Goal: Task Accomplishment & Management: Manage account settings

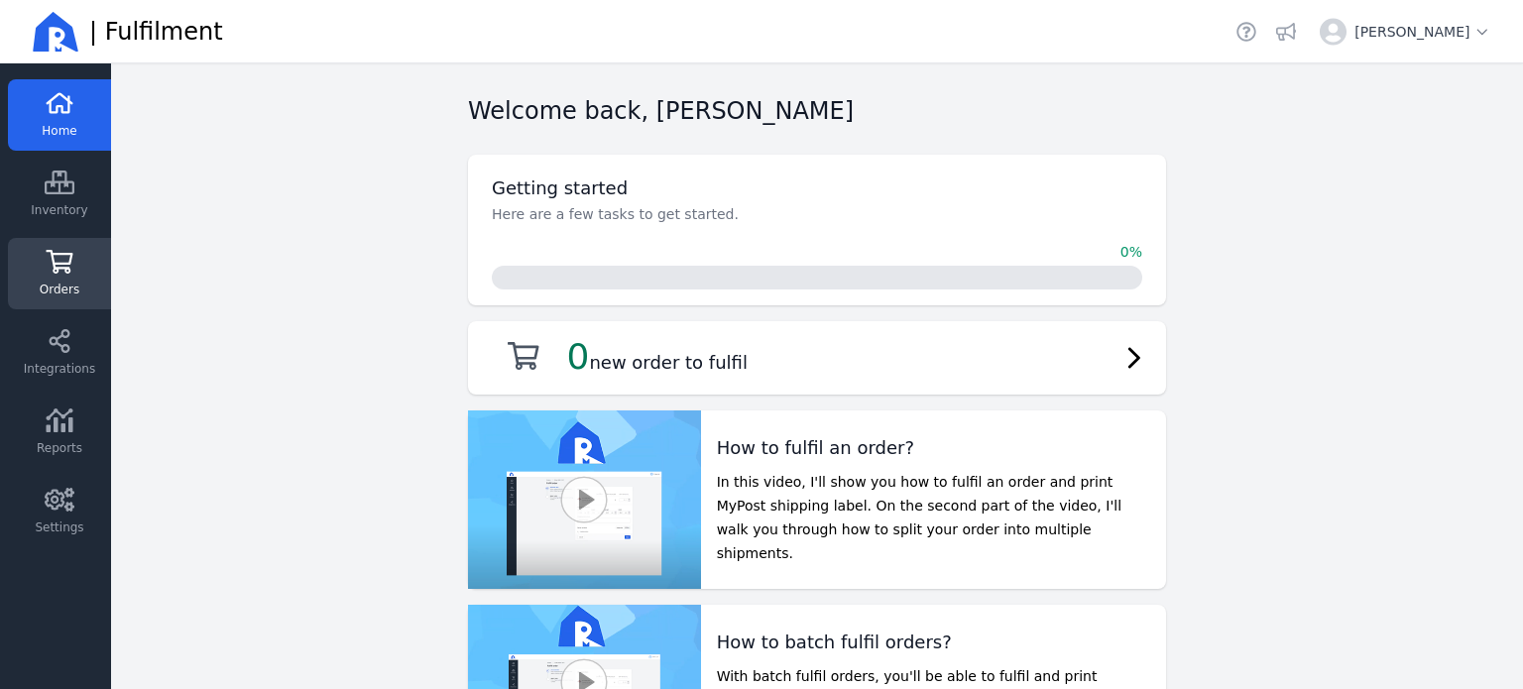
click at [57, 246] on link "Orders" at bounding box center [59, 273] width 103 height 71
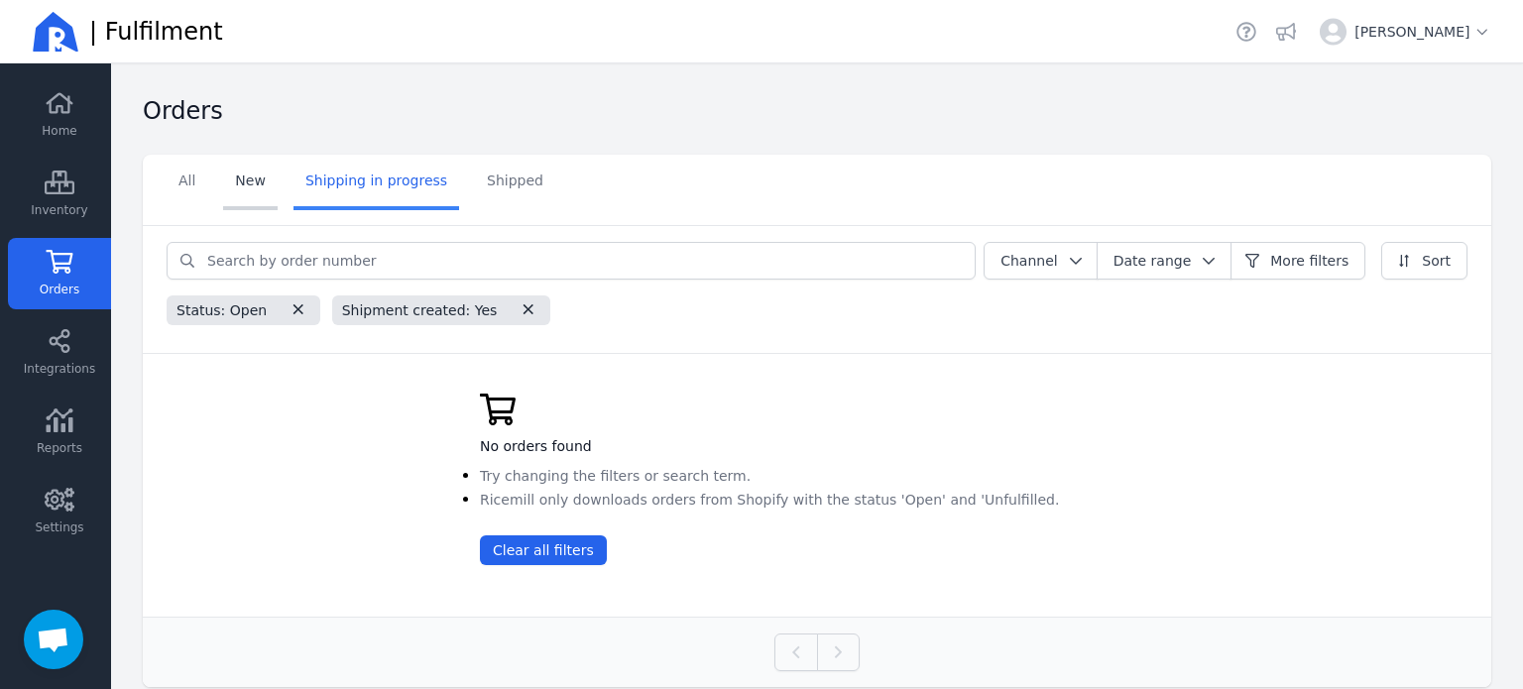
scroll to position [561, 0]
click at [274, 185] on link "New" at bounding box center [250, 183] width 55 height 56
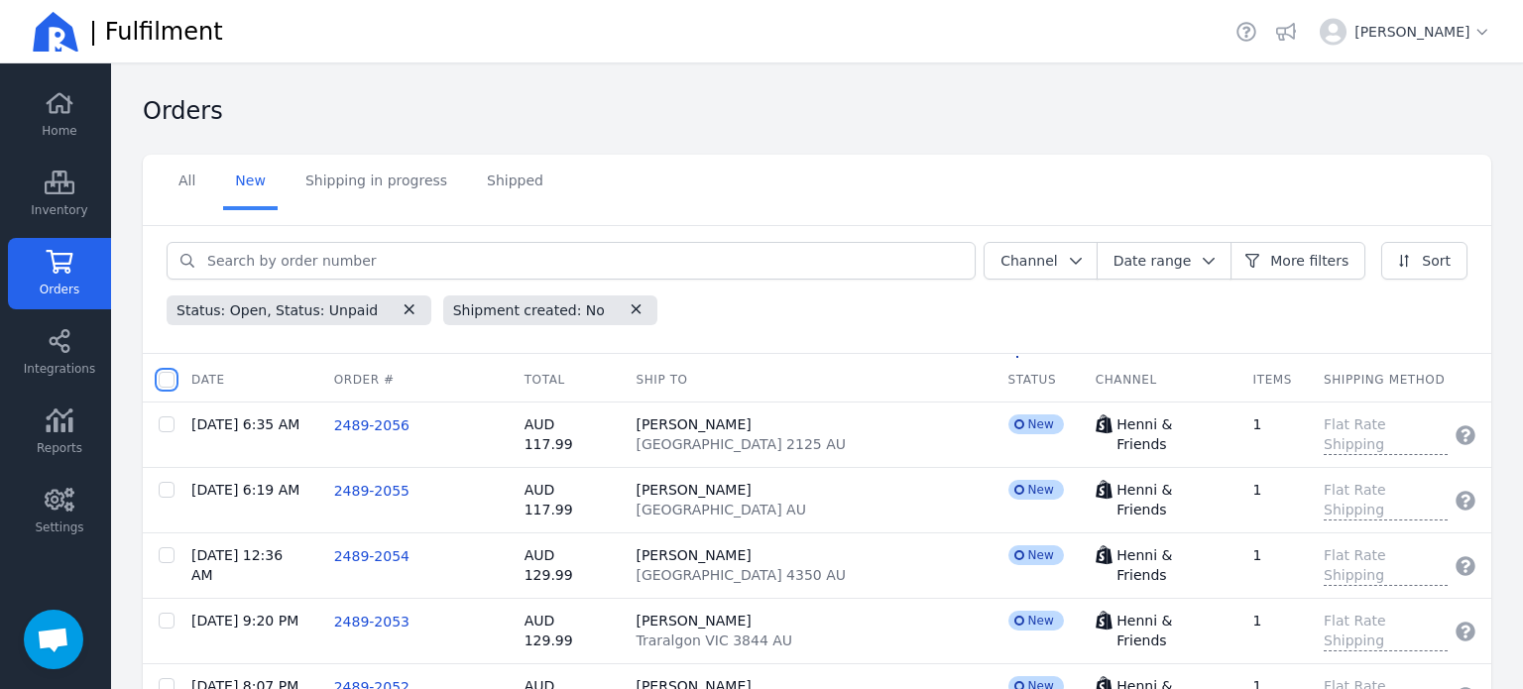
click at [168, 377] on input "checkbox" at bounding box center [167, 380] width 16 height 16
checkbox input "true"
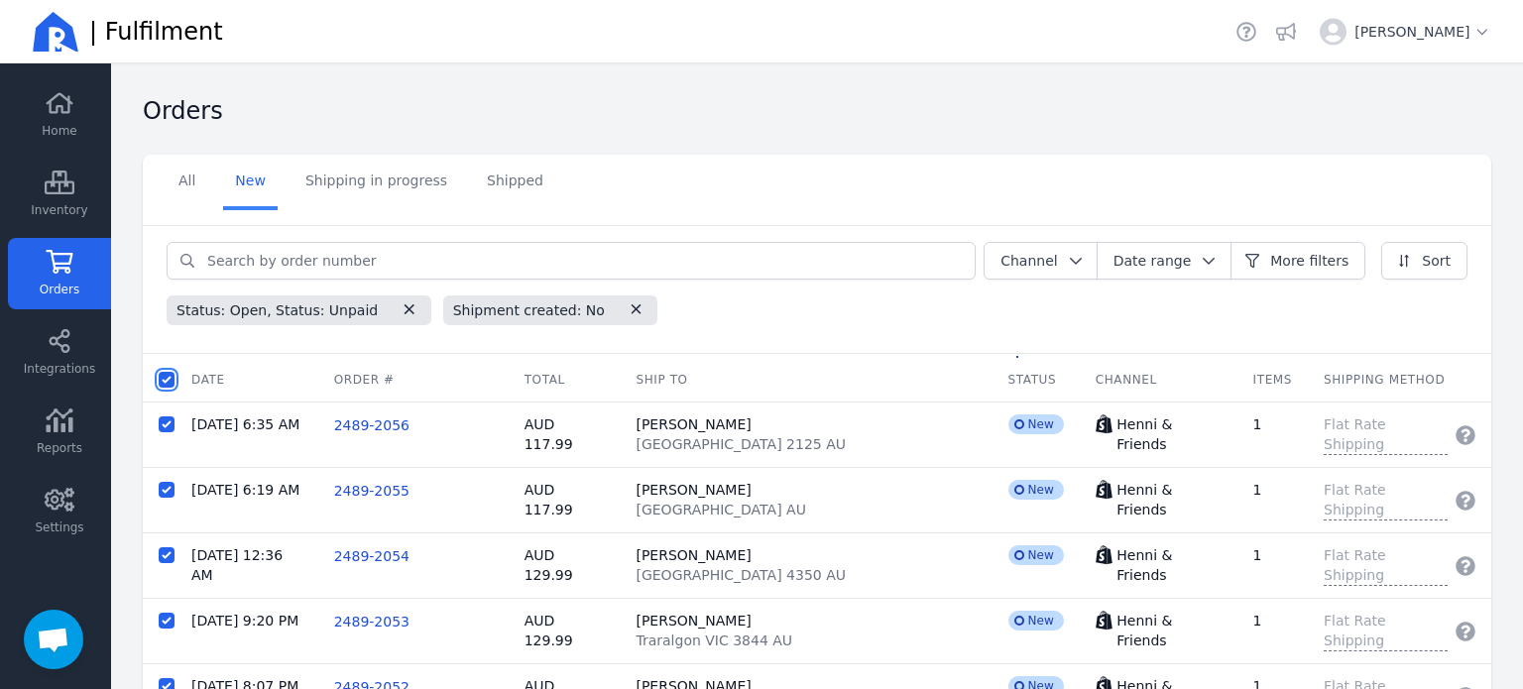
checkbox input "true"
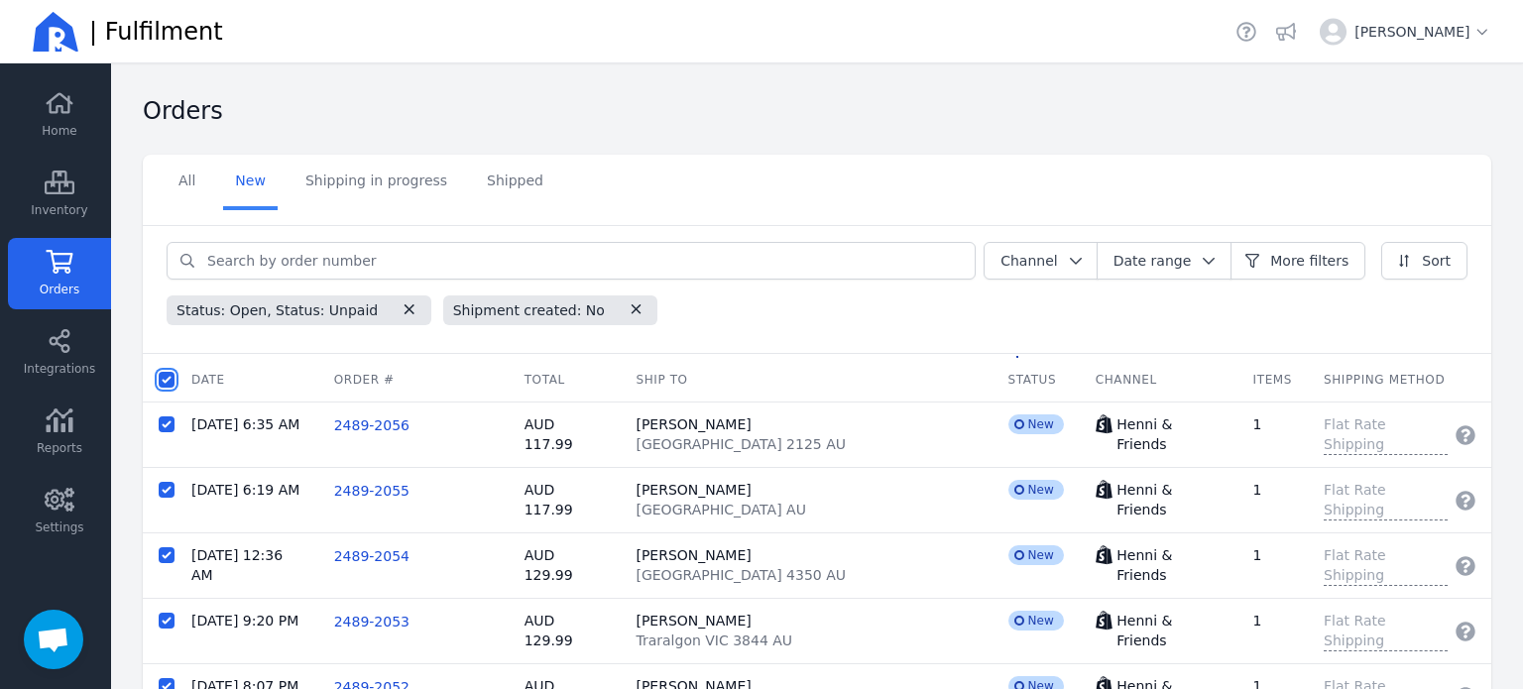
checkbox input "true"
click at [418, 388] on span "Batch fulfil orders" at bounding box center [404, 380] width 123 height 20
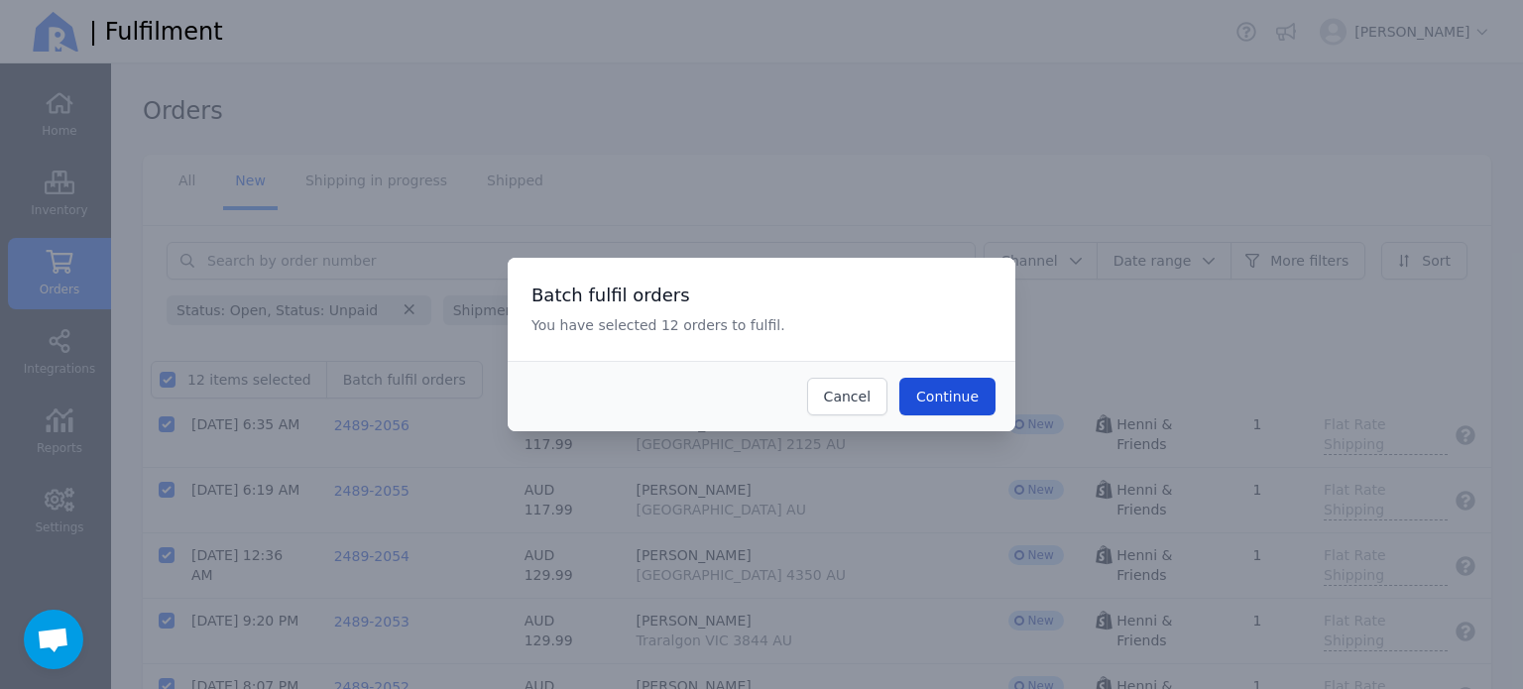
click at [951, 397] on span "Continue" at bounding box center [947, 397] width 62 height 16
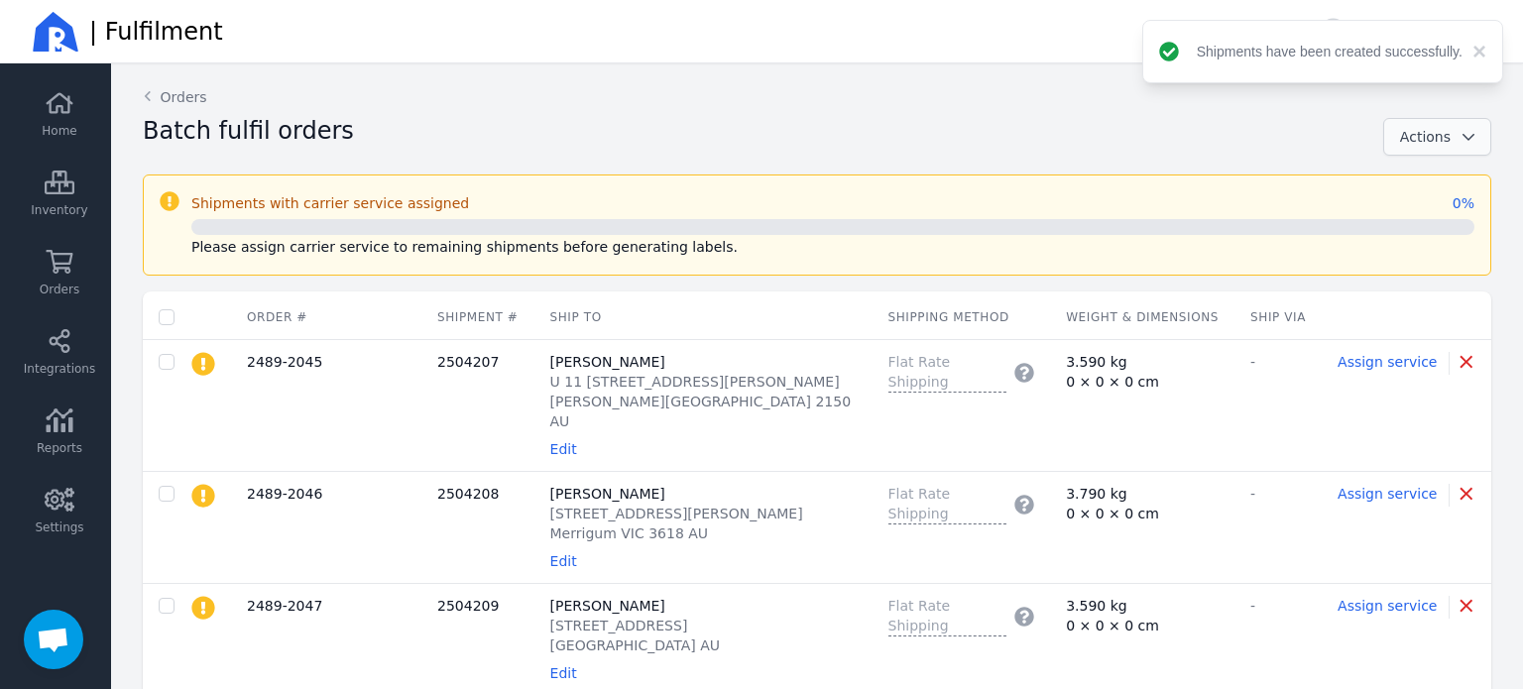
click at [1425, 146] on span "Actions" at bounding box center [1425, 137] width 51 height 20
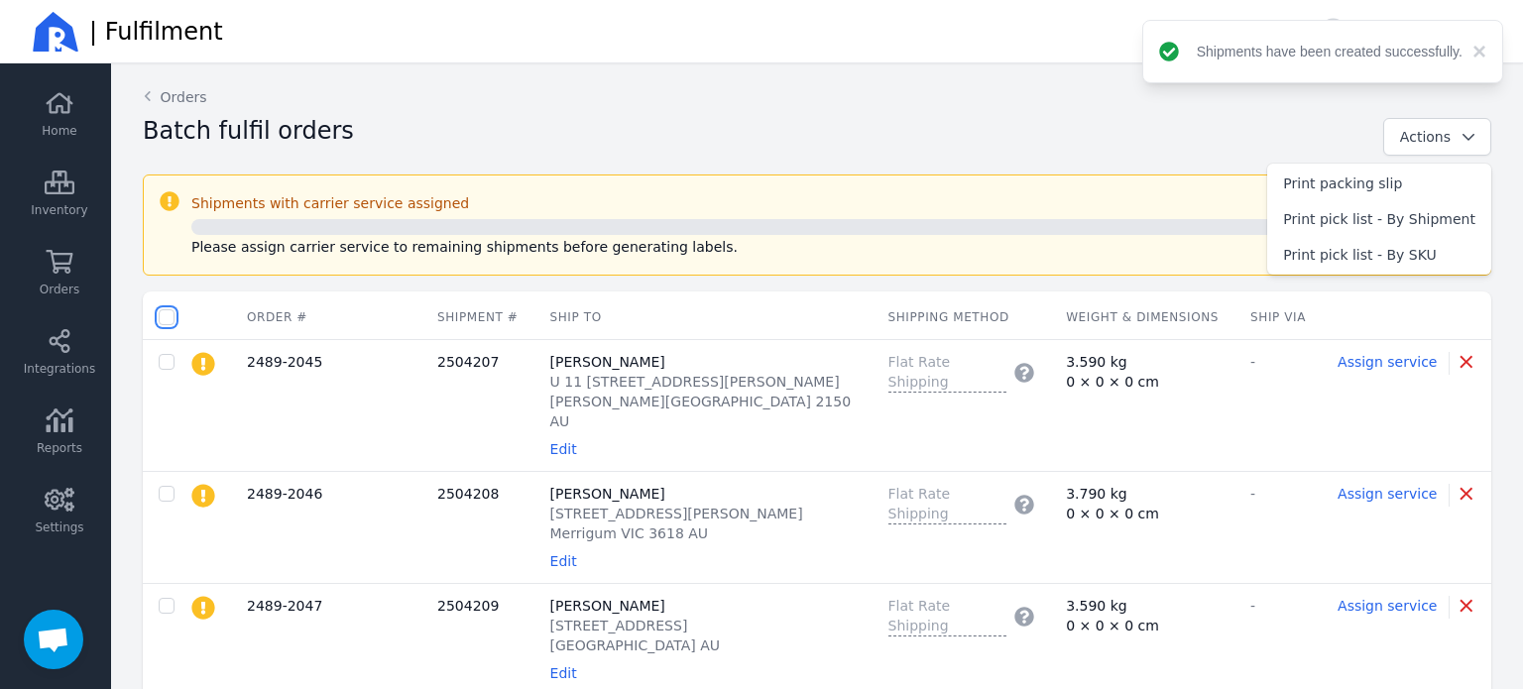
click at [163, 312] on input "checkbox" at bounding box center [167, 317] width 16 height 16
checkbox input "true"
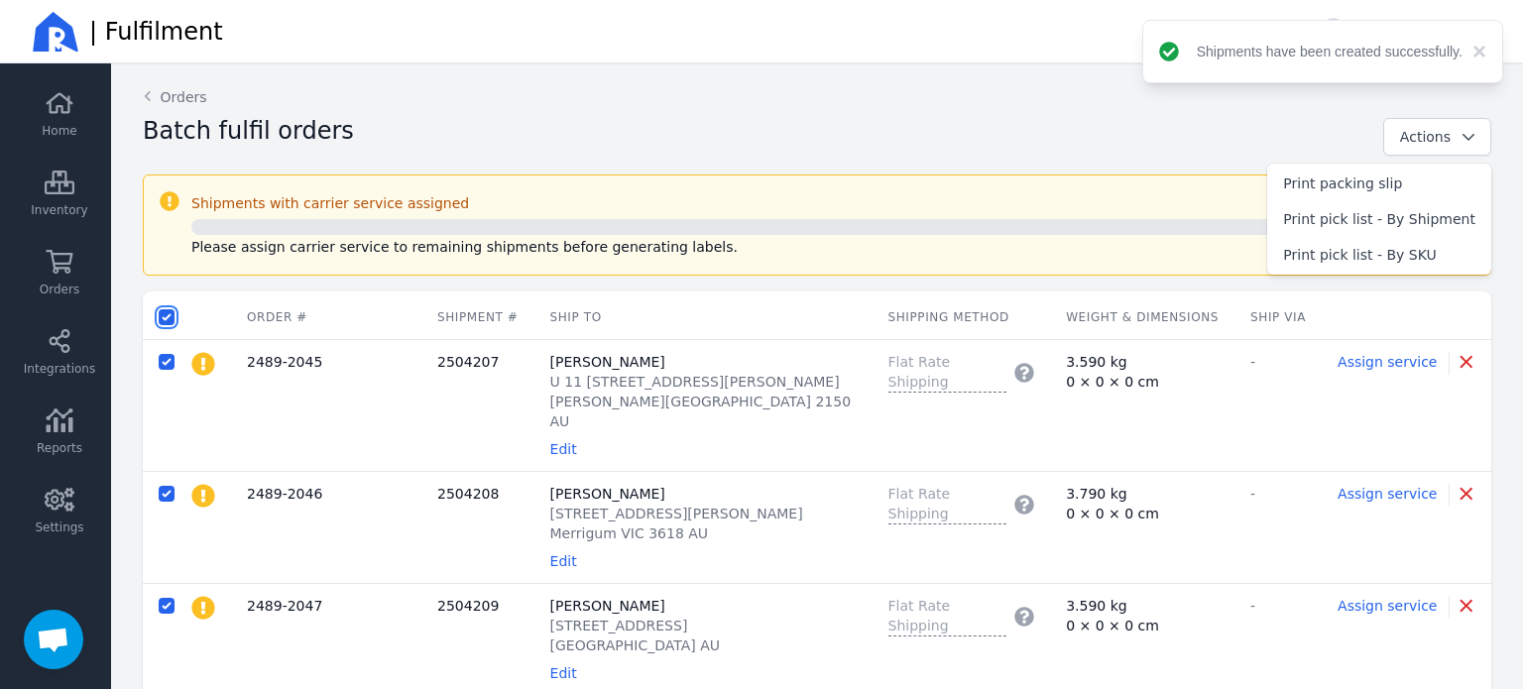
checkbox input "true"
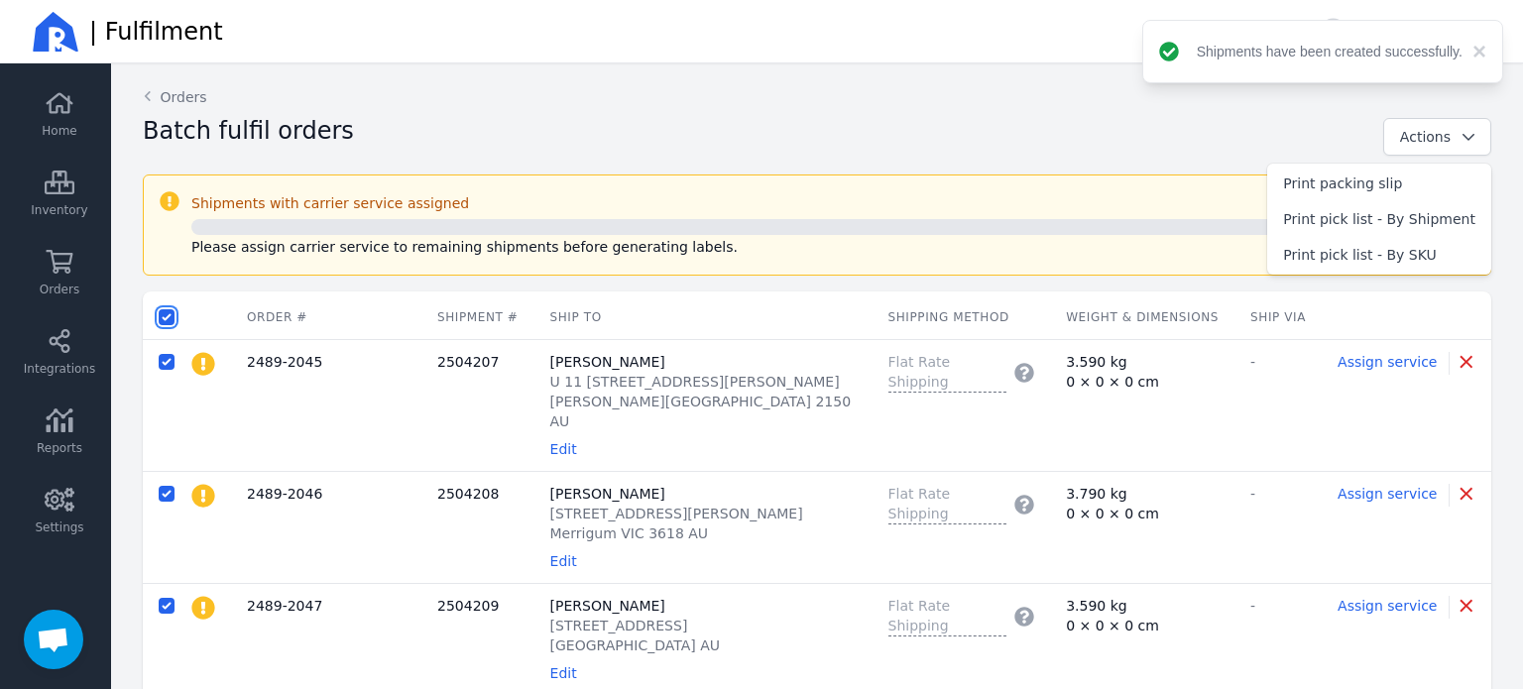
checkbox input "true"
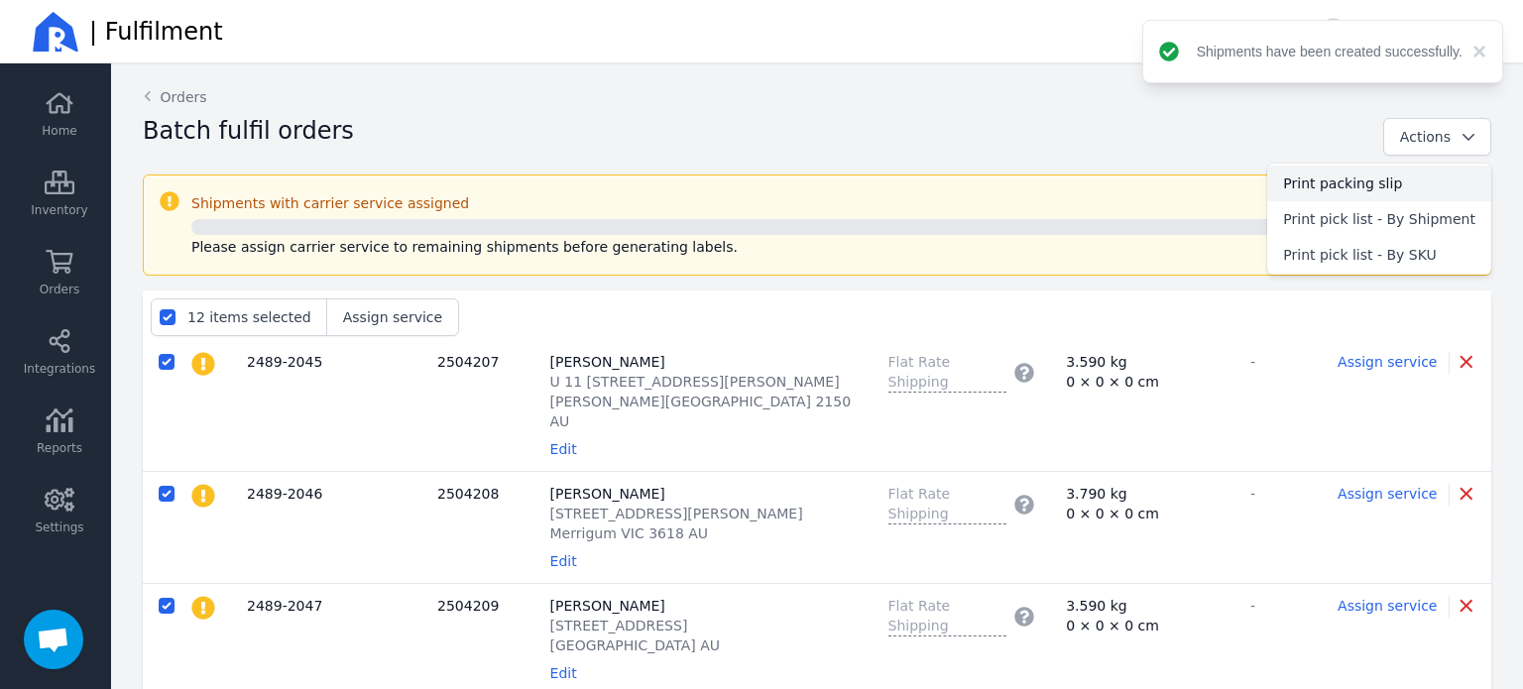
click at [1371, 187] on span "Print packing slip" at bounding box center [1379, 184] width 192 height 20
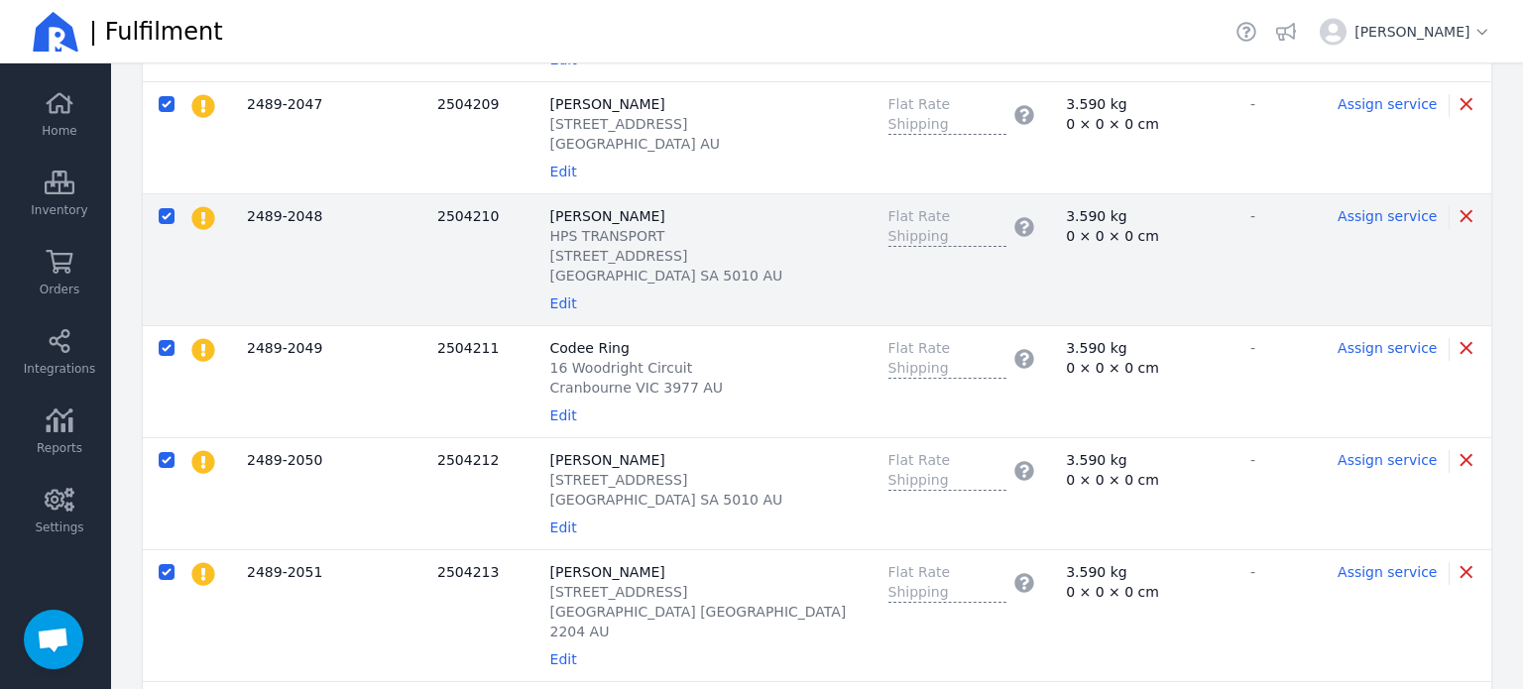
scroll to position [595, 0]
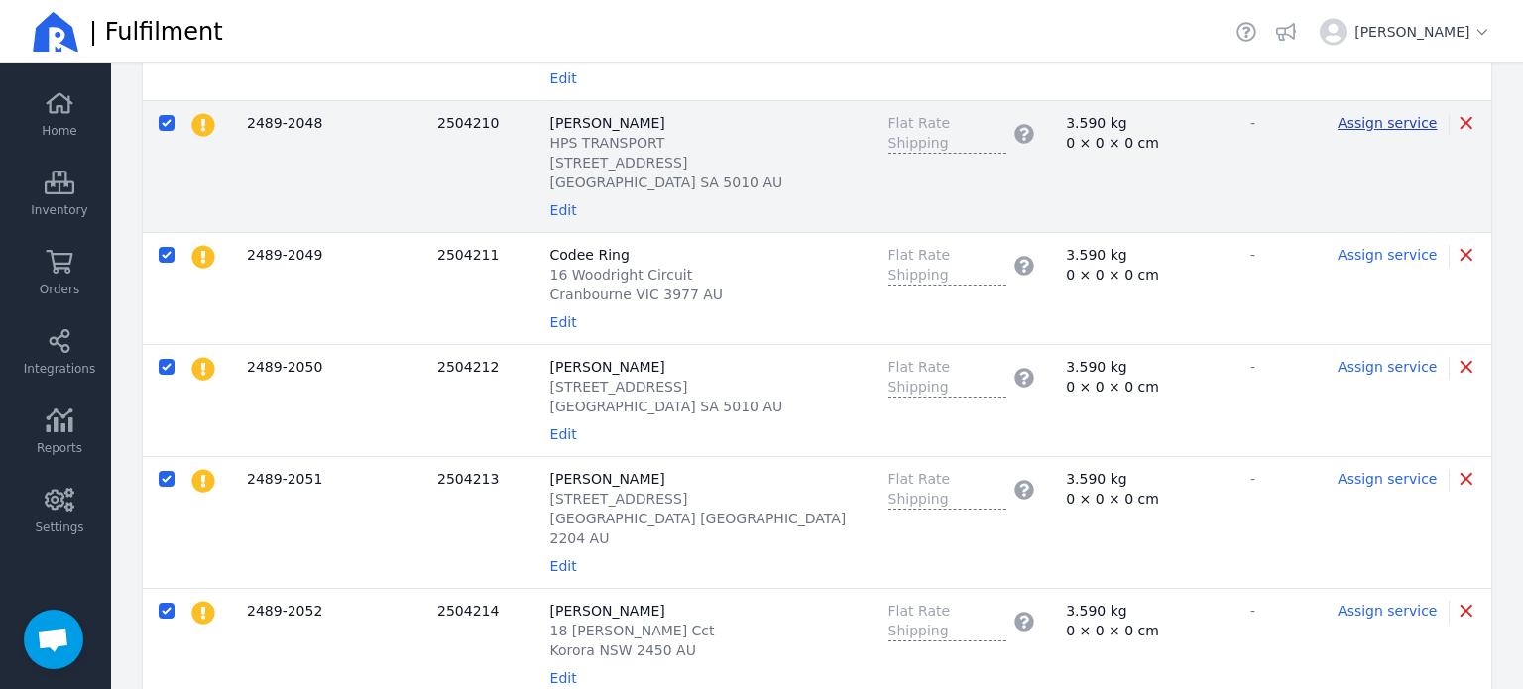
click at [1386, 115] on span "Assign service" at bounding box center [1387, 123] width 99 height 16
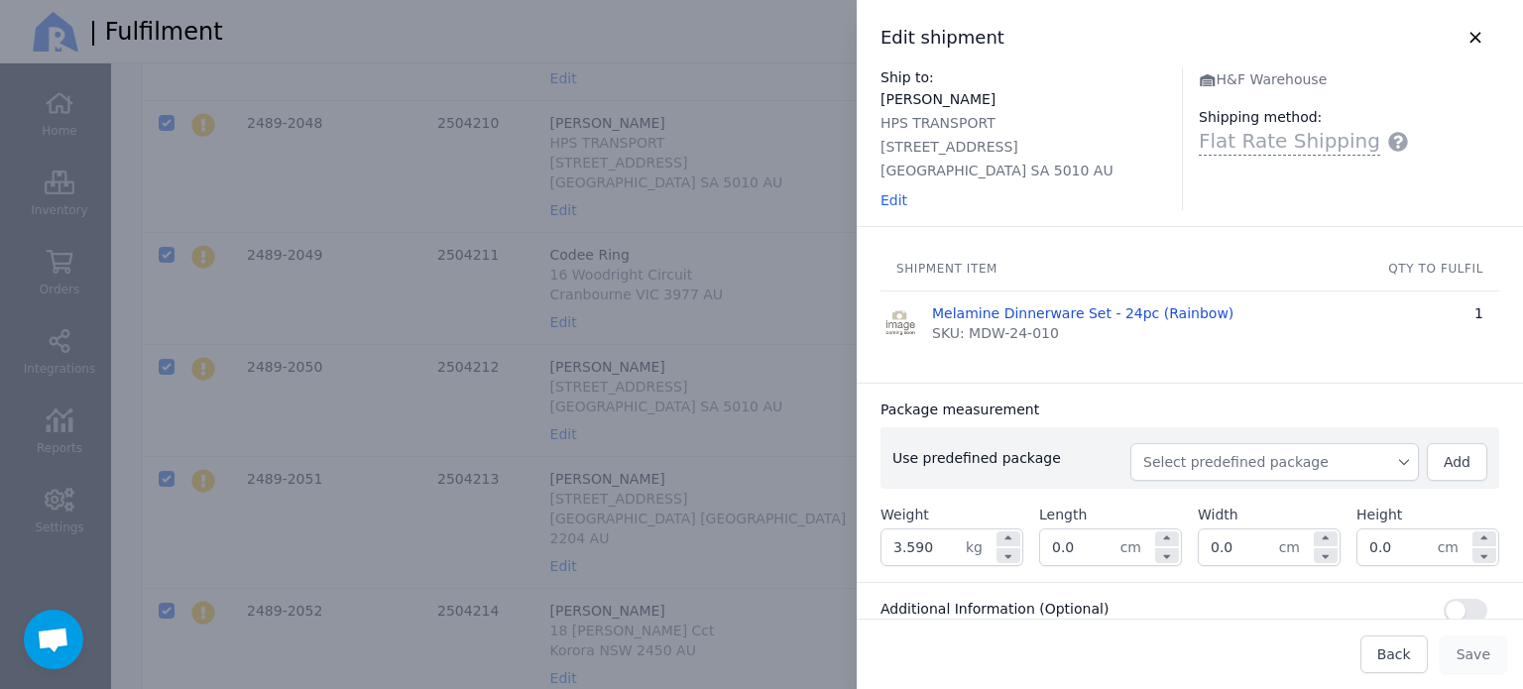
click at [1218, 458] on span "Select predefined package" at bounding box center [1274, 462] width 263 height 20
click at [1175, 502] on span "BX250" at bounding box center [1282, 507] width 241 height 20
type input "3.850"
type input "27.0"
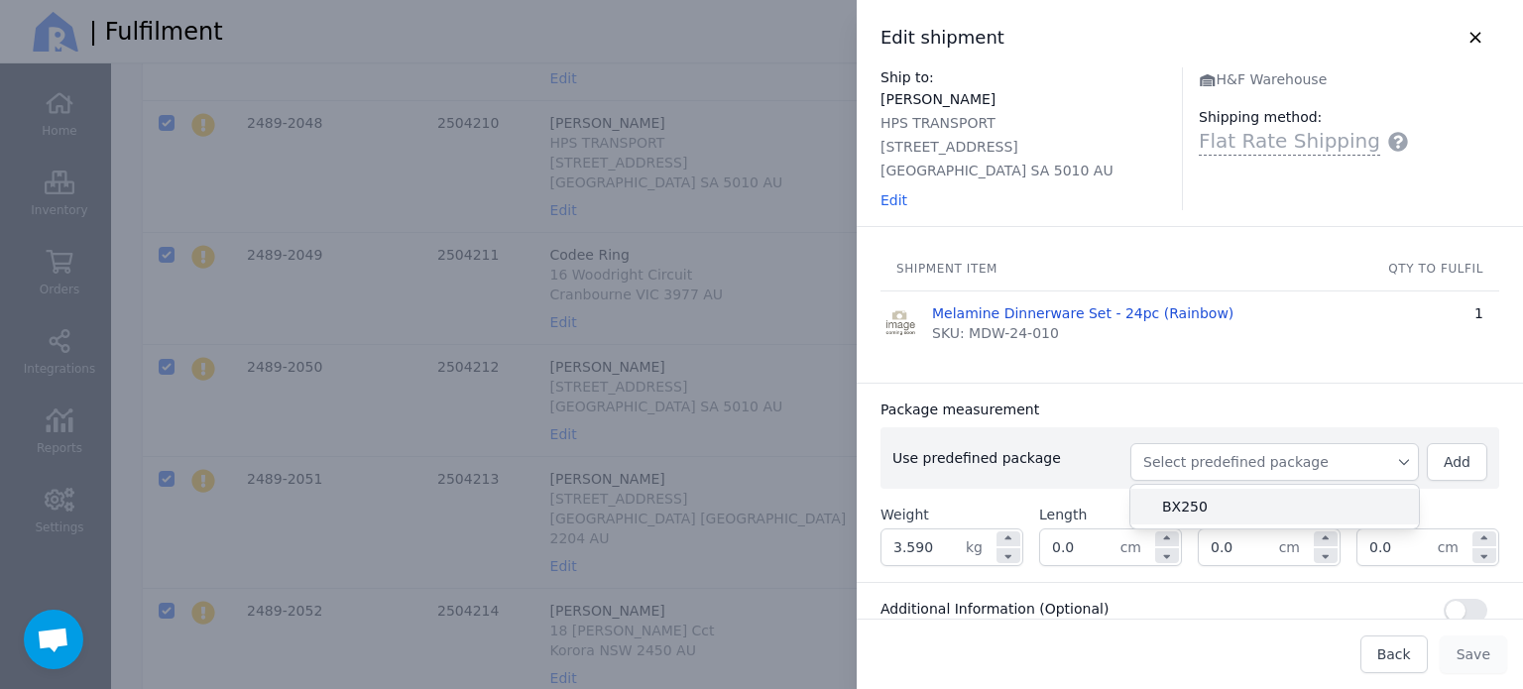
type input "27.0"
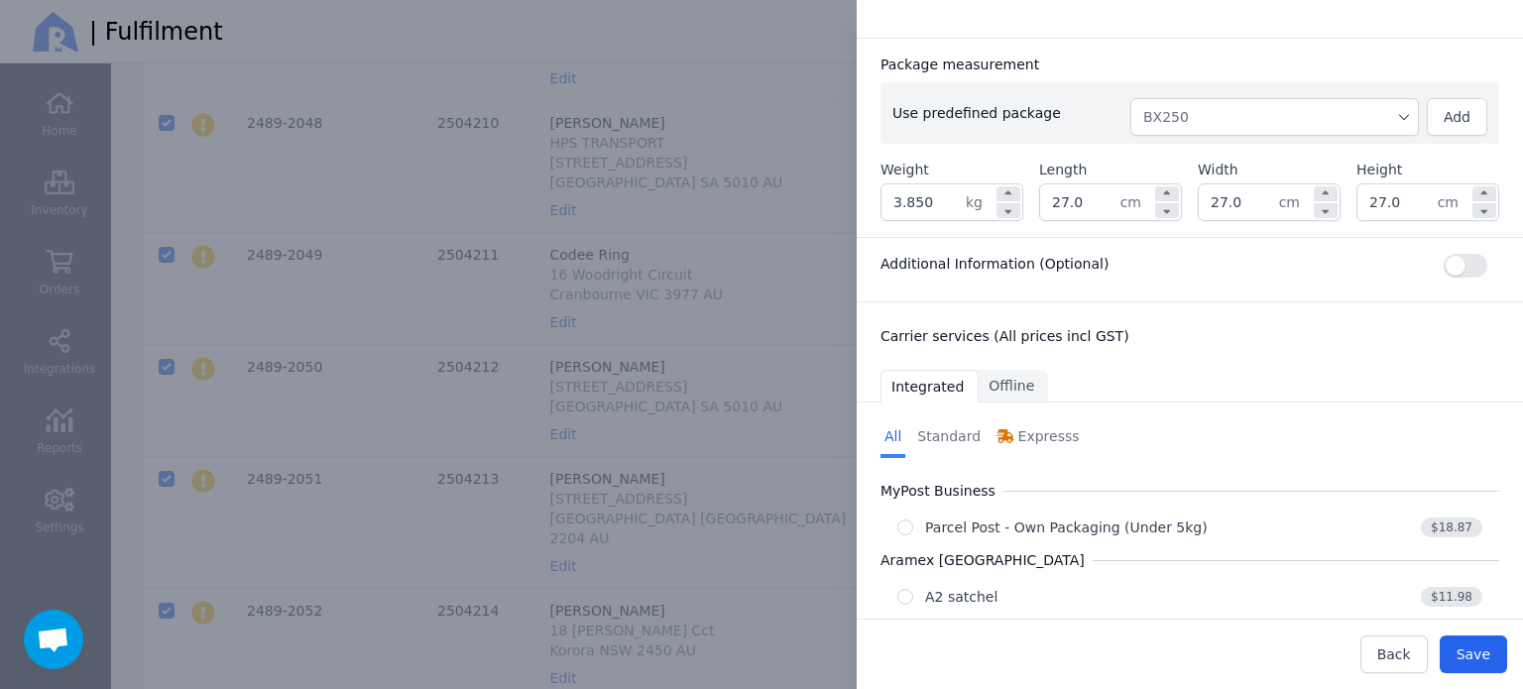
scroll to position [419, 0]
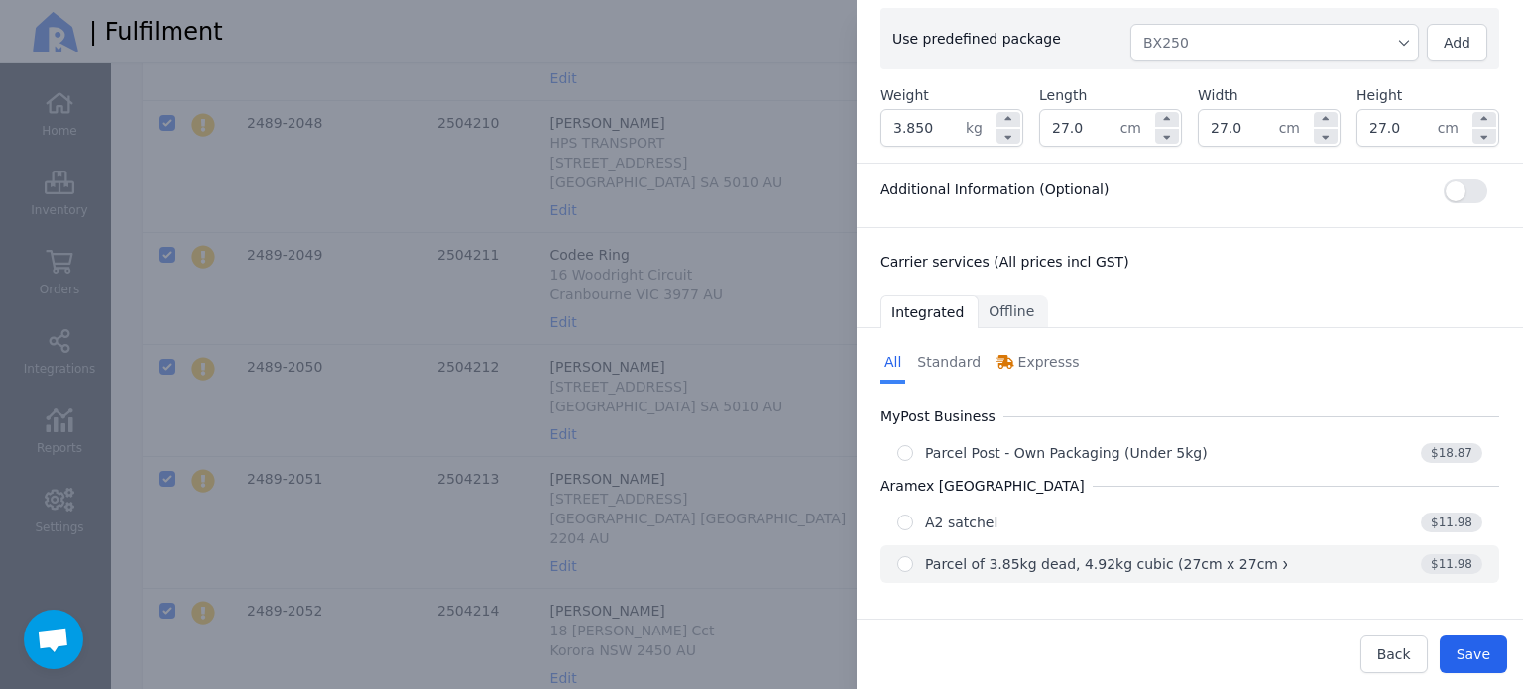
click at [1244, 569] on div "Parcel of 3.85kg dead, 4.92kg cubic (27cm x 27cm x 27cm)" at bounding box center [1132, 564] width 414 height 20
radio input "true"
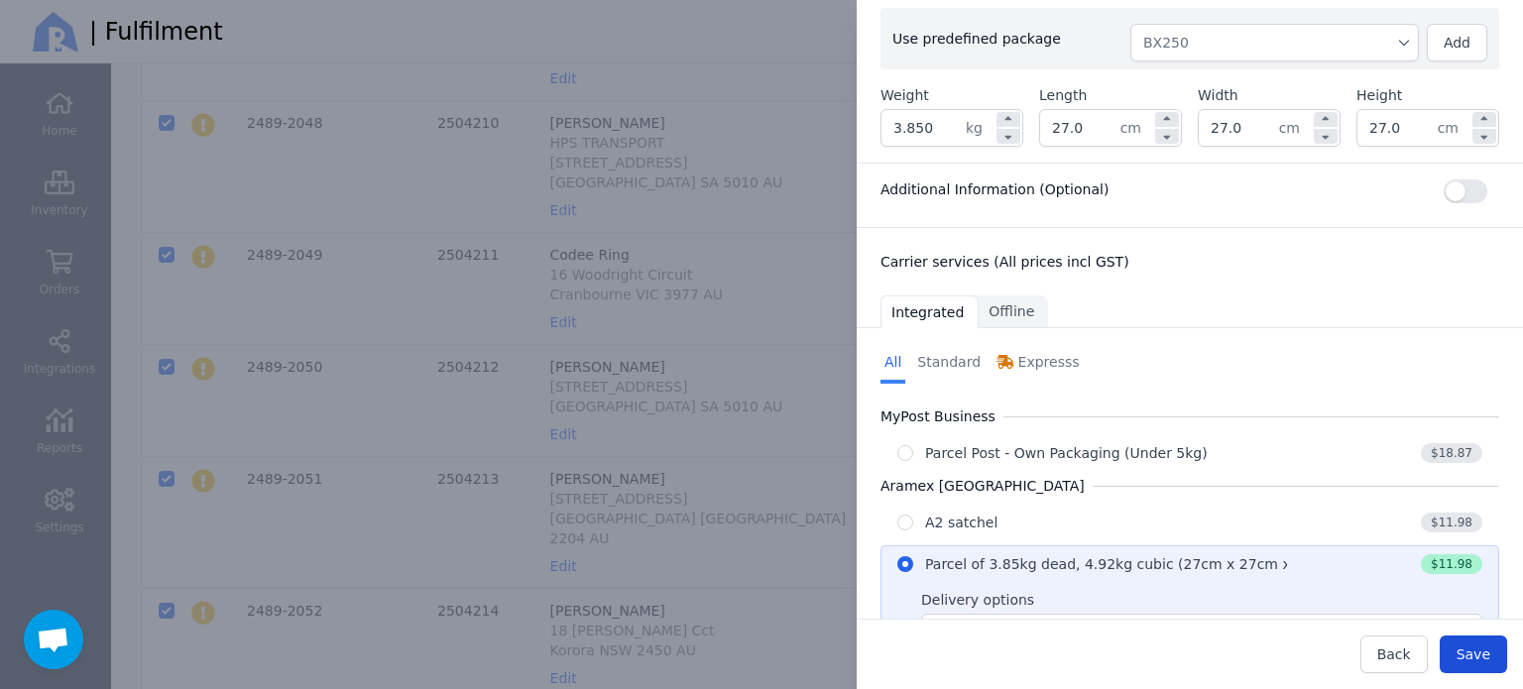
click at [1465, 653] on span "Save" at bounding box center [1474, 654] width 34 height 16
type input "27.0"
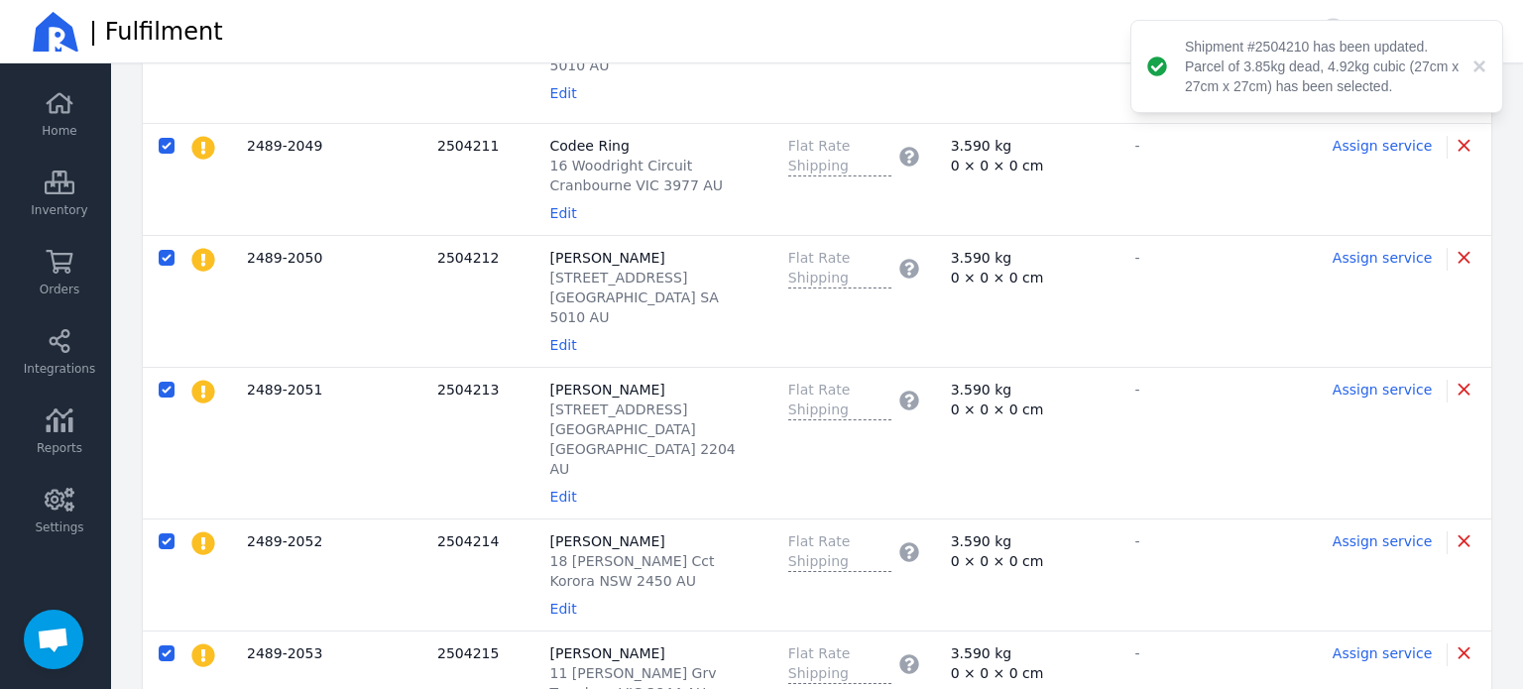
scroll to position [912, 0]
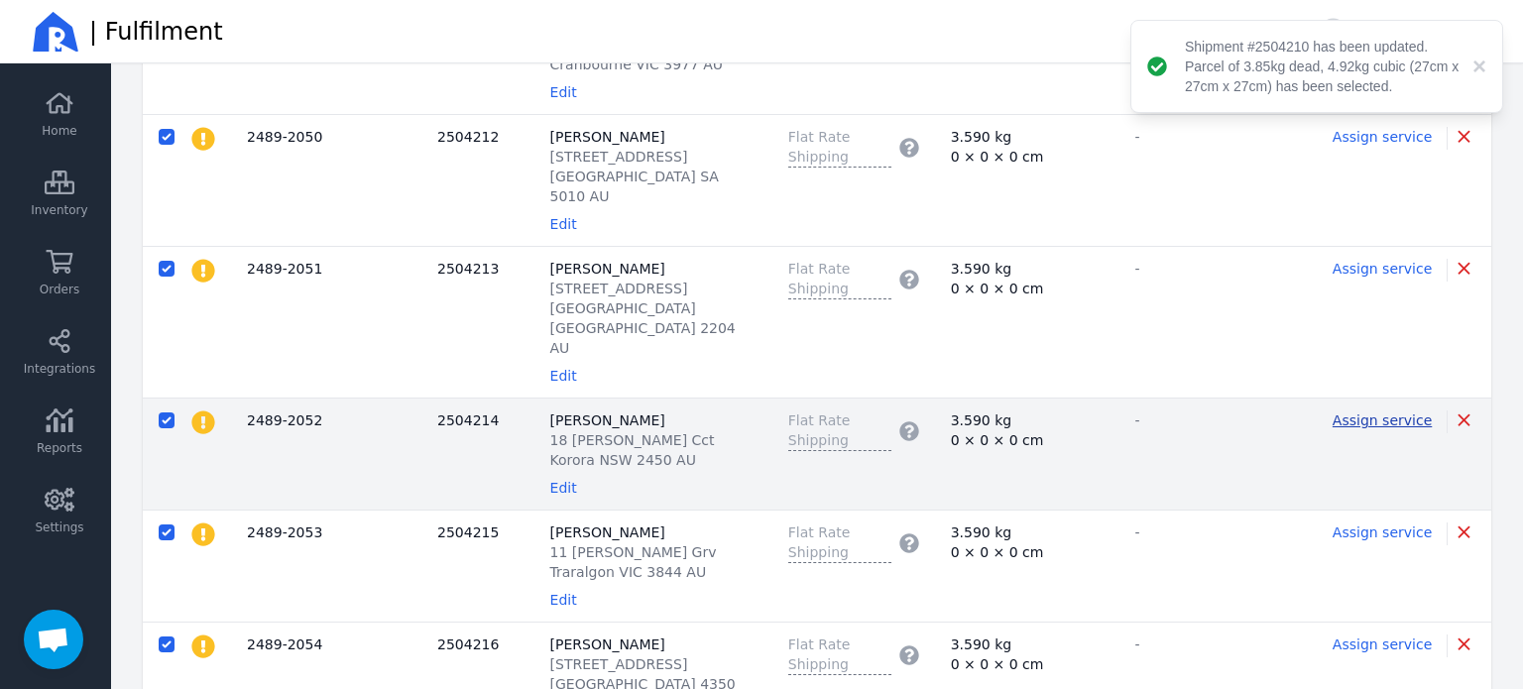
click at [1364, 412] on span "Assign service" at bounding box center [1382, 420] width 99 height 16
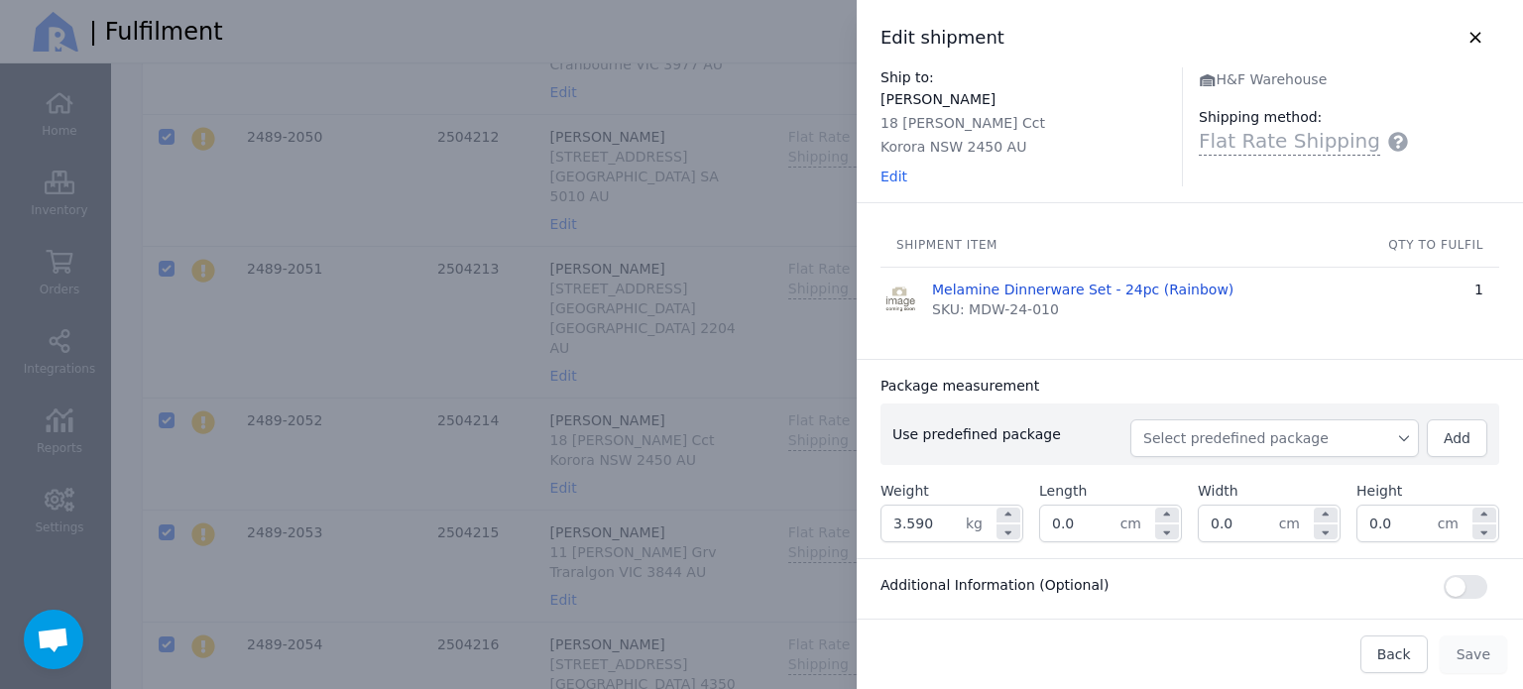
click at [1294, 432] on span "Select predefined package" at bounding box center [1274, 438] width 263 height 20
click at [1226, 475] on span "BX250" at bounding box center [1282, 483] width 241 height 20
type input "3.850"
type input "27.0"
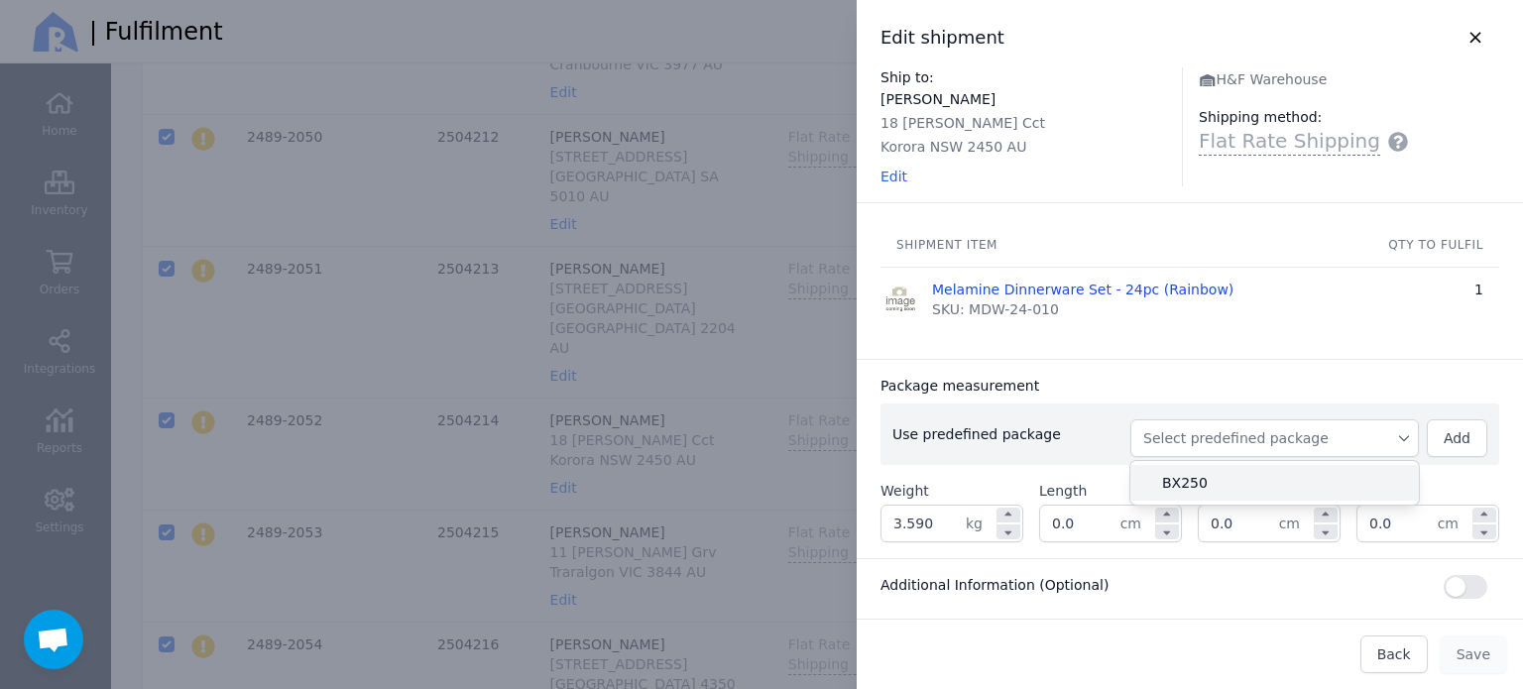
type input "27.0"
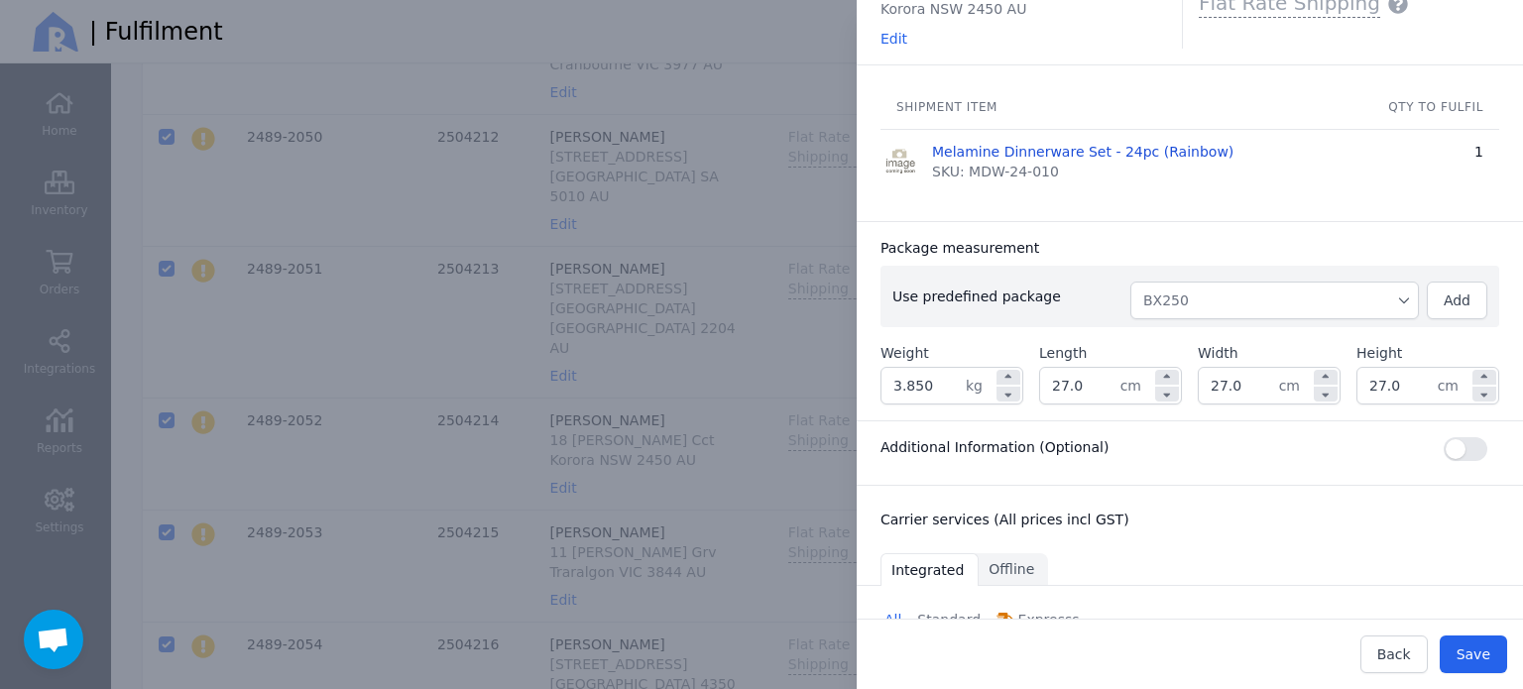
scroll to position [396, 0]
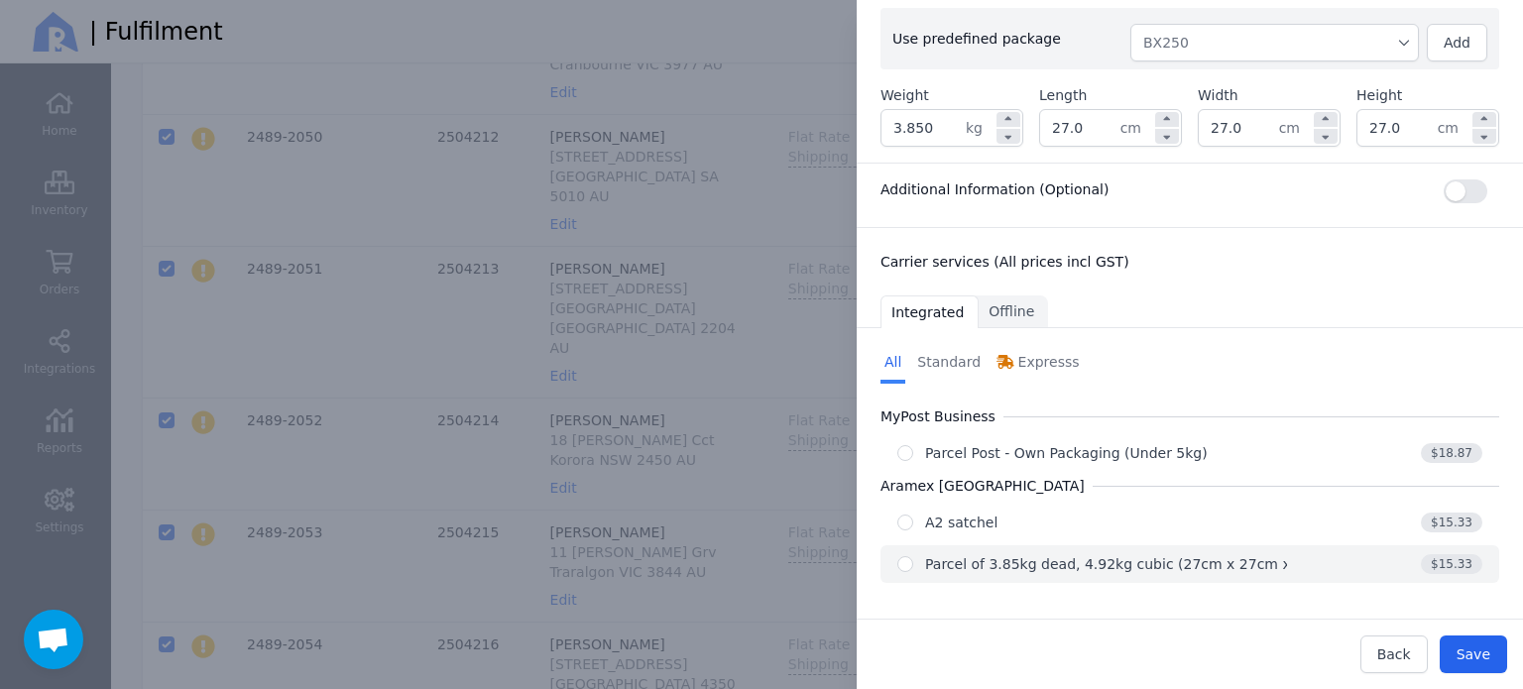
click at [1109, 554] on div "Parcel of 3.85kg dead, 4.92kg cubic (27cm x 27cm x 27cm)" at bounding box center [1132, 564] width 414 height 20
radio input "true"
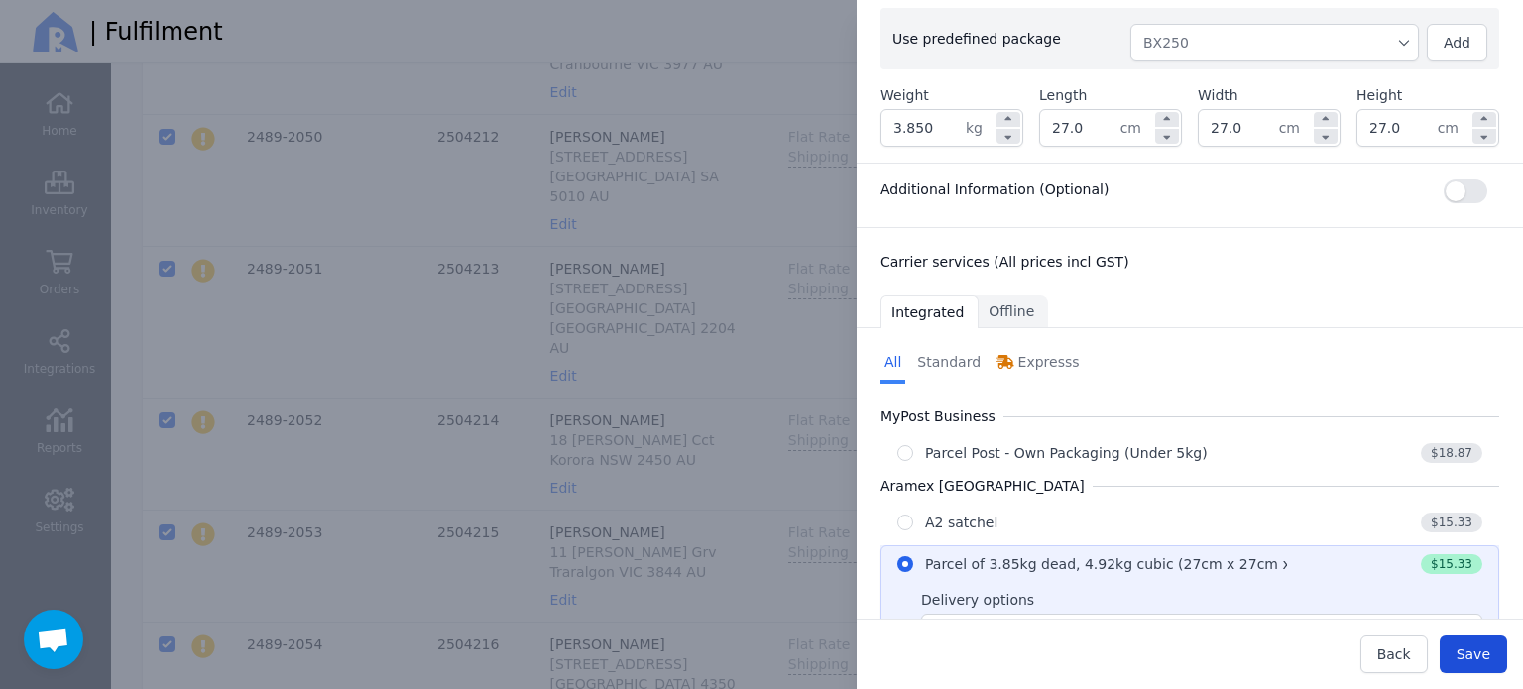
click at [1495, 658] on button "Save" at bounding box center [1473, 655] width 67 height 38
type input "27.0"
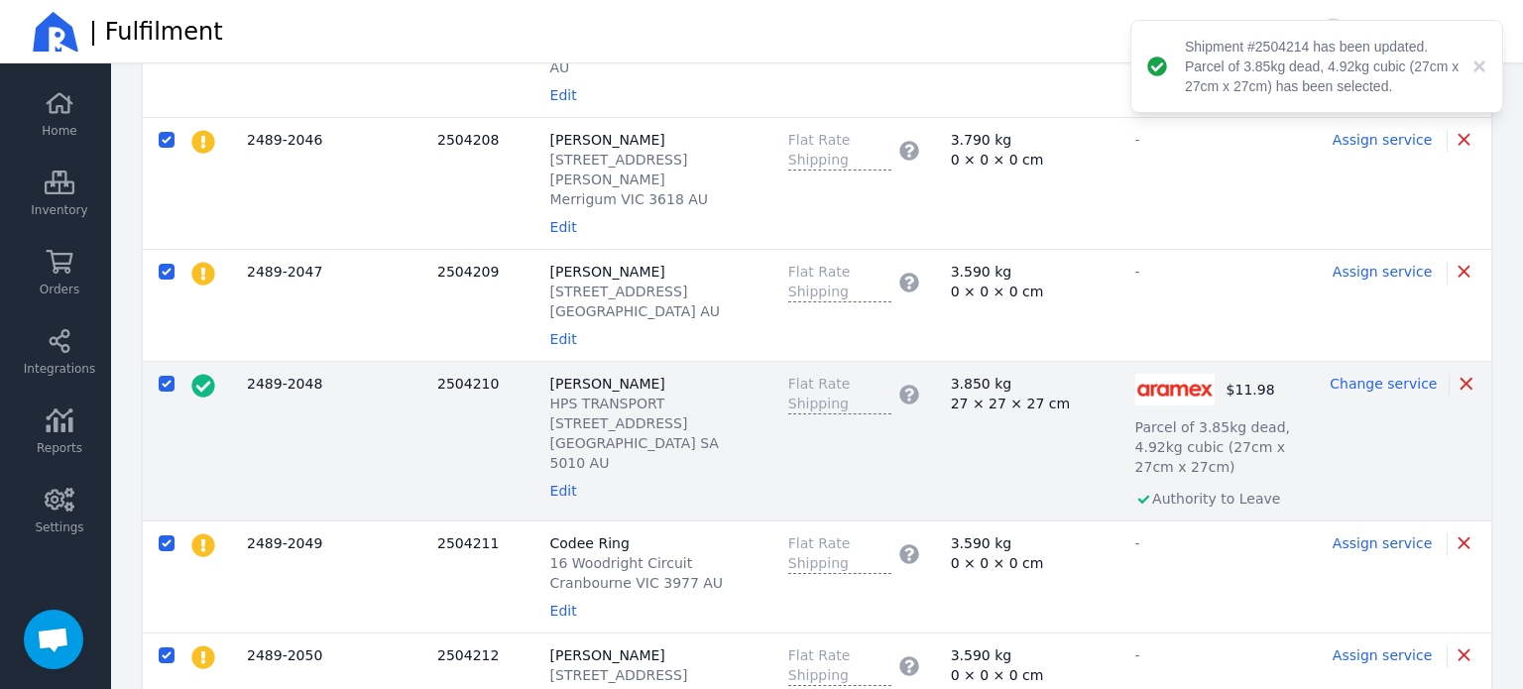
scroll to position [397, 0]
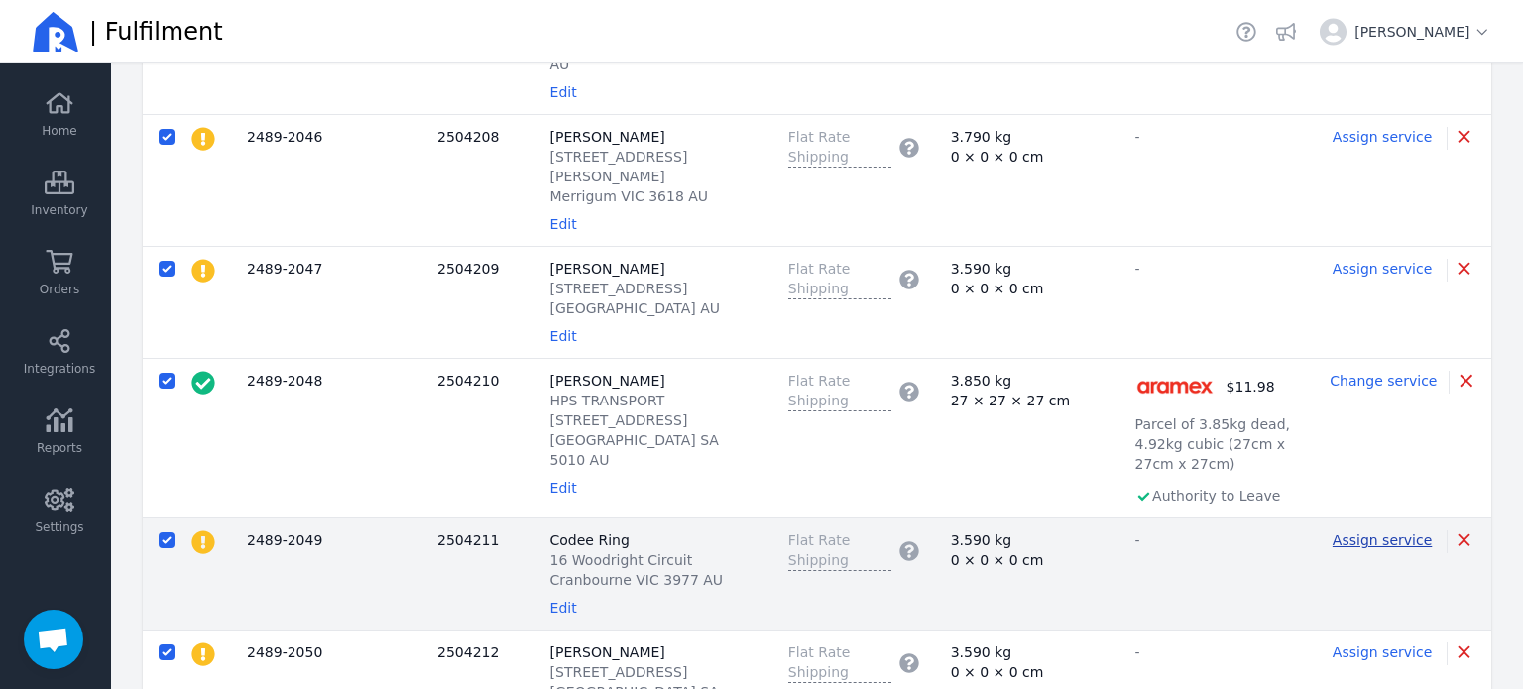
click at [1374, 532] on span "Assign service" at bounding box center [1382, 540] width 99 height 16
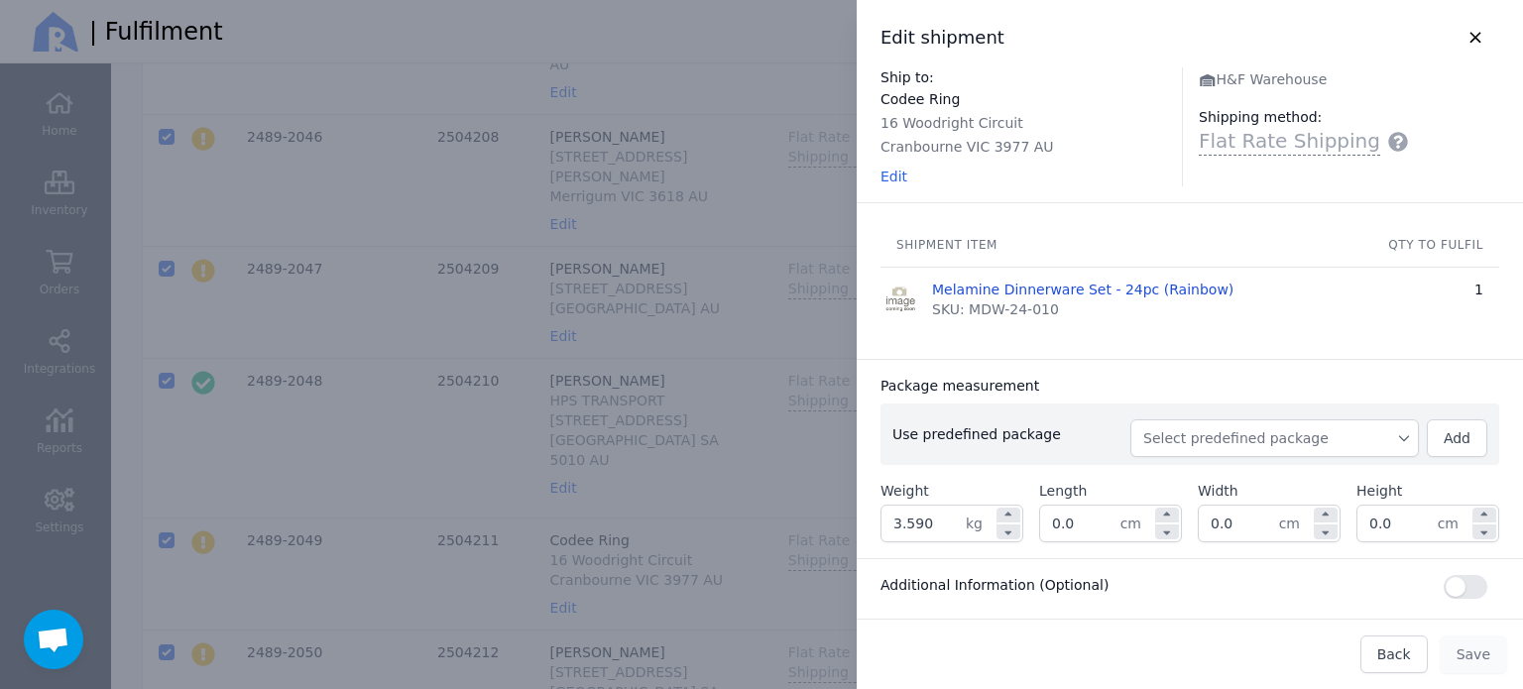
click at [1355, 447] on span "Select predefined package" at bounding box center [1274, 438] width 263 height 20
click at [1289, 476] on span "BX250" at bounding box center [1282, 483] width 241 height 20
type input "3.850"
type input "27.0"
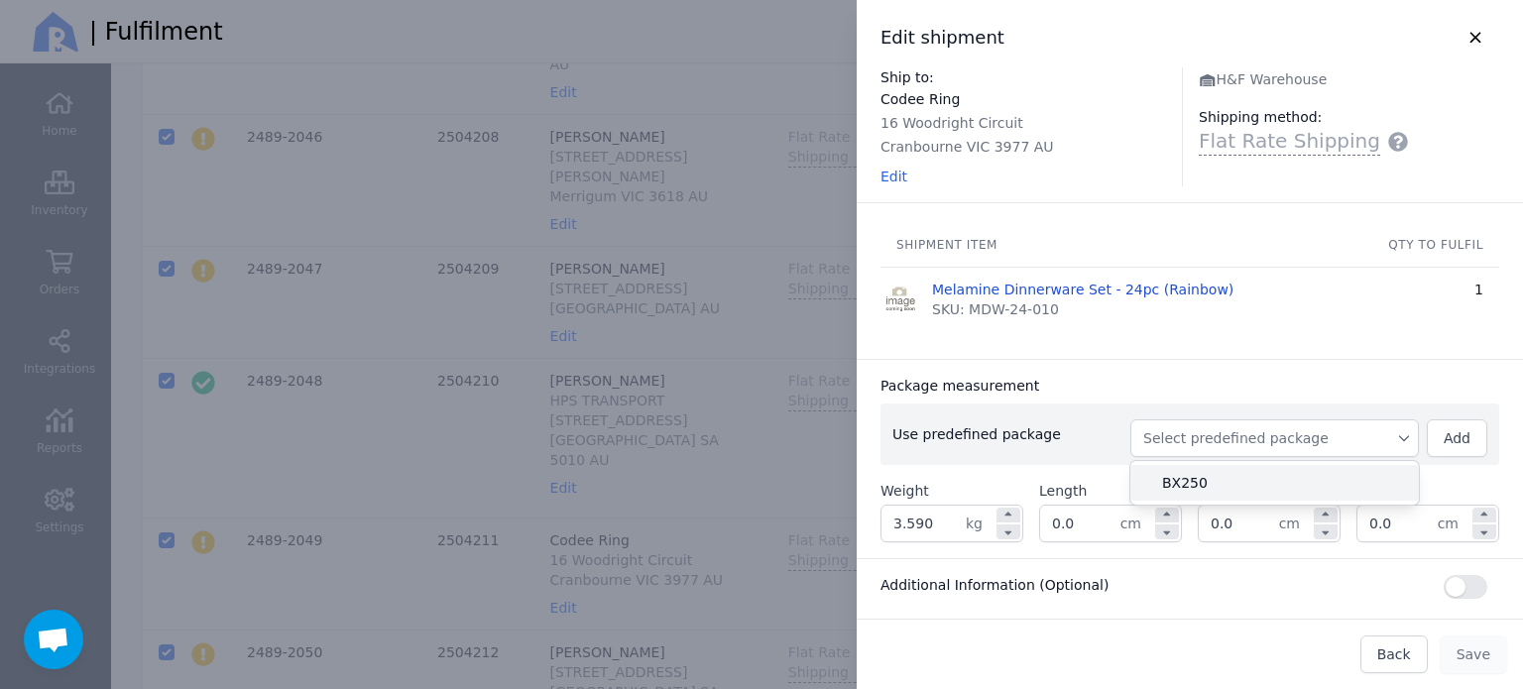
type input "27.0"
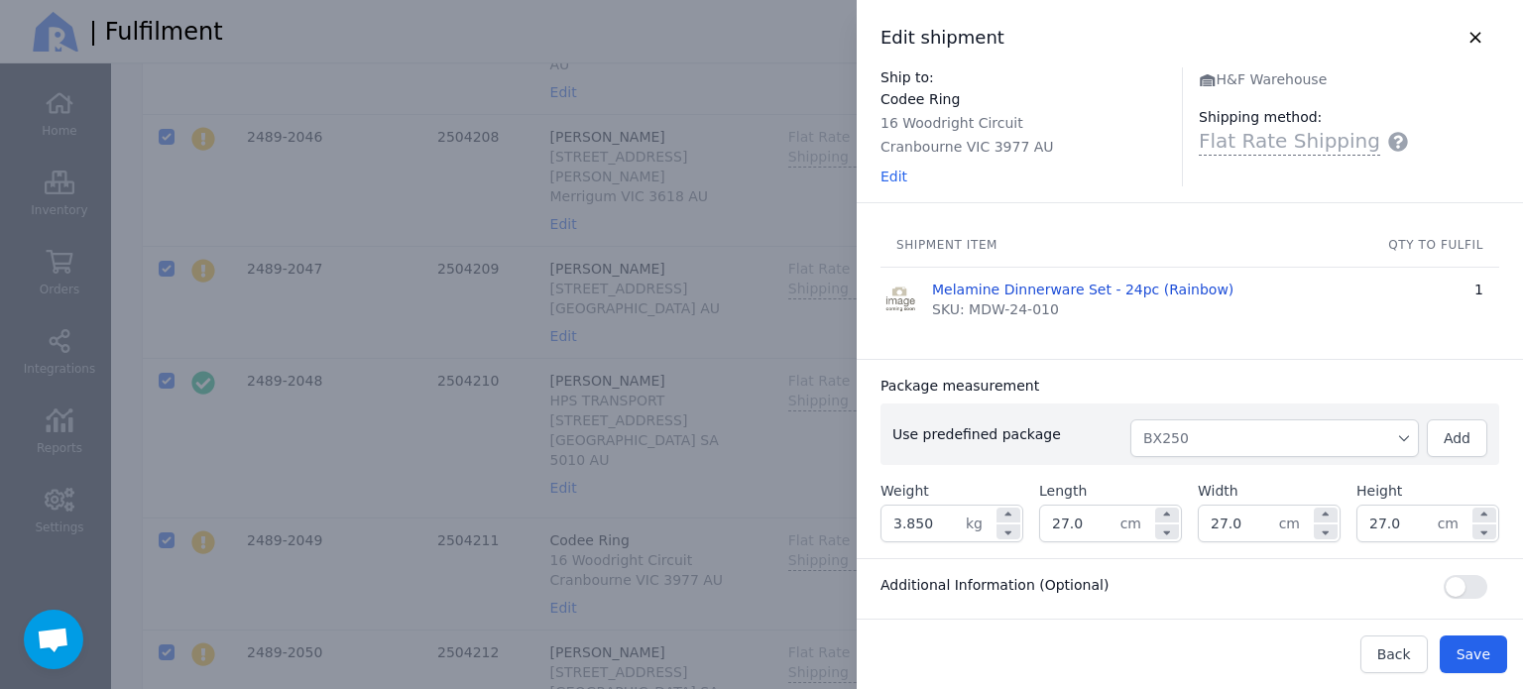
scroll to position [396, 0]
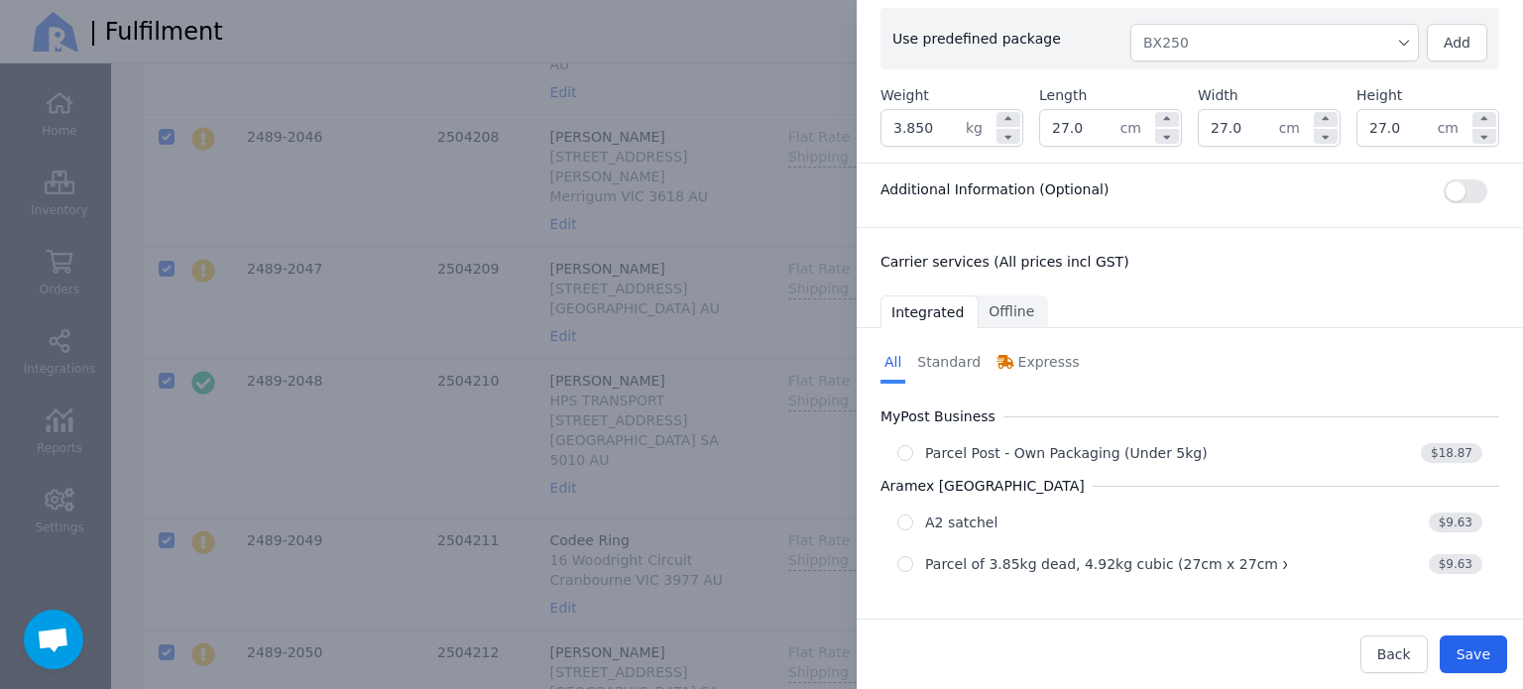
click at [1200, 572] on button "Parcel of 3.85kg dead, 4.92kg cubic (27cm x 27cm x 27cm) $9.63" at bounding box center [1189, 564] width 619 height 38
radio input "true"
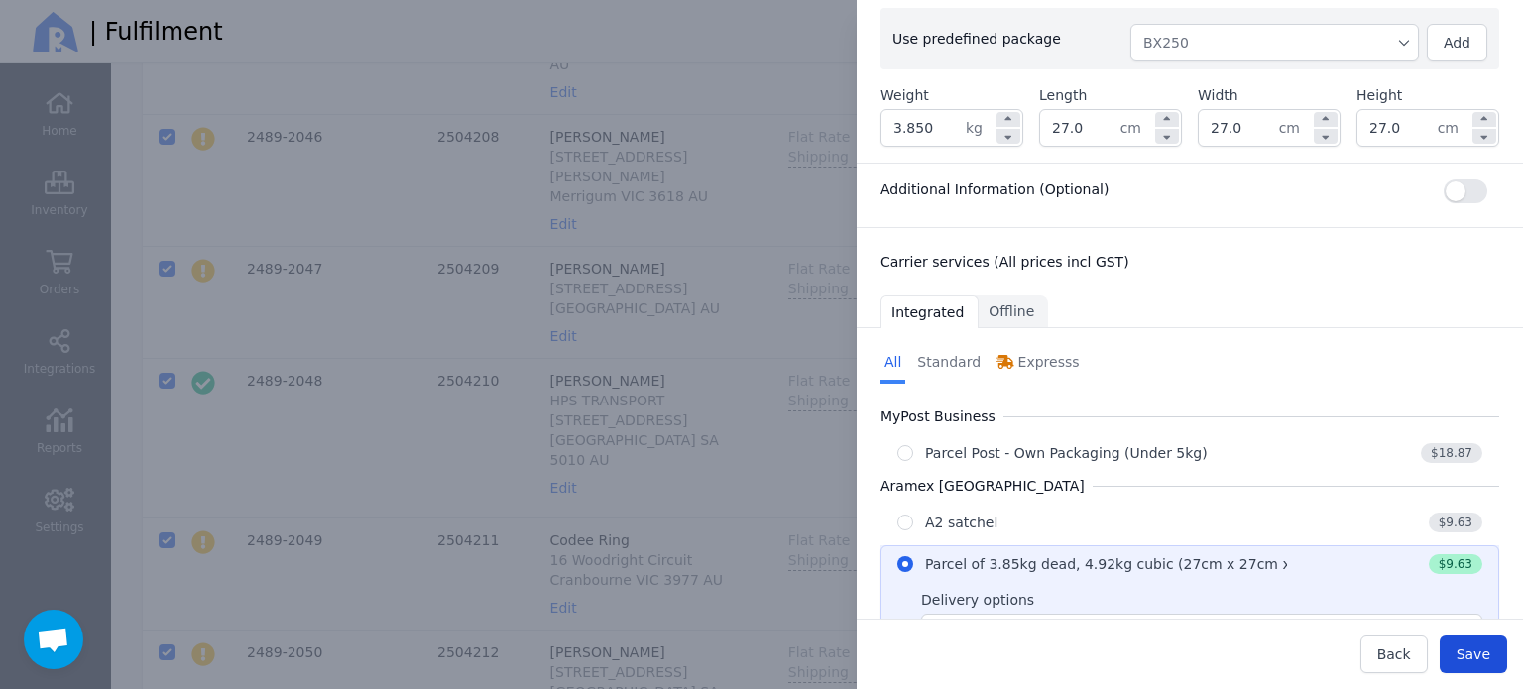
click at [1480, 662] on span "Save" at bounding box center [1474, 654] width 34 height 16
type input "27.0"
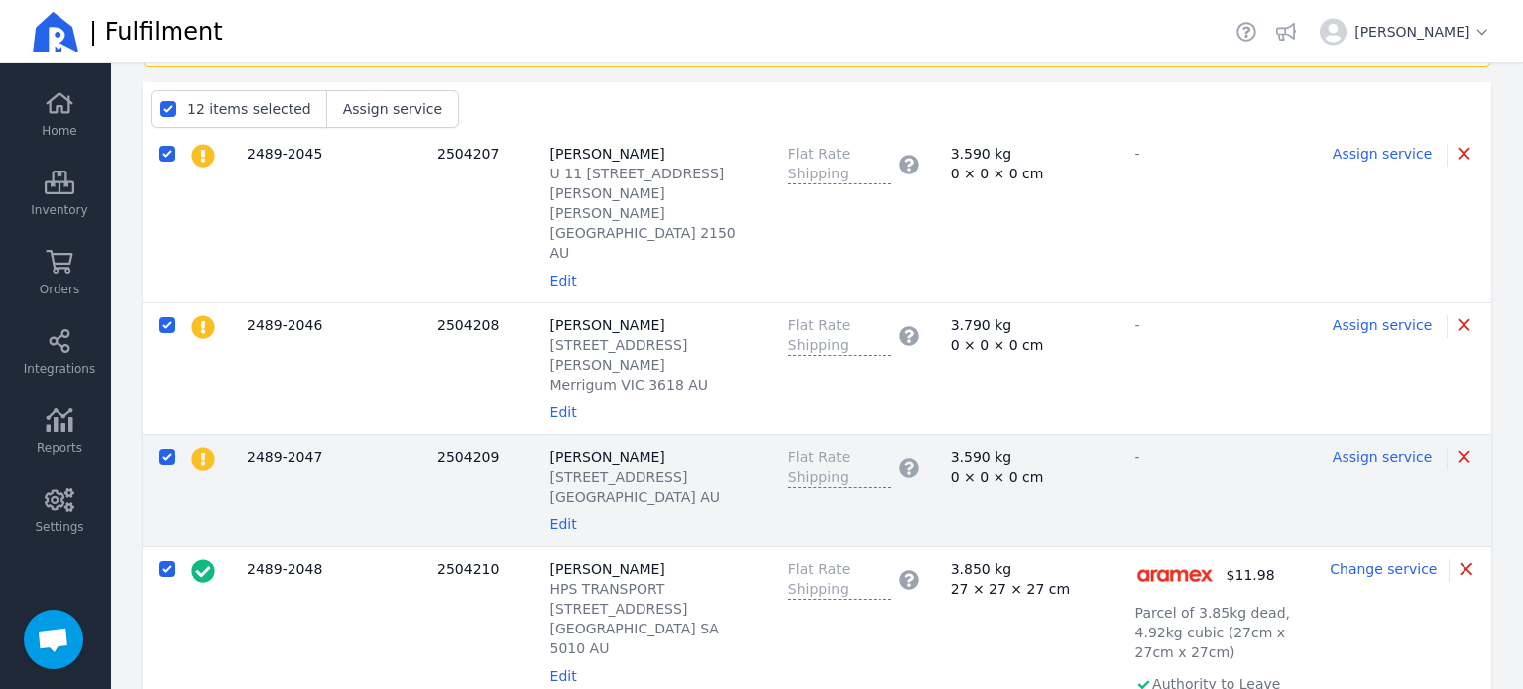
scroll to position [198, 0]
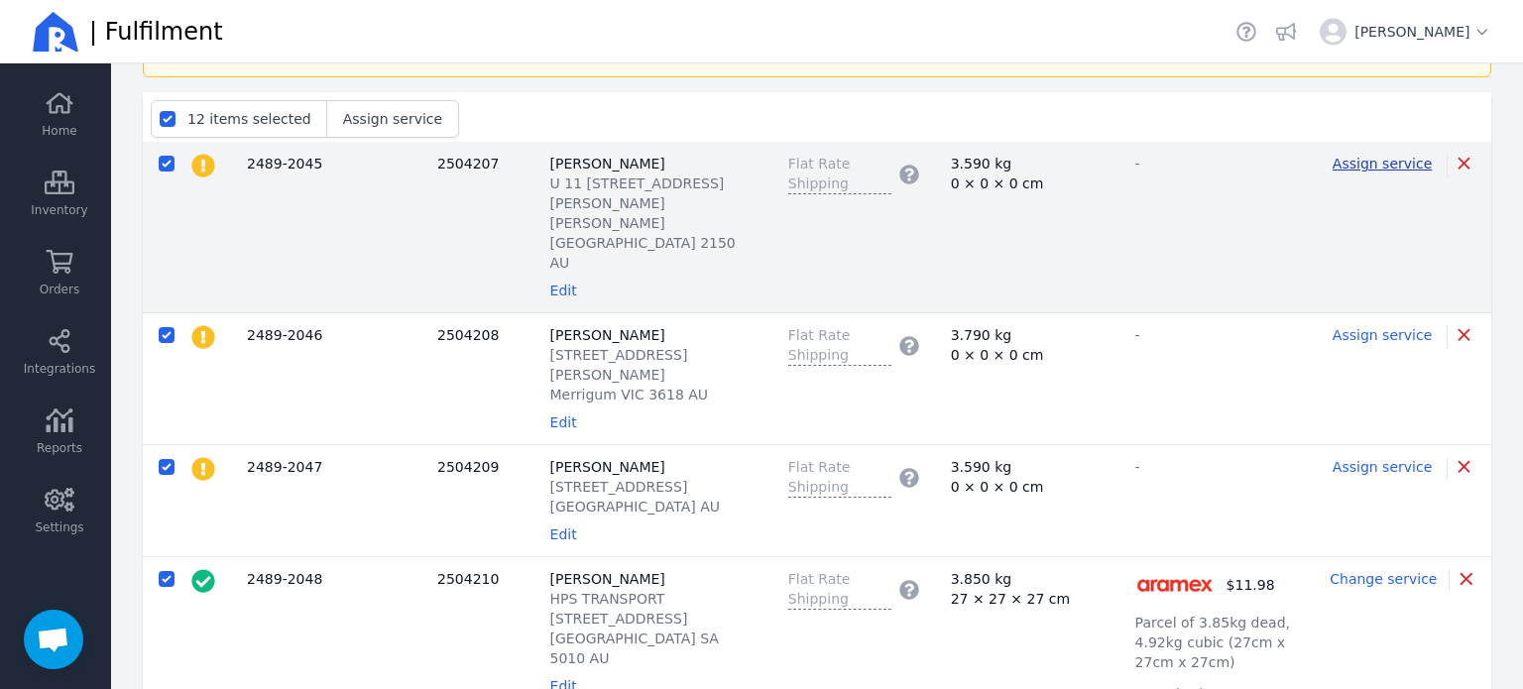
click at [1381, 166] on span "Assign service" at bounding box center [1382, 164] width 99 height 16
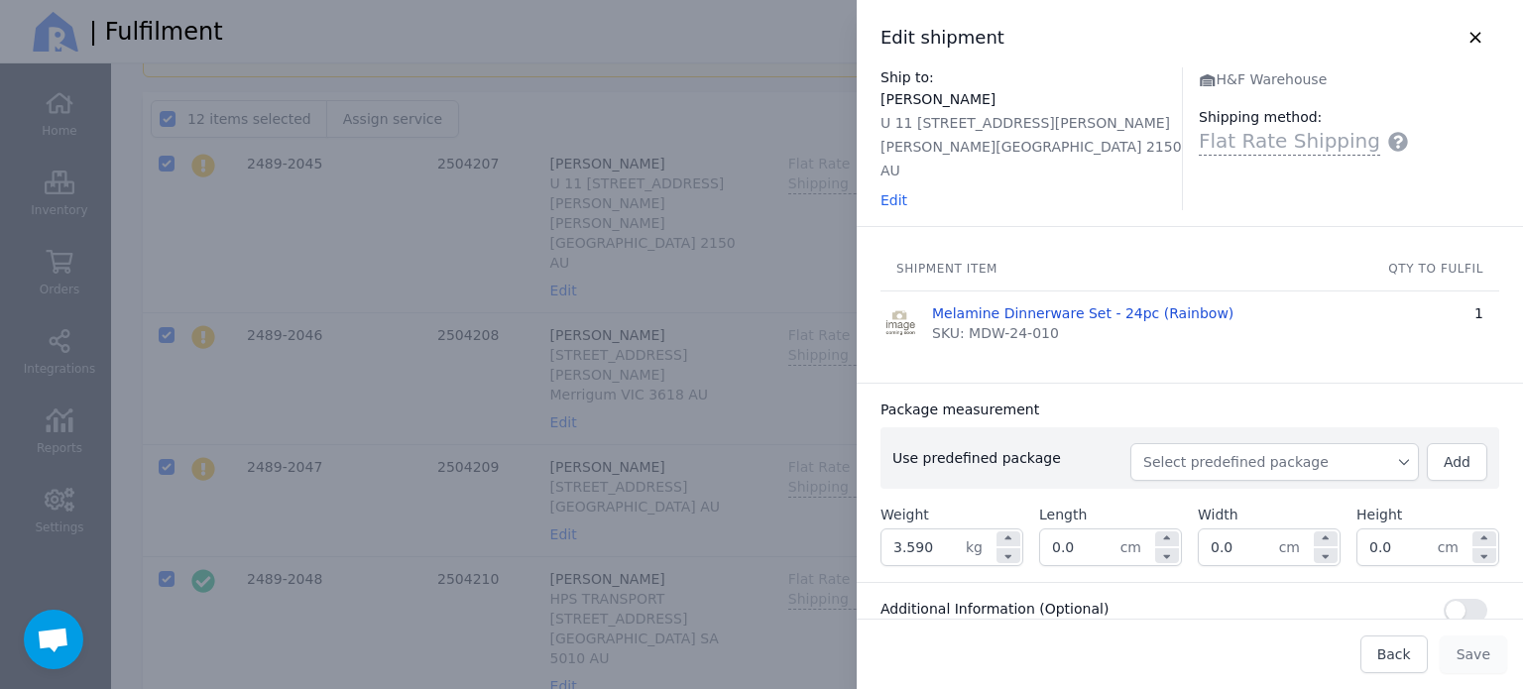
click at [1209, 452] on span "Select predefined package" at bounding box center [1274, 462] width 263 height 20
click at [1175, 489] on li "BX250" at bounding box center [1274, 507] width 289 height 36
type input "3.850"
type input "27.0"
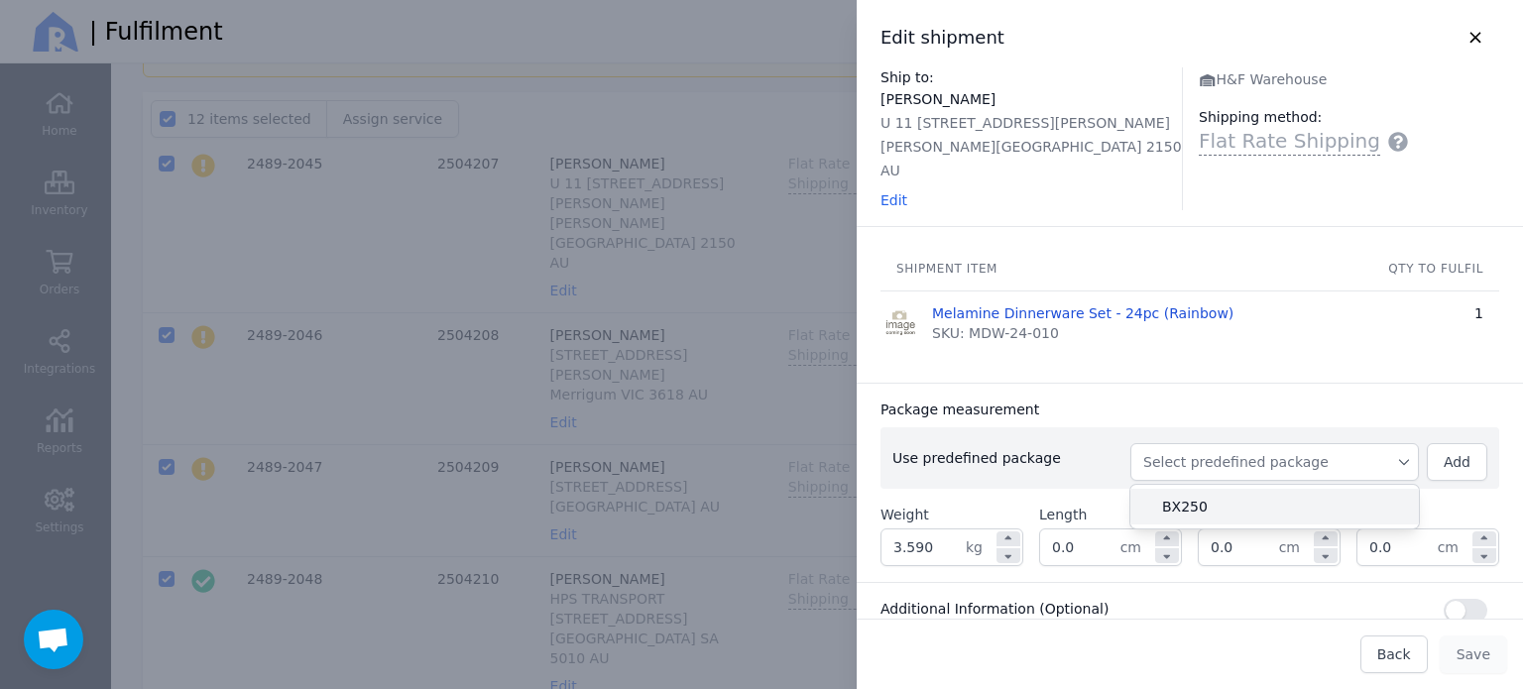
type input "27.0"
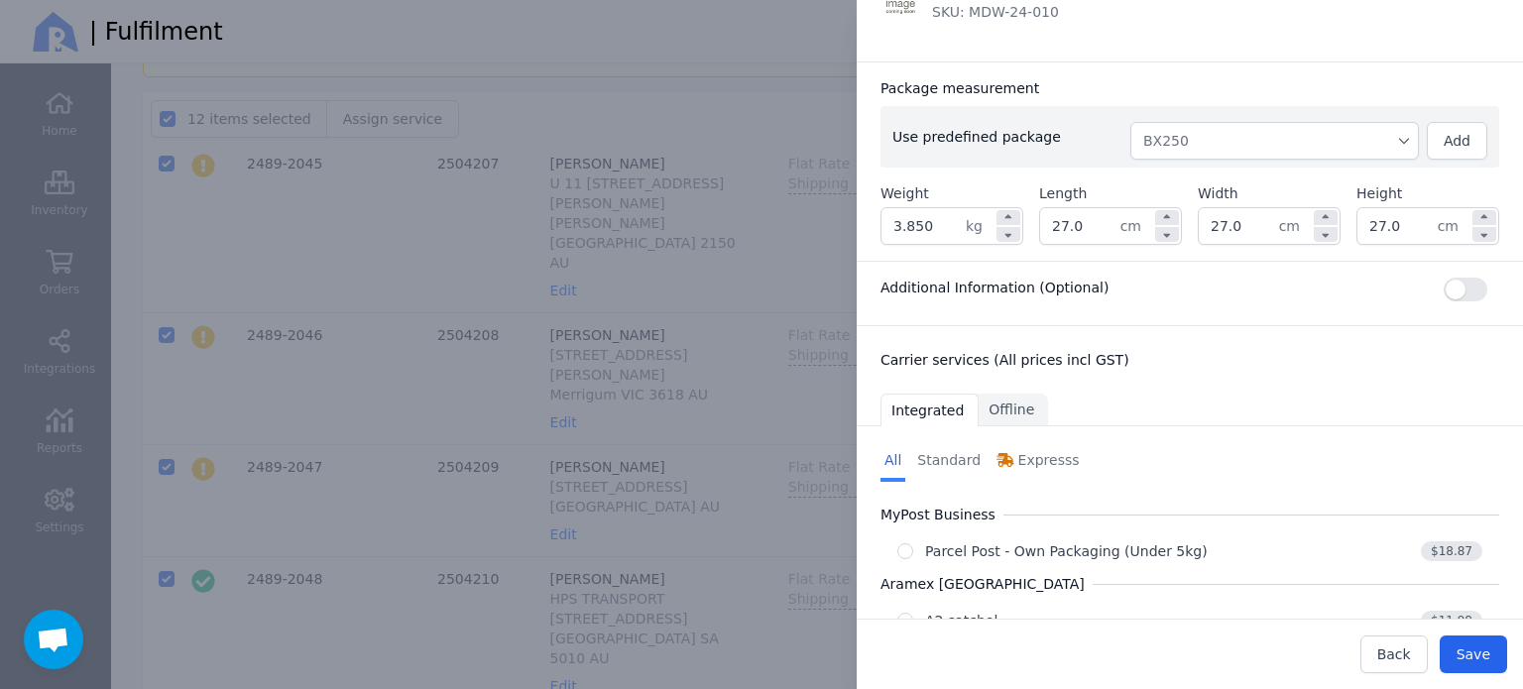
scroll to position [396, 0]
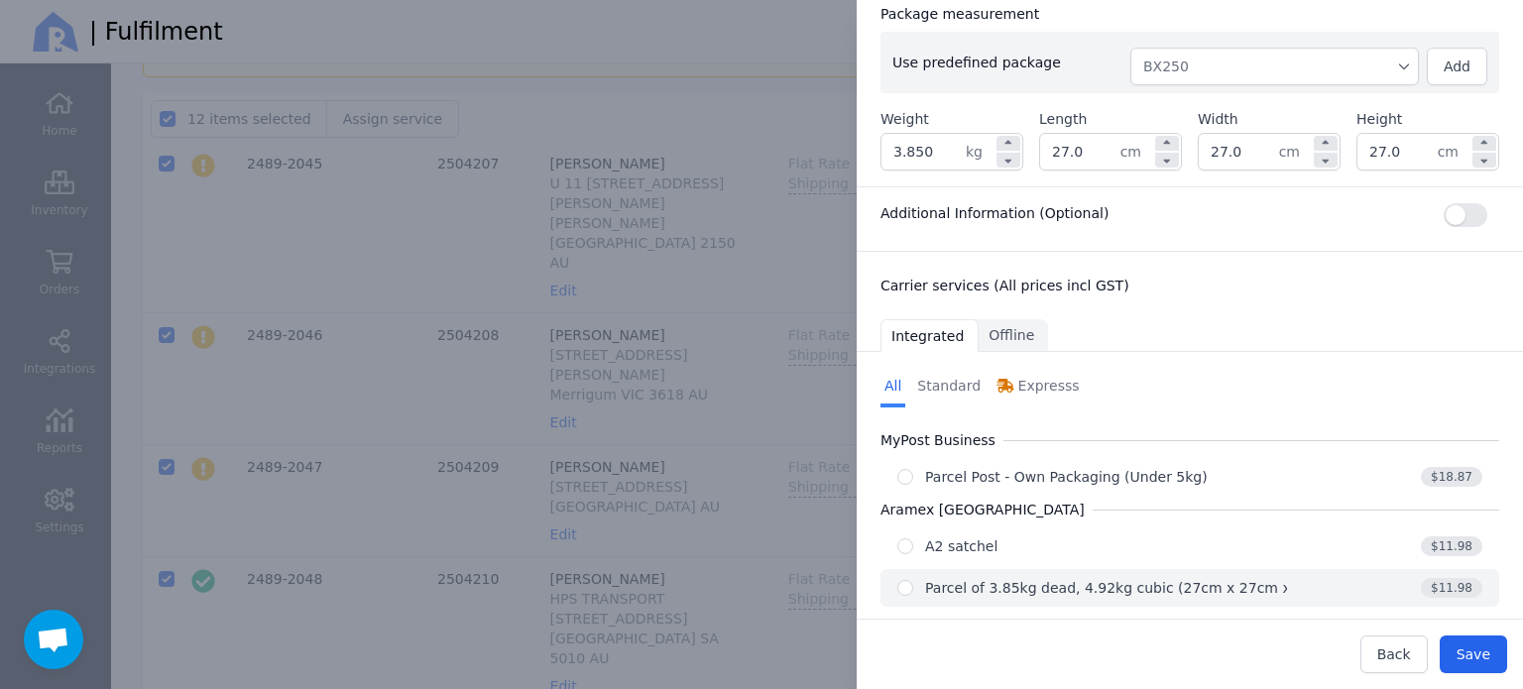
click at [1031, 578] on div "Parcel of 3.85kg dead, 4.92kg cubic (27cm x 27cm x 27cm)" at bounding box center [1132, 588] width 414 height 20
radio input "true"
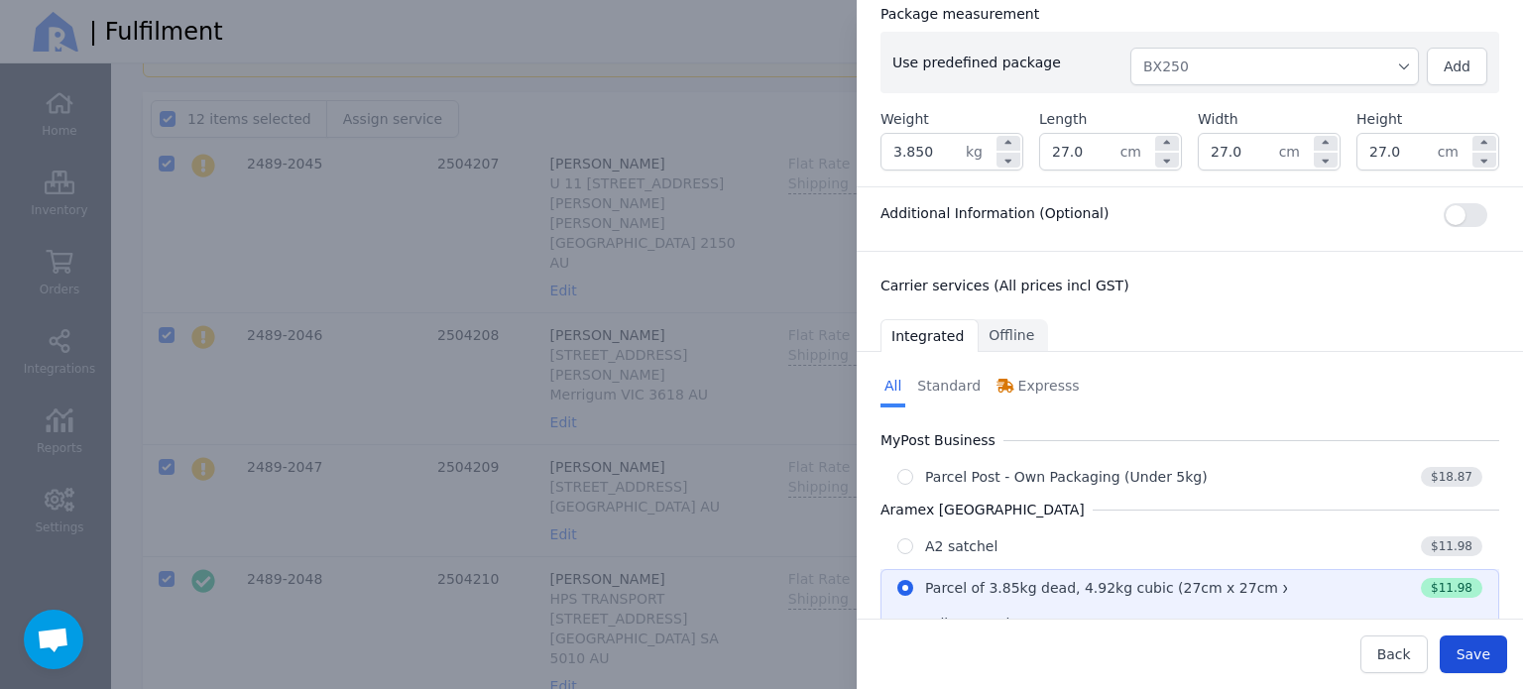
click at [1483, 661] on span "Save" at bounding box center [1474, 654] width 34 height 16
type input "27.0"
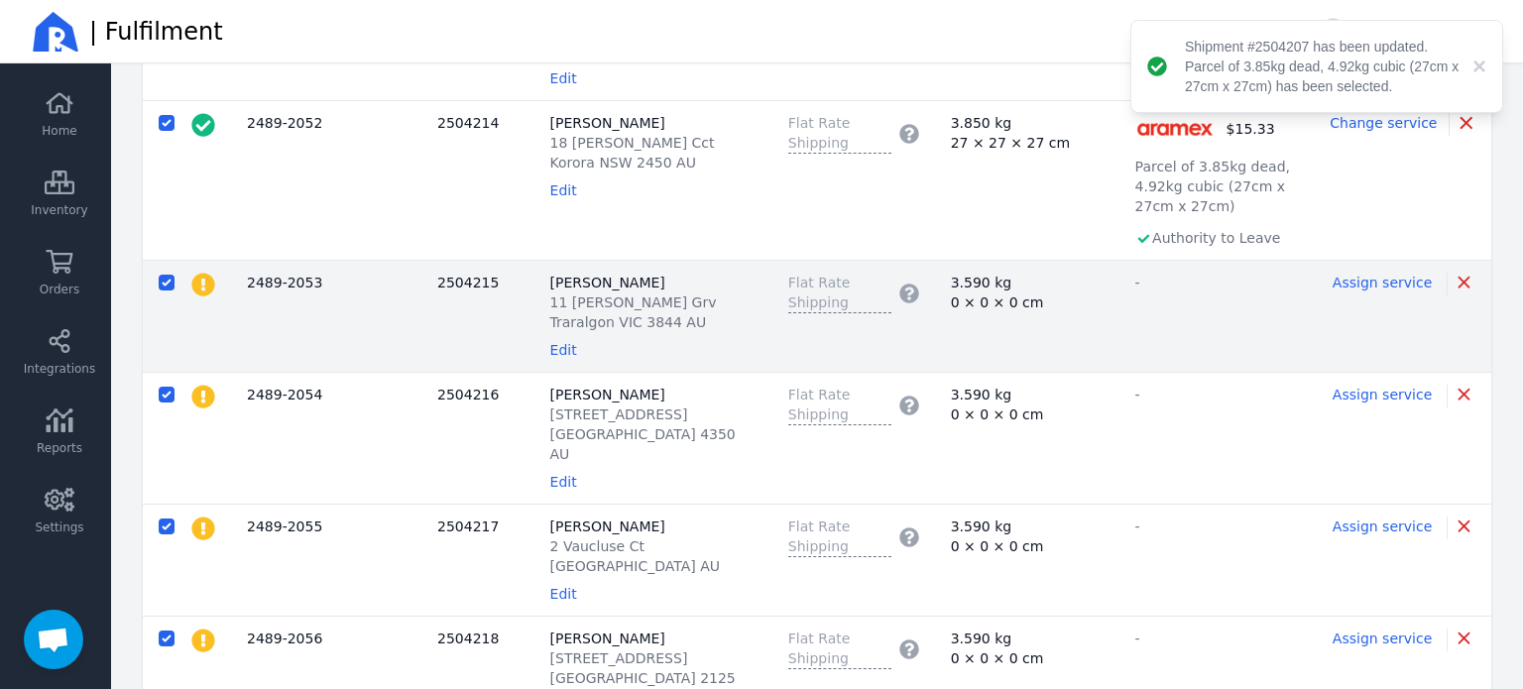
scroll to position [1319, 0]
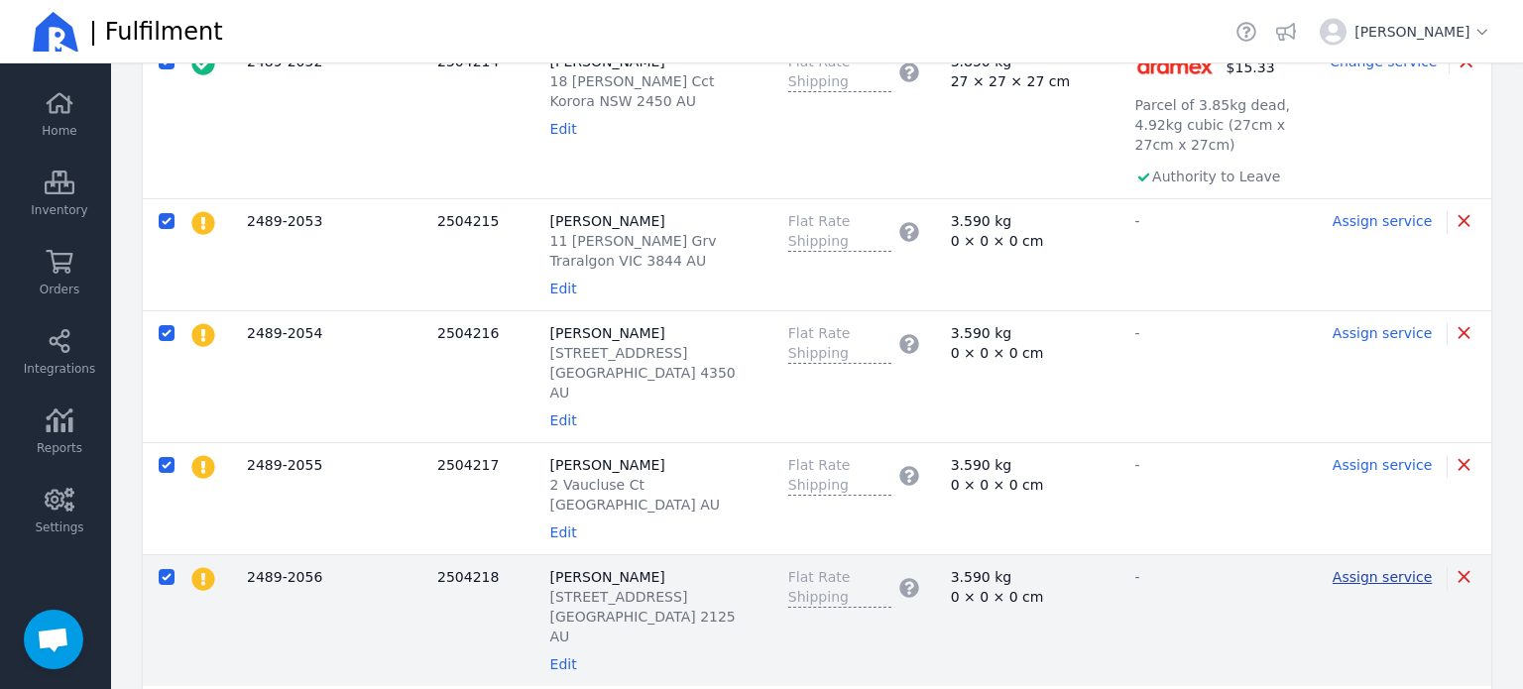
click at [1399, 569] on span "Assign service" at bounding box center [1382, 577] width 99 height 16
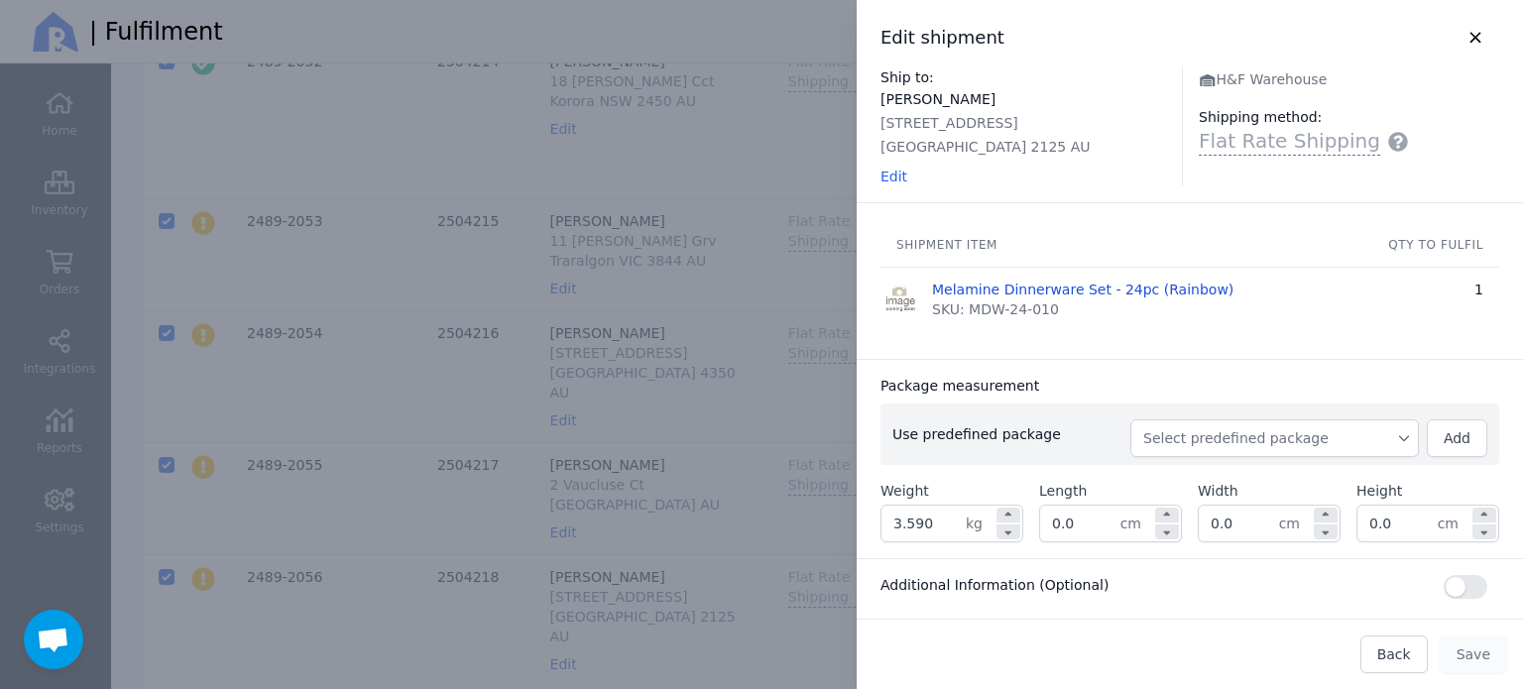
click at [1313, 443] on span "Select predefined package" at bounding box center [1274, 438] width 263 height 20
click at [1260, 475] on span "BX250" at bounding box center [1282, 483] width 241 height 20
type input "3.850"
type input "27.0"
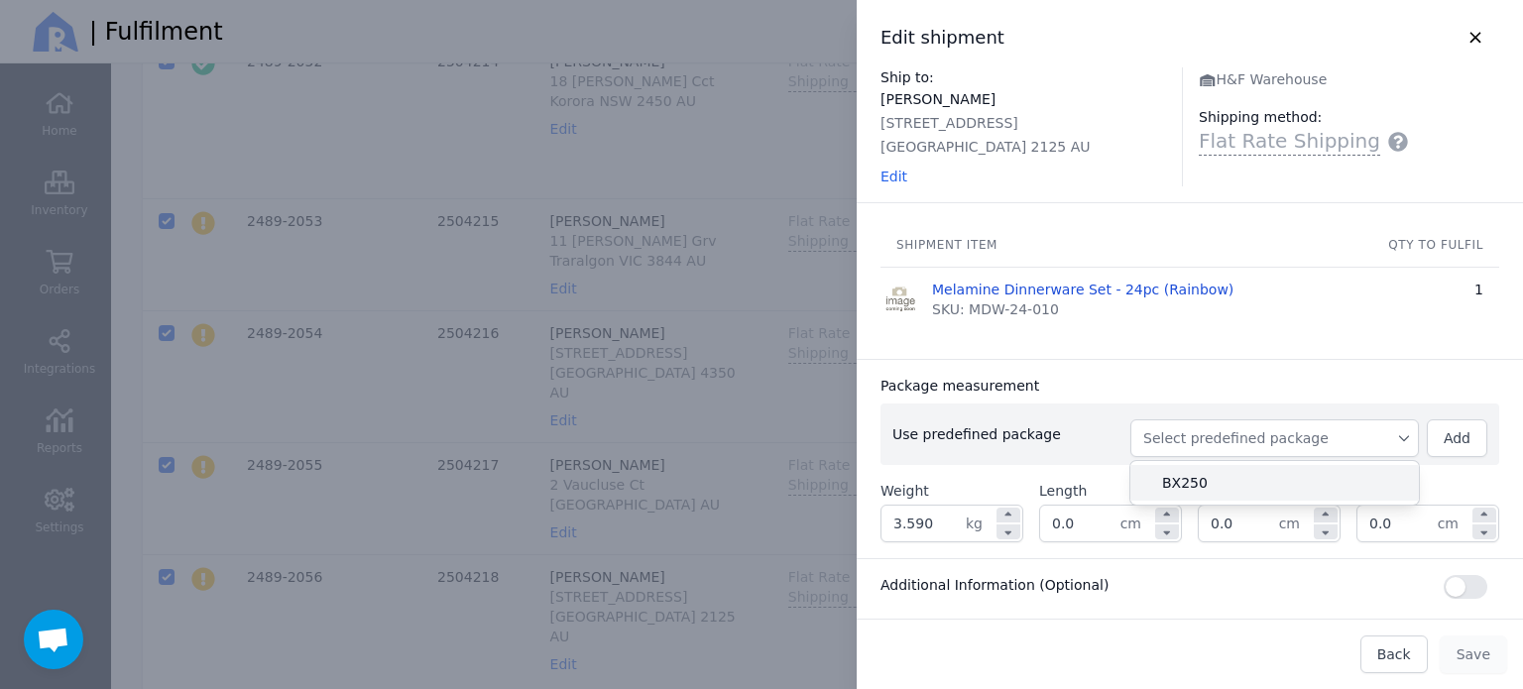
type input "27.0"
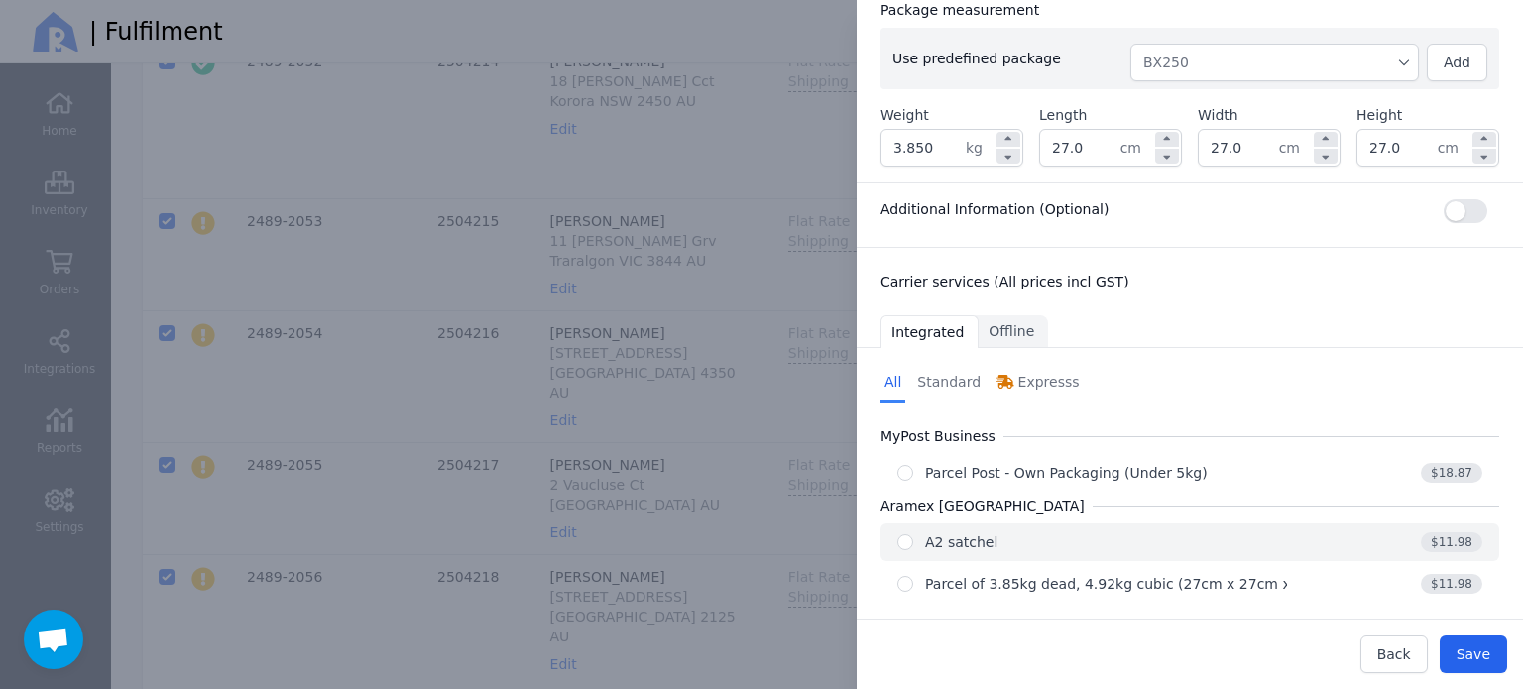
scroll to position [396, 0]
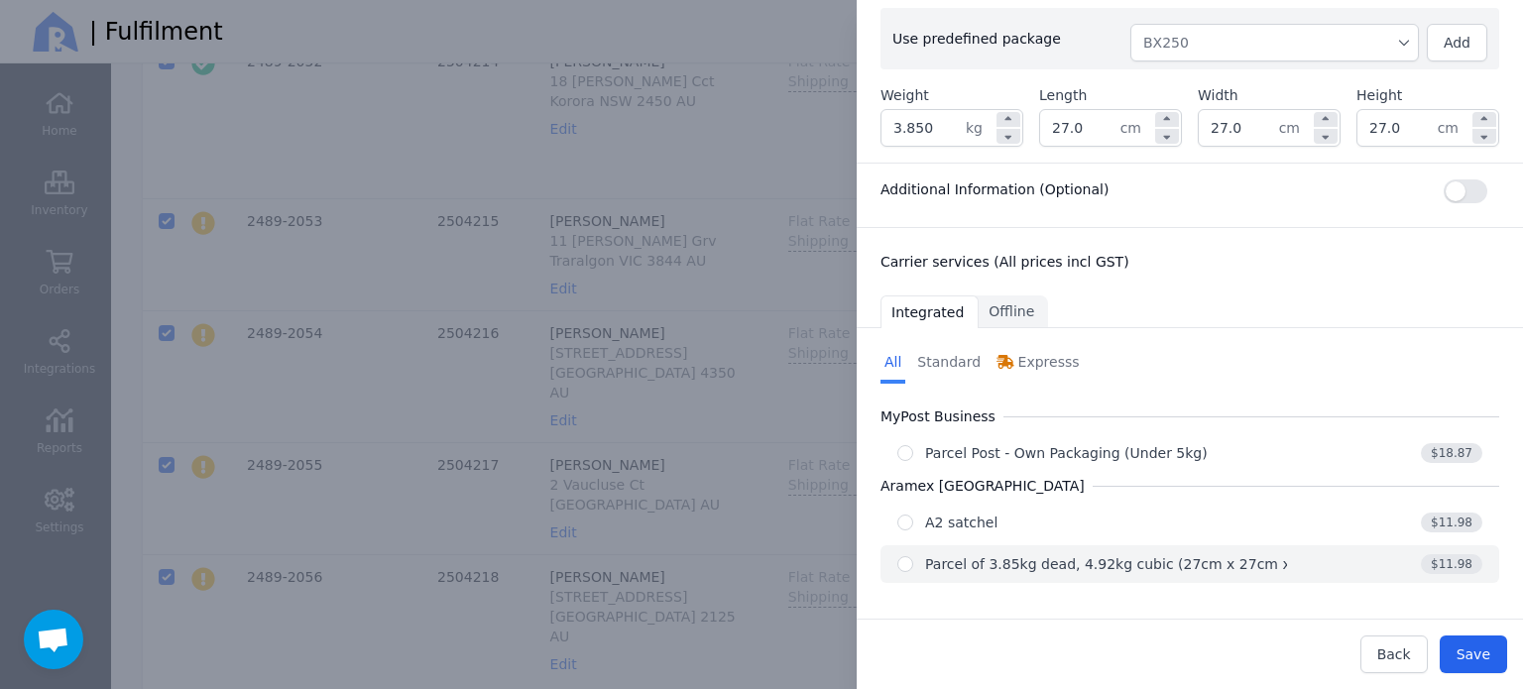
click at [1195, 558] on div "Parcel of 3.85kg dead, 4.92kg cubic (27cm x 27cm x 27cm)" at bounding box center [1132, 564] width 414 height 20
radio input "true"
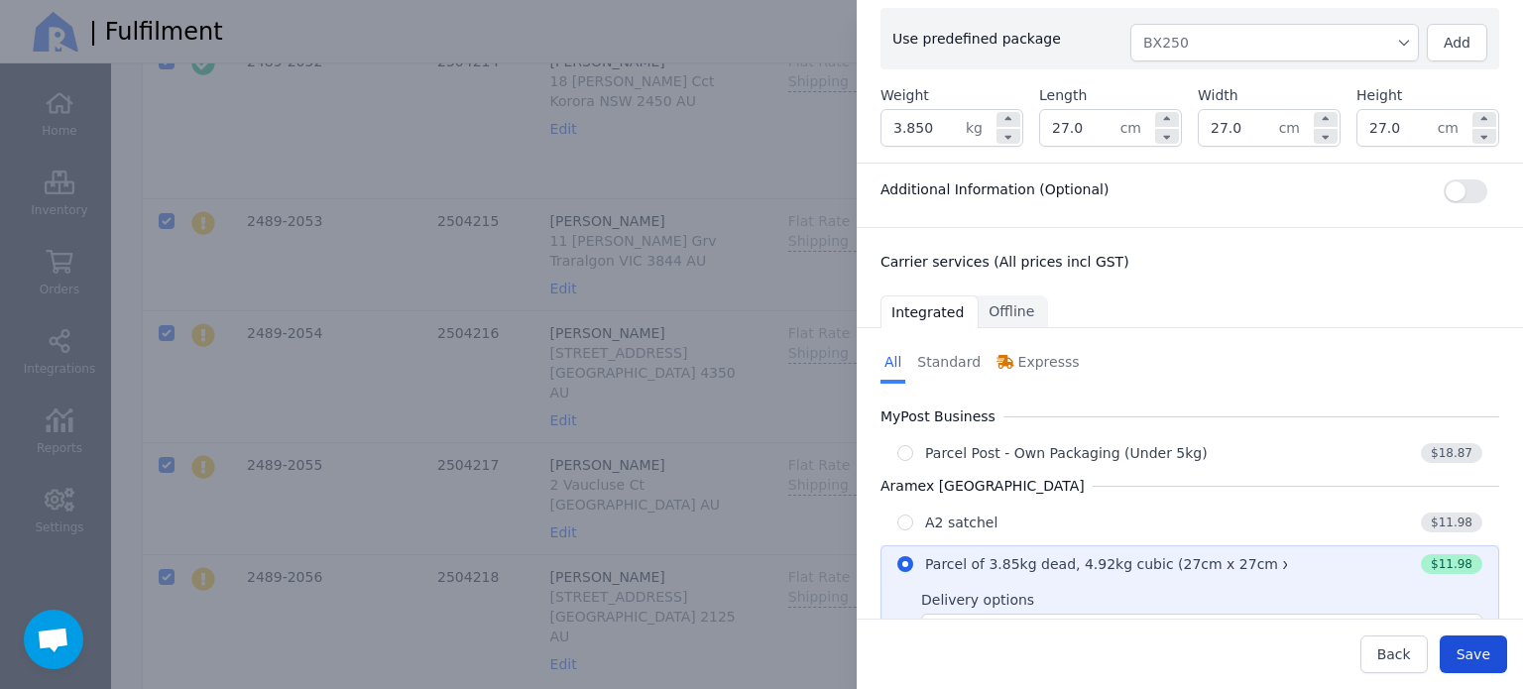
click at [1497, 653] on button "Save" at bounding box center [1473, 655] width 67 height 38
type input "27.0"
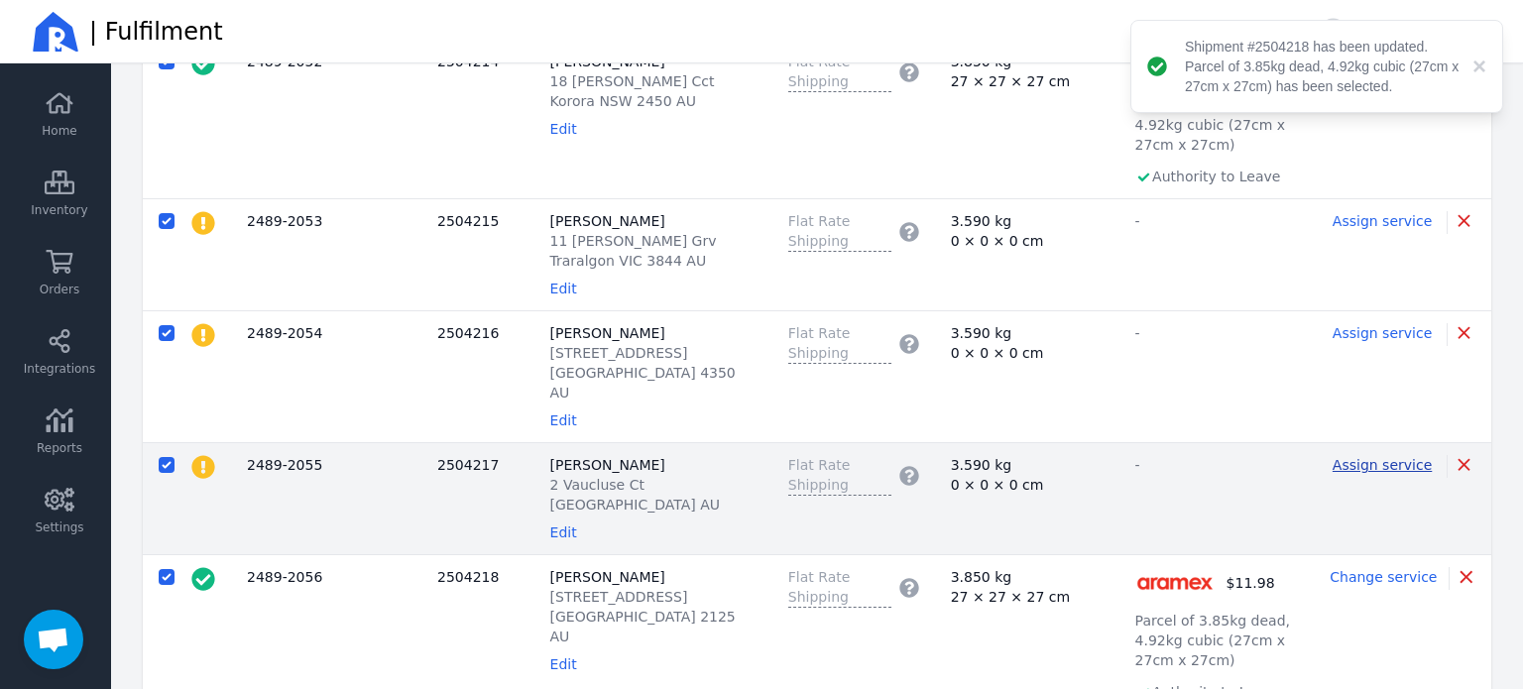
click at [1392, 457] on span "Assign service" at bounding box center [1382, 465] width 99 height 16
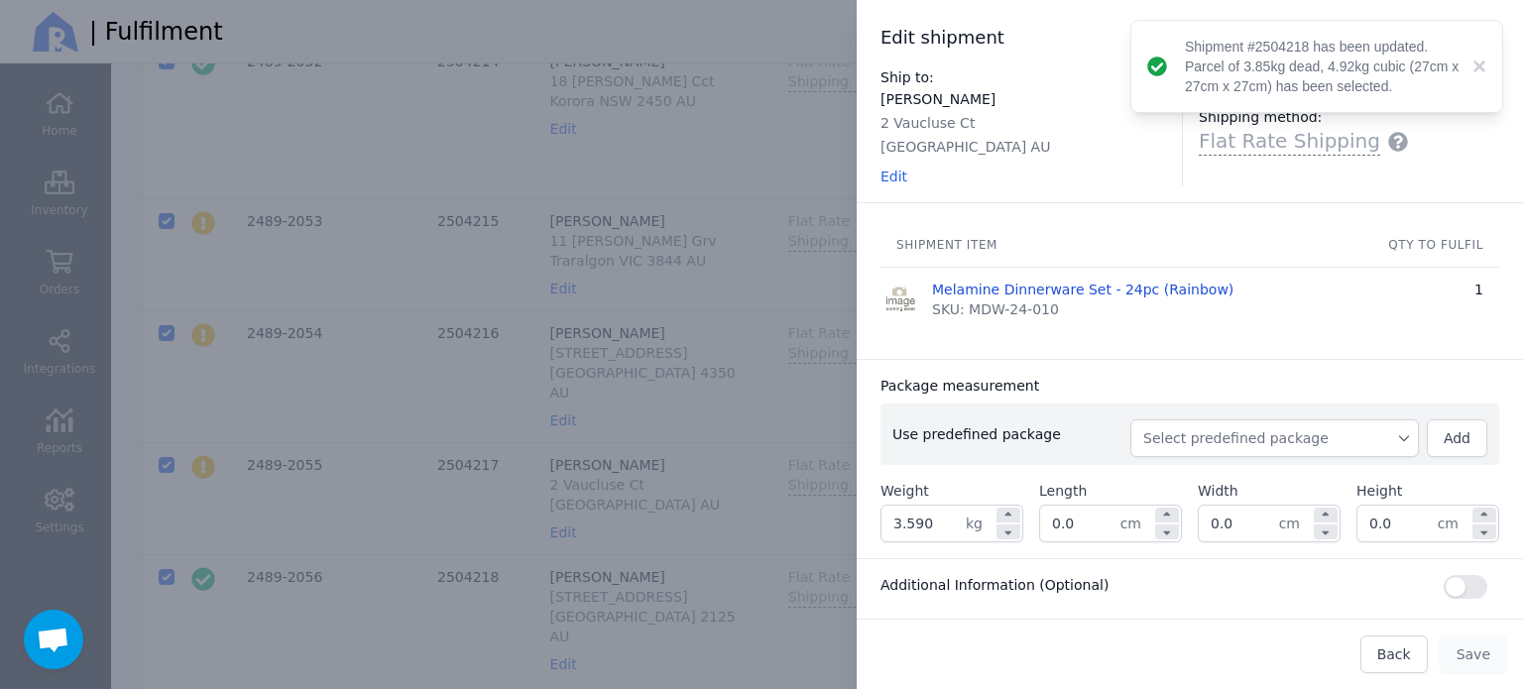
click at [1200, 441] on span "Select predefined package" at bounding box center [1274, 438] width 263 height 20
click at [1186, 468] on li "BX250" at bounding box center [1274, 483] width 289 height 36
type input "3.850"
type input "27.0"
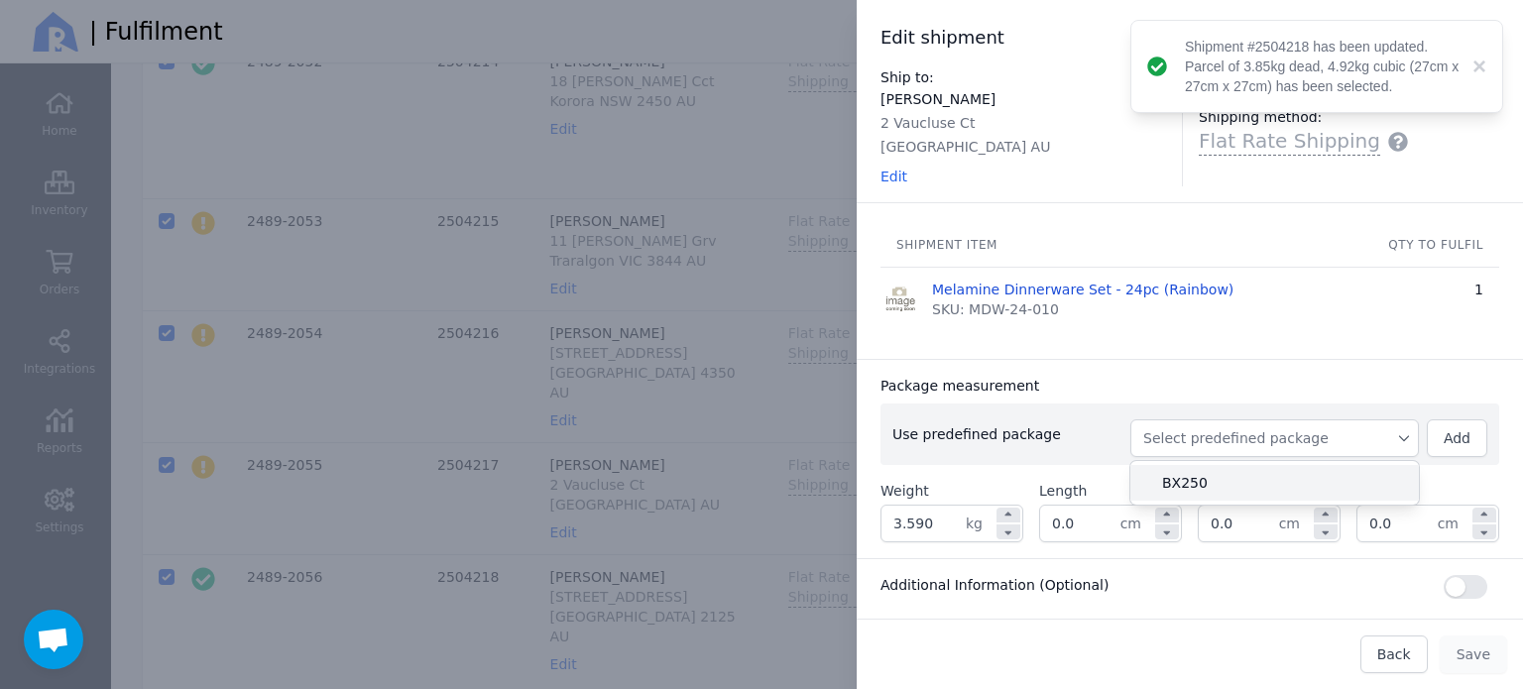
type input "27.0"
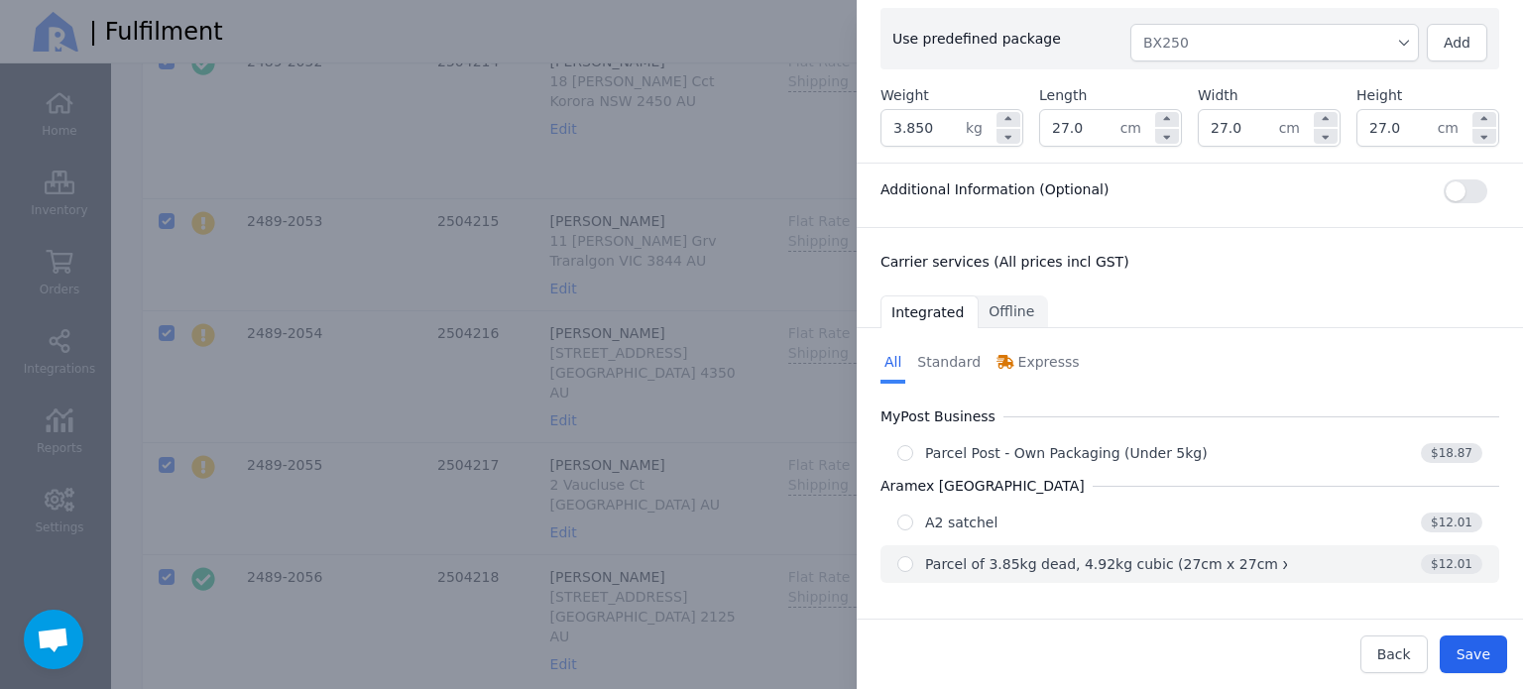
click at [1154, 562] on div "Parcel of 3.85kg dead, 4.92kg cubic (27cm x 27cm x 27cm)" at bounding box center [1132, 564] width 414 height 20
radio input "true"
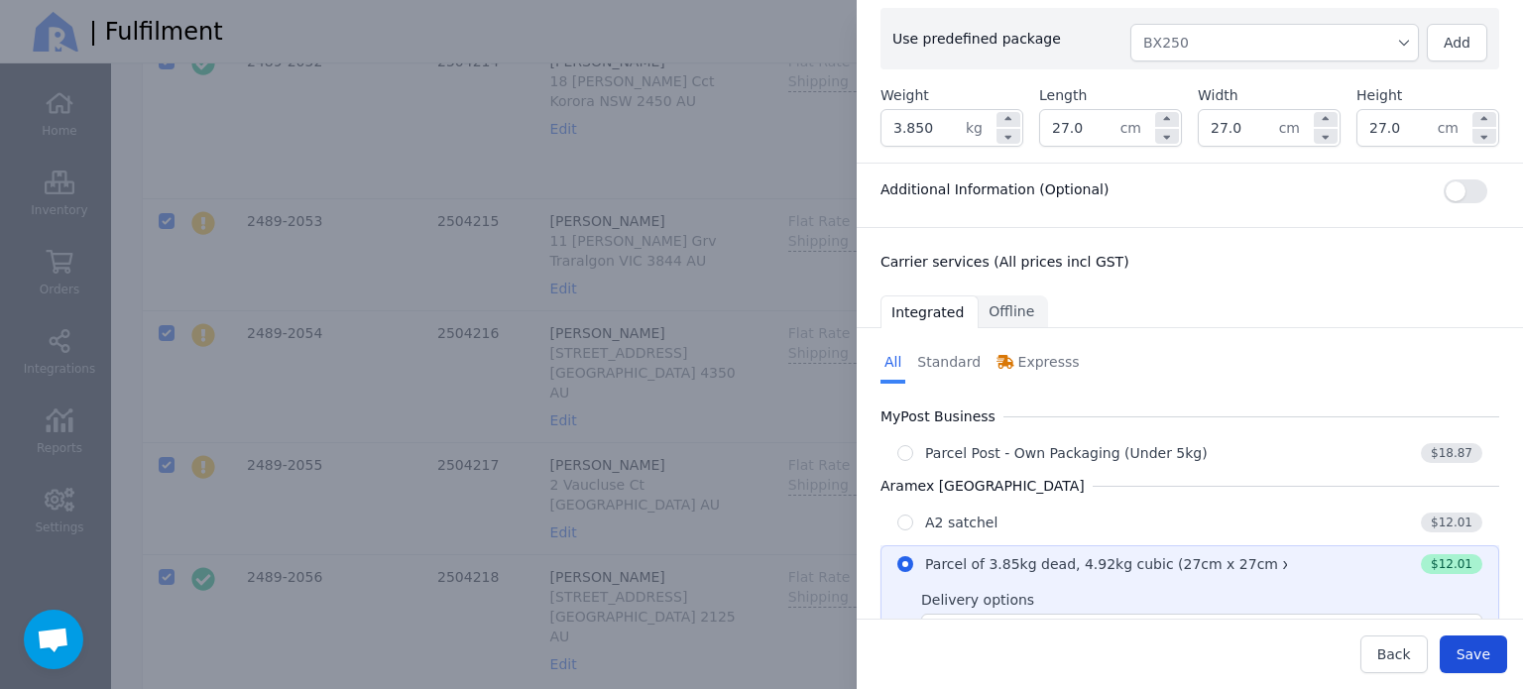
click at [1472, 652] on span "Save" at bounding box center [1474, 654] width 34 height 16
type input "27.0"
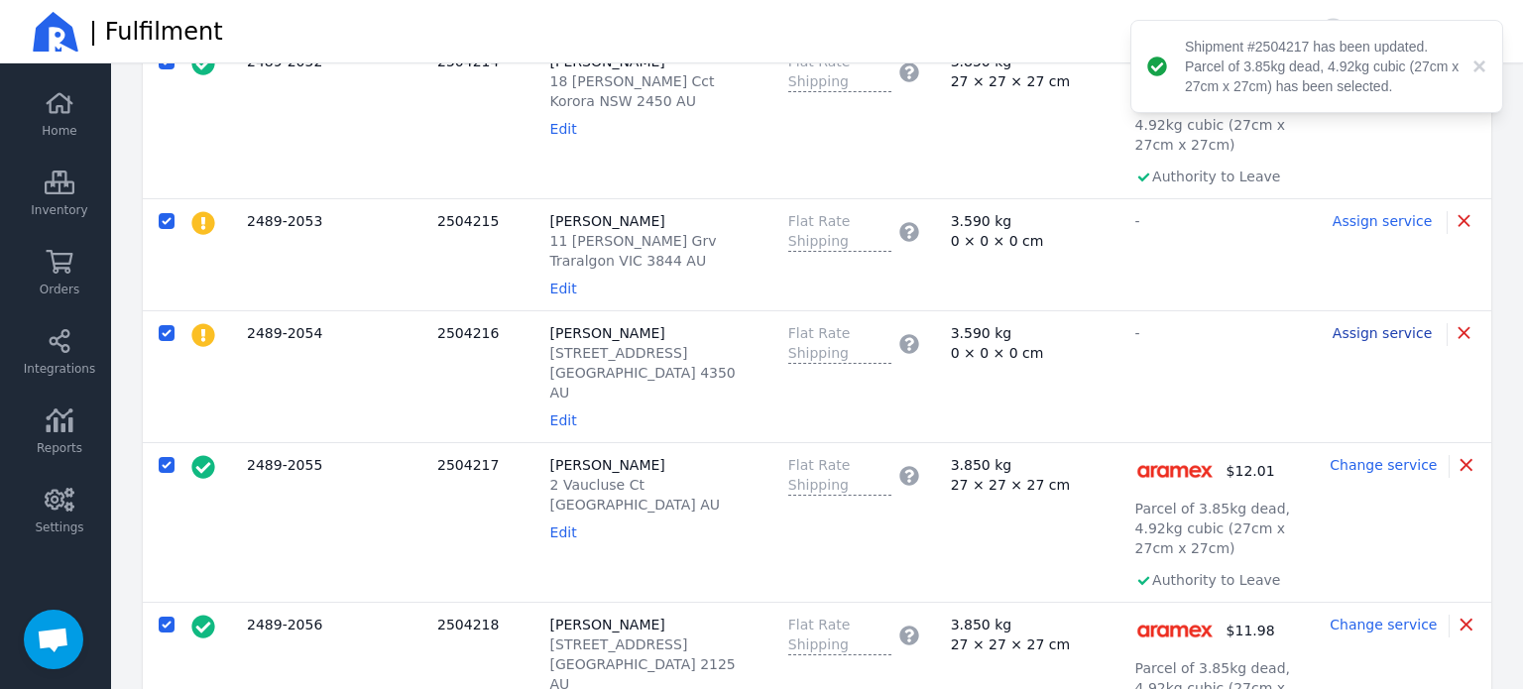
click at [1392, 325] on span "Assign service" at bounding box center [1382, 333] width 99 height 16
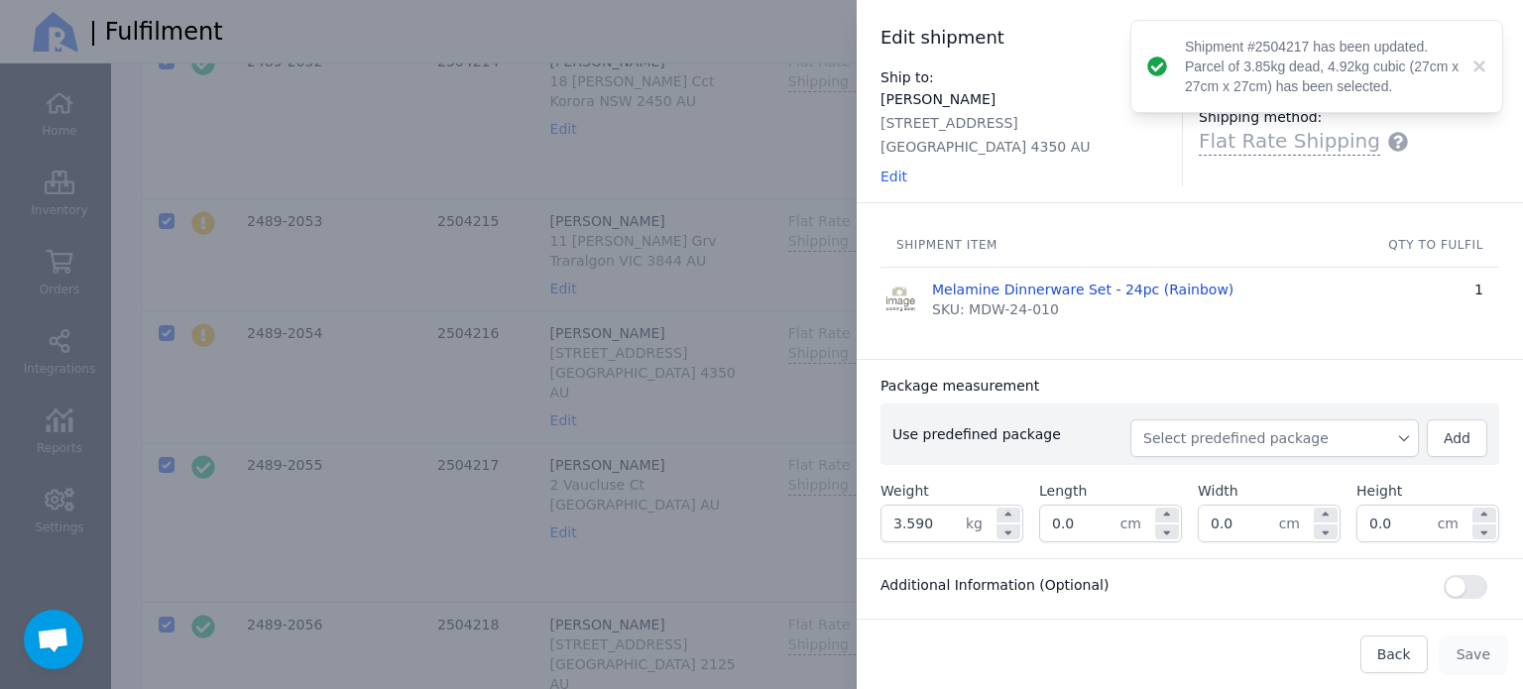
click at [1166, 433] on span "Select predefined package" at bounding box center [1274, 438] width 263 height 20
click at [1163, 491] on li "BX250" at bounding box center [1274, 483] width 289 height 36
type input "3.850"
type input "27.0"
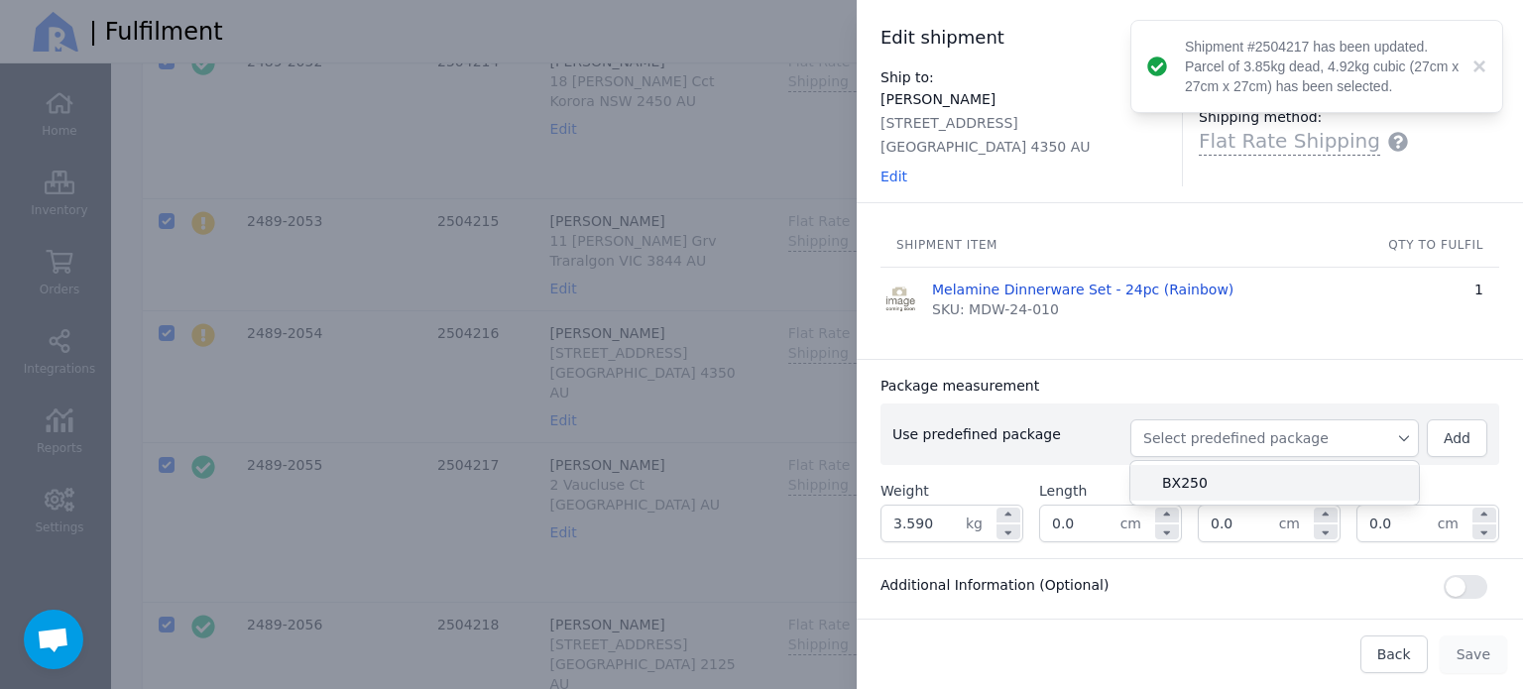
type input "27.0"
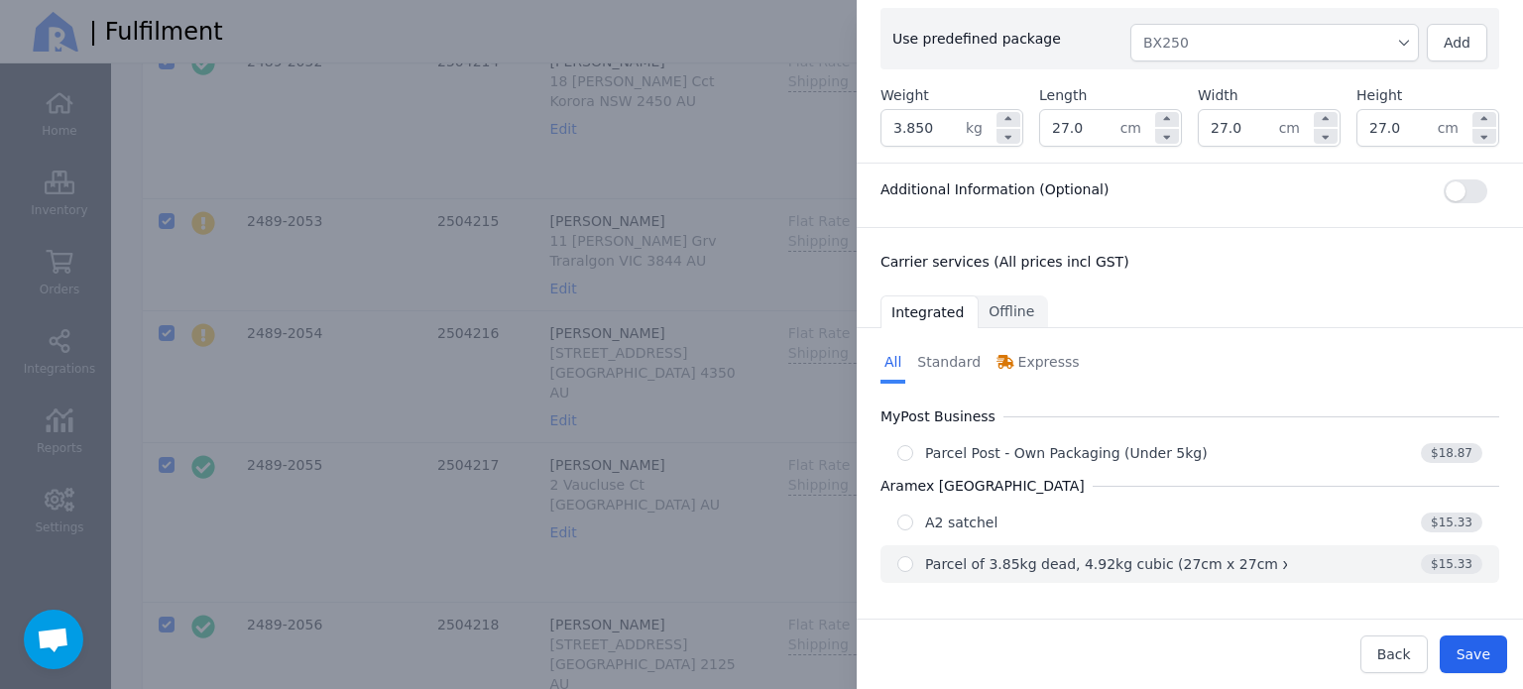
click at [1144, 556] on div "Parcel of 3.85kg dead, 4.92kg cubic (27cm x 27cm x 27cm)" at bounding box center [1132, 564] width 414 height 20
radio input "true"
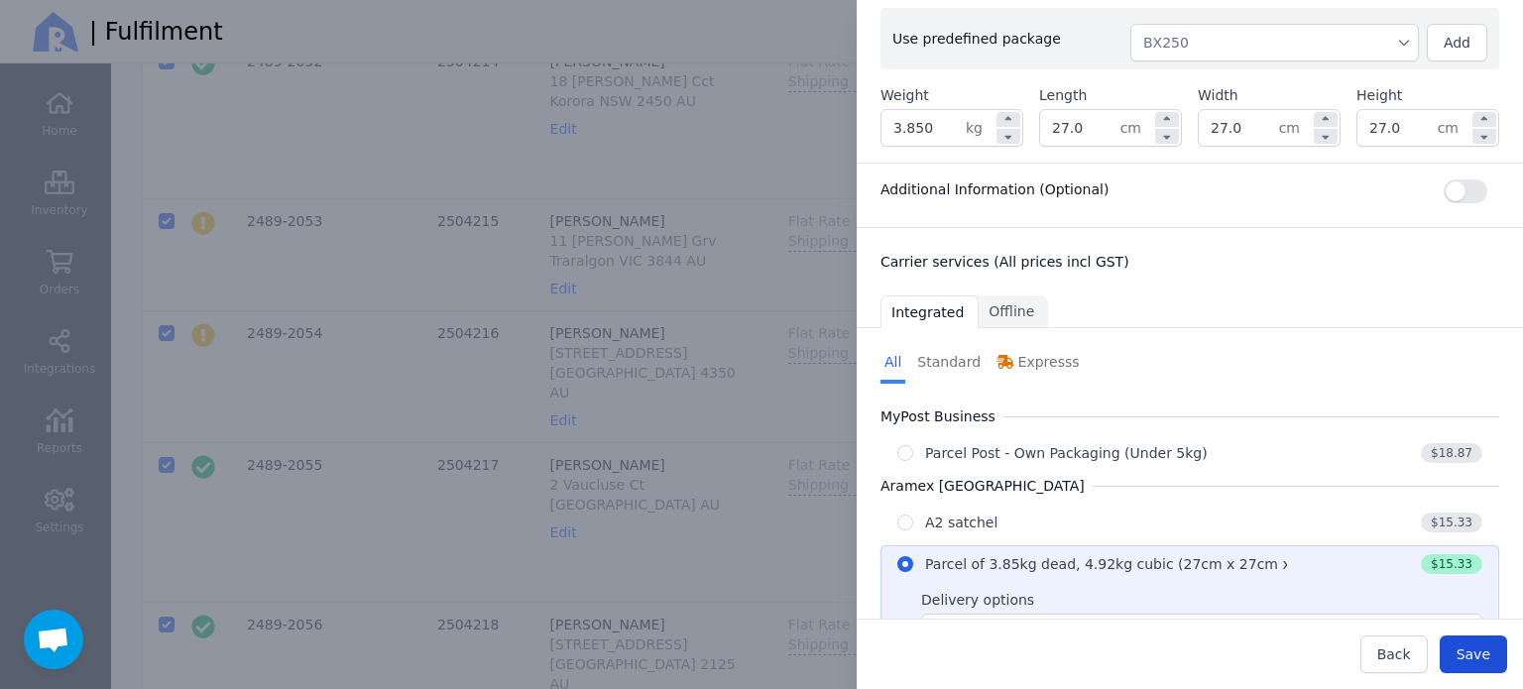
click at [1482, 643] on button "Save" at bounding box center [1473, 655] width 67 height 38
type input "27.0"
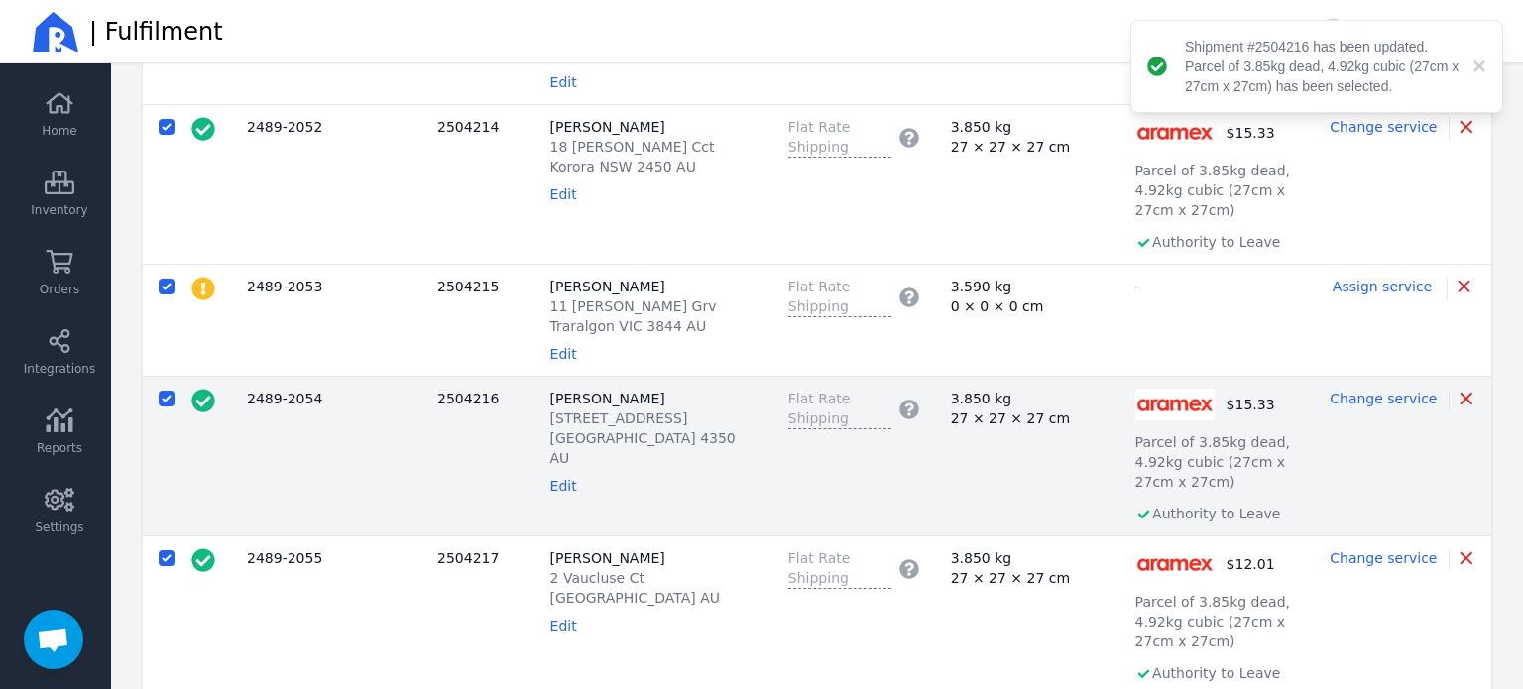
scroll to position [1220, 0]
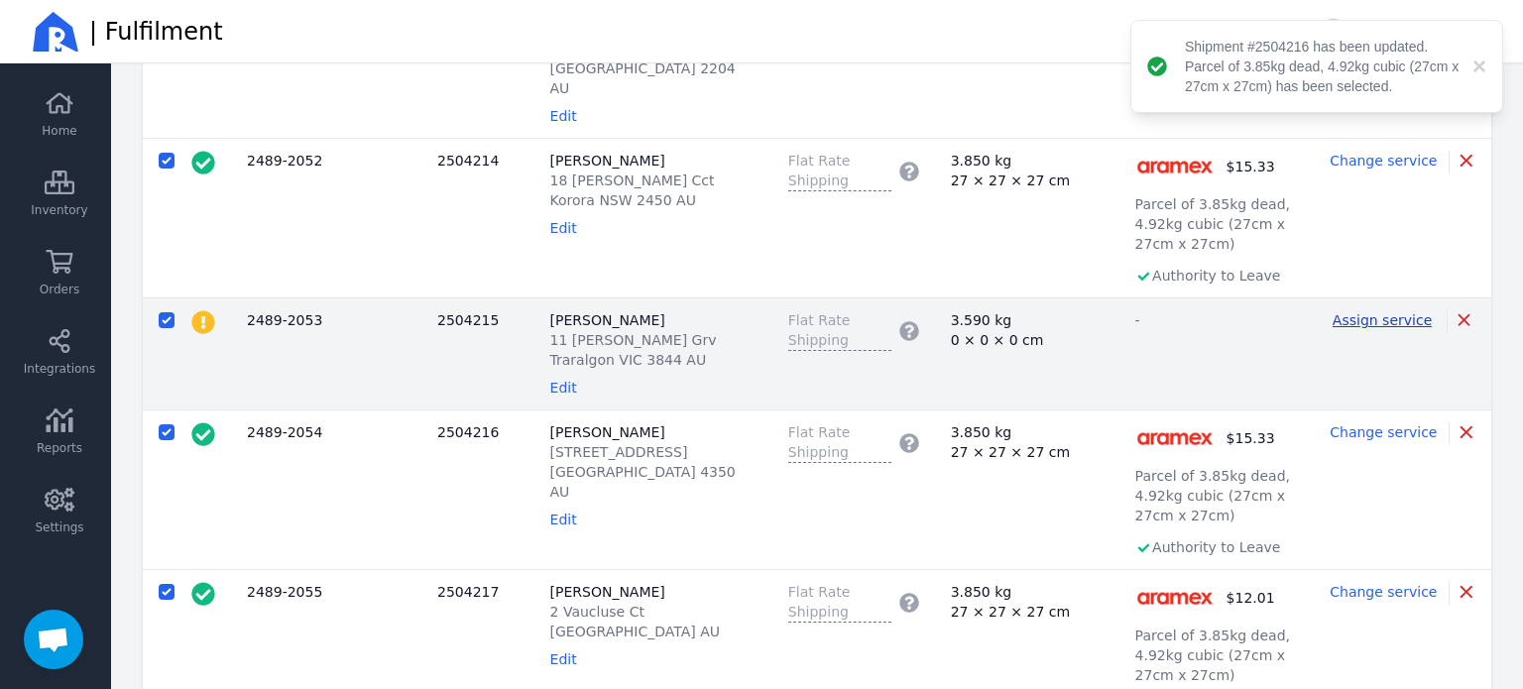
click at [1367, 312] on span "Assign service" at bounding box center [1382, 320] width 99 height 16
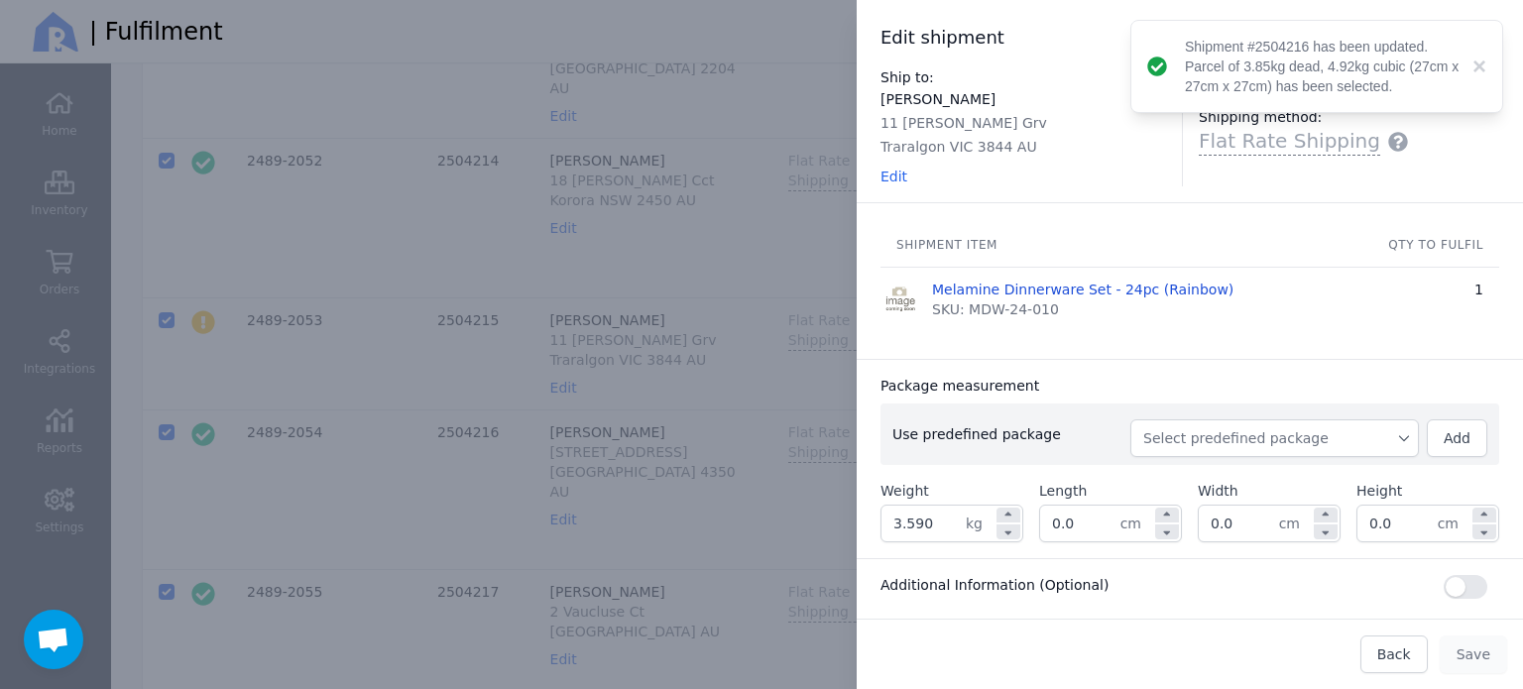
click at [1295, 421] on button "Select predefined package" at bounding box center [1274, 438] width 289 height 38
click at [1237, 473] on span "BX250" at bounding box center [1282, 483] width 241 height 20
type input "3.850"
type input "27.0"
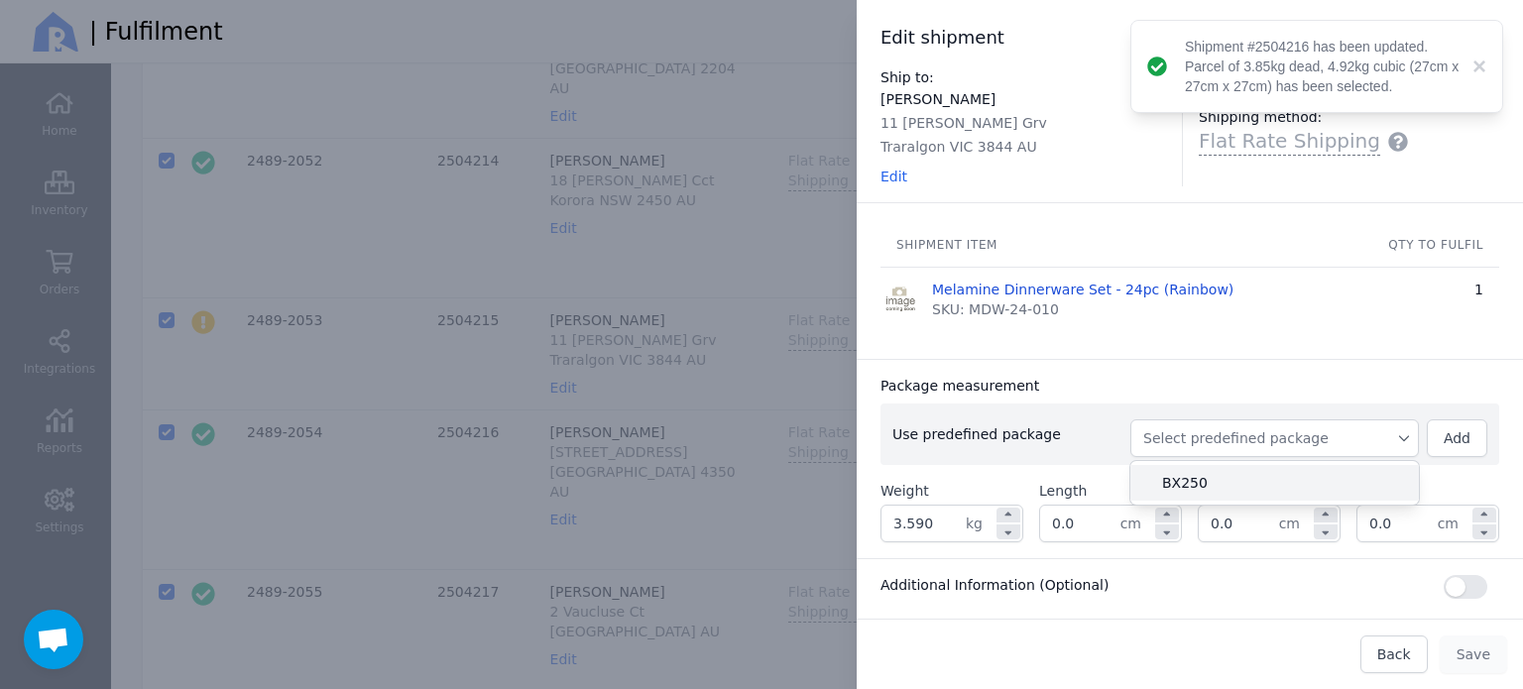
type input "27.0"
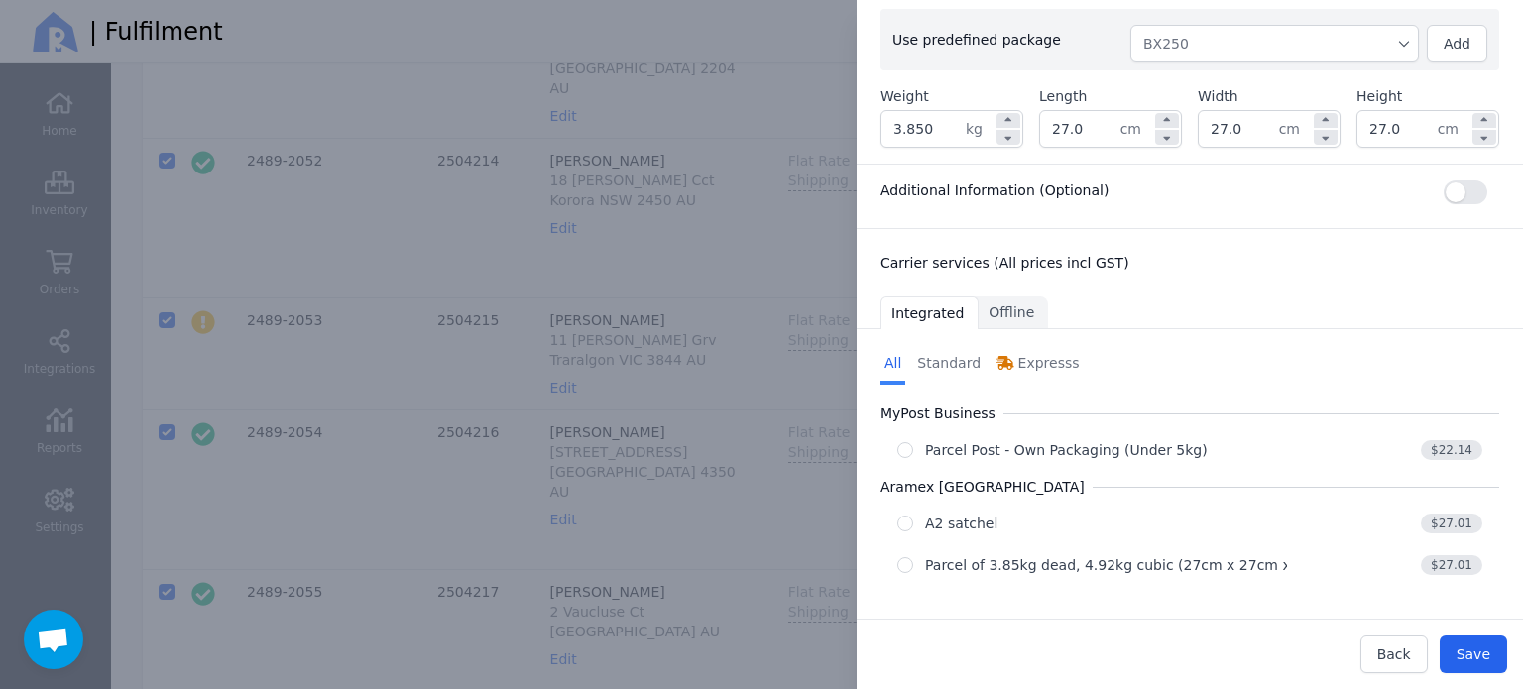
scroll to position [396, 0]
click at [1083, 557] on div "Parcel of 3.85kg dead, 4.92kg cubic (27cm x 27cm x 27cm)" at bounding box center [1132, 564] width 414 height 20
radio input "true"
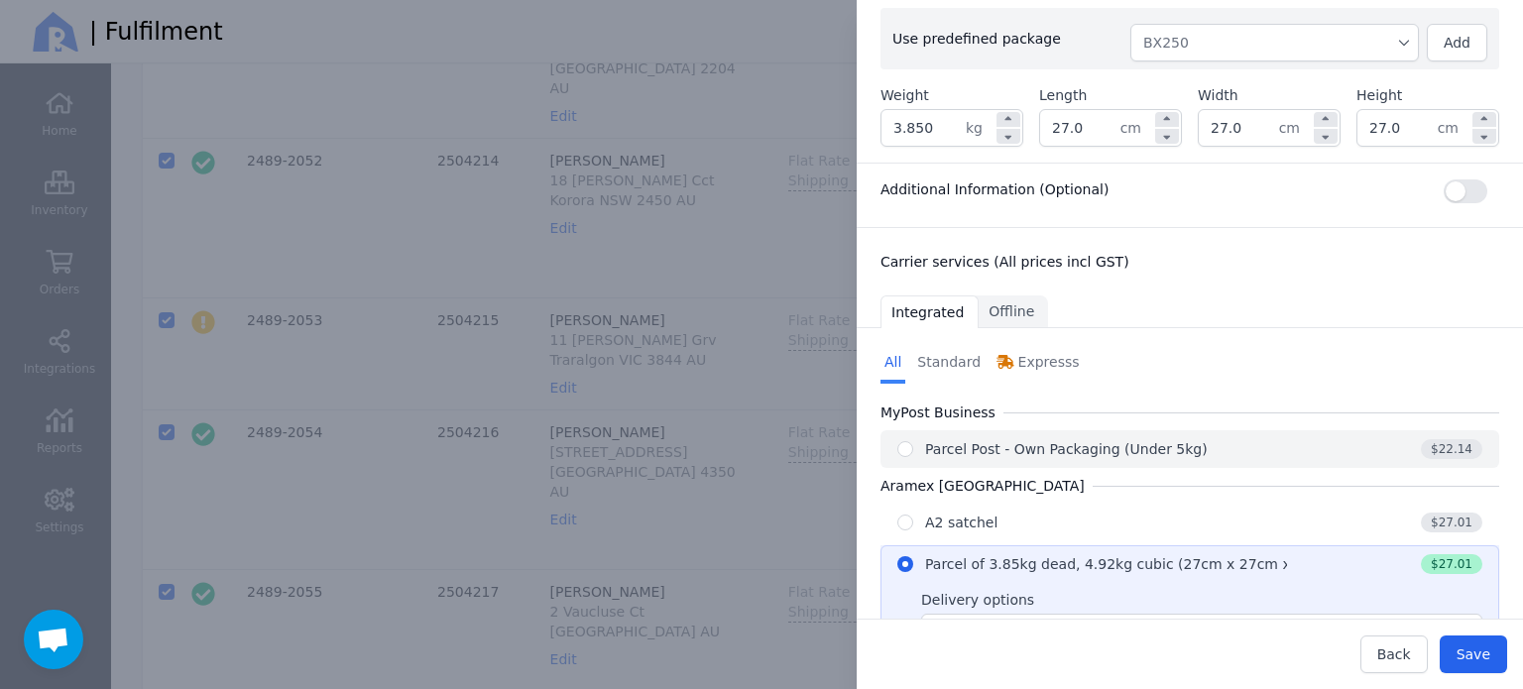
click at [1174, 442] on div "Parcel Post - Own Packaging (Under 5kg)" at bounding box center [1066, 449] width 283 height 20
radio input "true"
radio input "false"
select select "0"
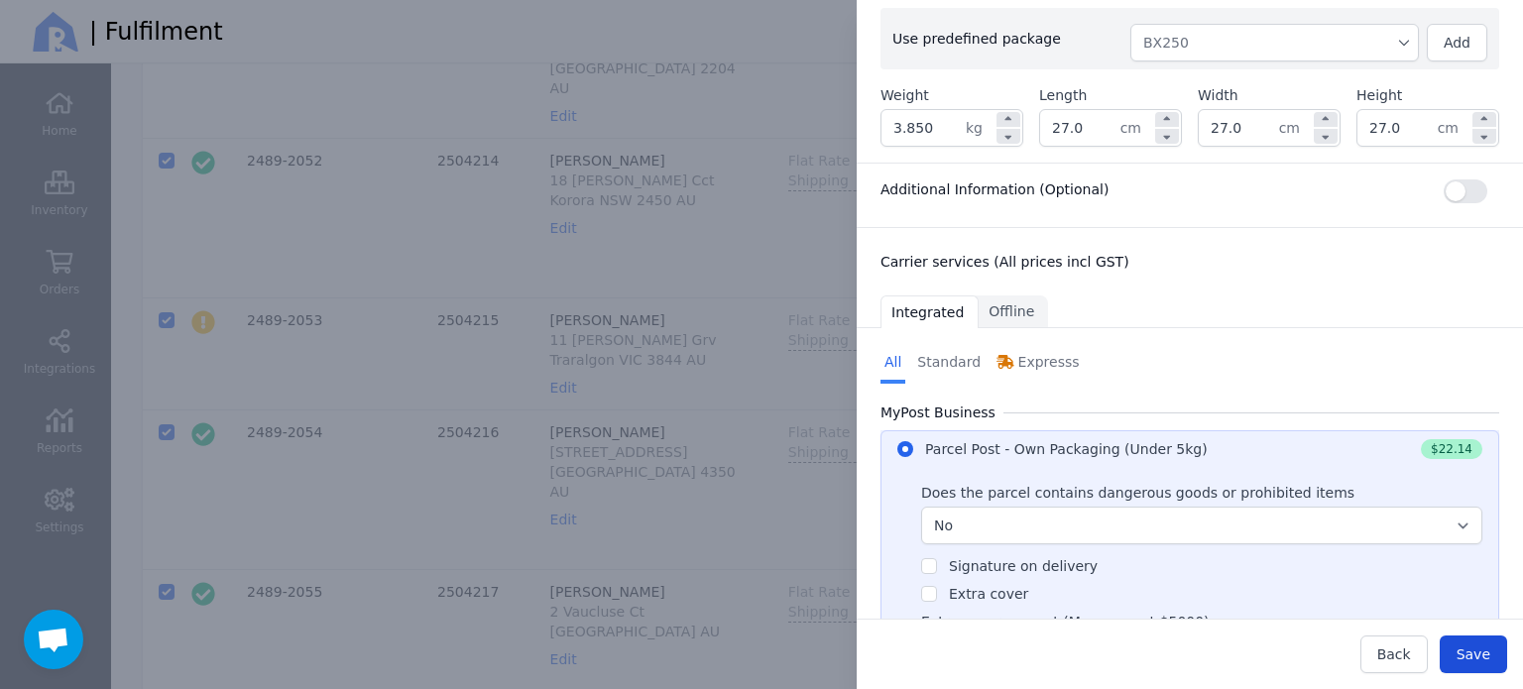
click at [1480, 653] on span "Save" at bounding box center [1474, 654] width 34 height 16
type input "27.0"
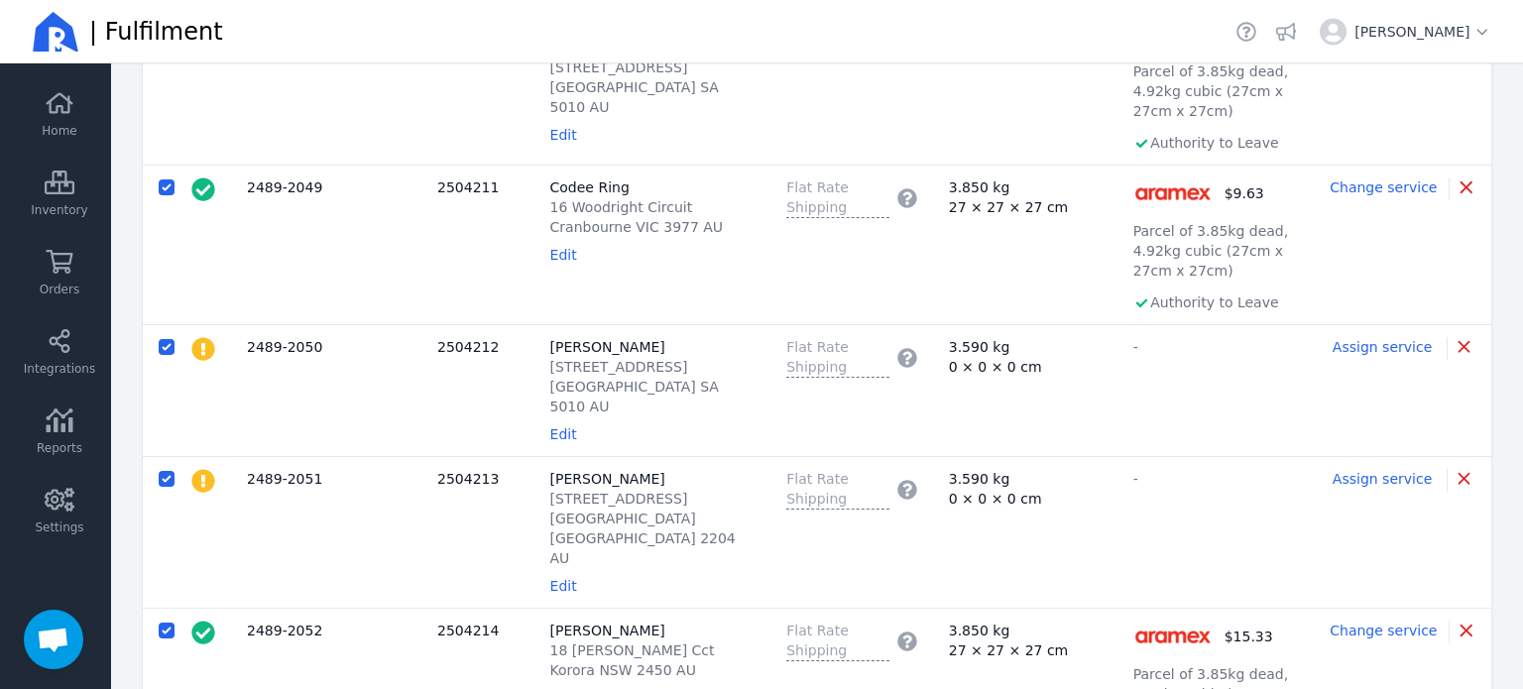
scroll to position [625, 0]
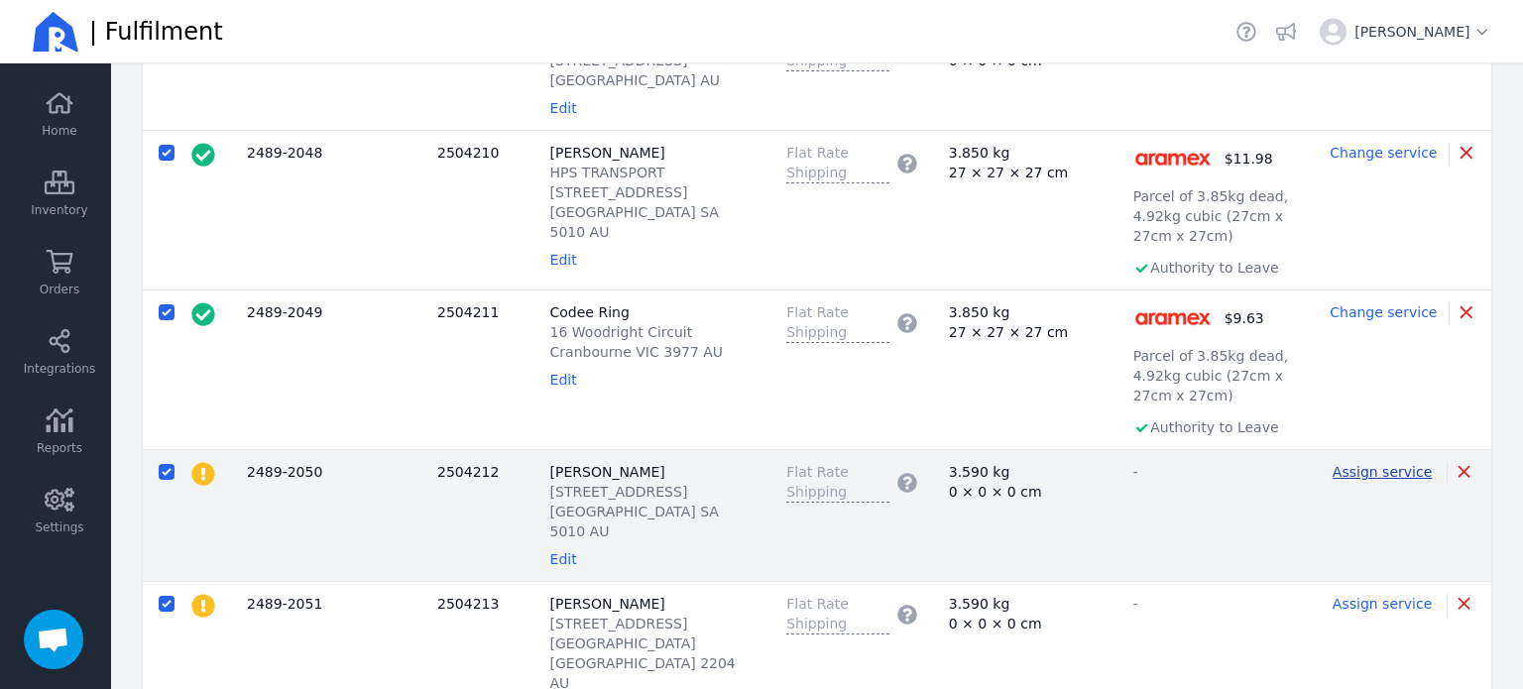
click at [1400, 464] on span "Assign service" at bounding box center [1382, 472] width 99 height 16
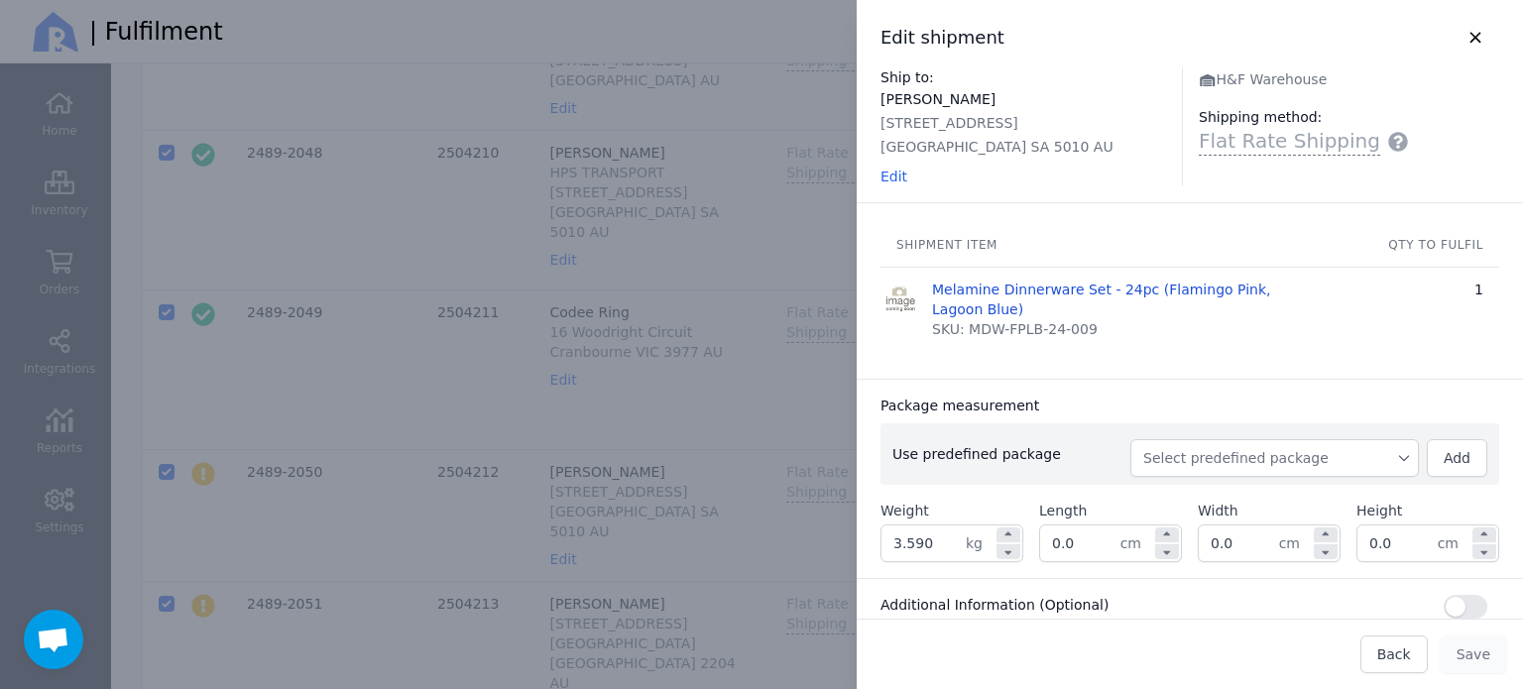
click at [1268, 470] on button "Select predefined package" at bounding box center [1274, 458] width 289 height 38
click at [1241, 498] on span "BX250" at bounding box center [1282, 503] width 241 height 20
type input "3.850"
type input "27.0"
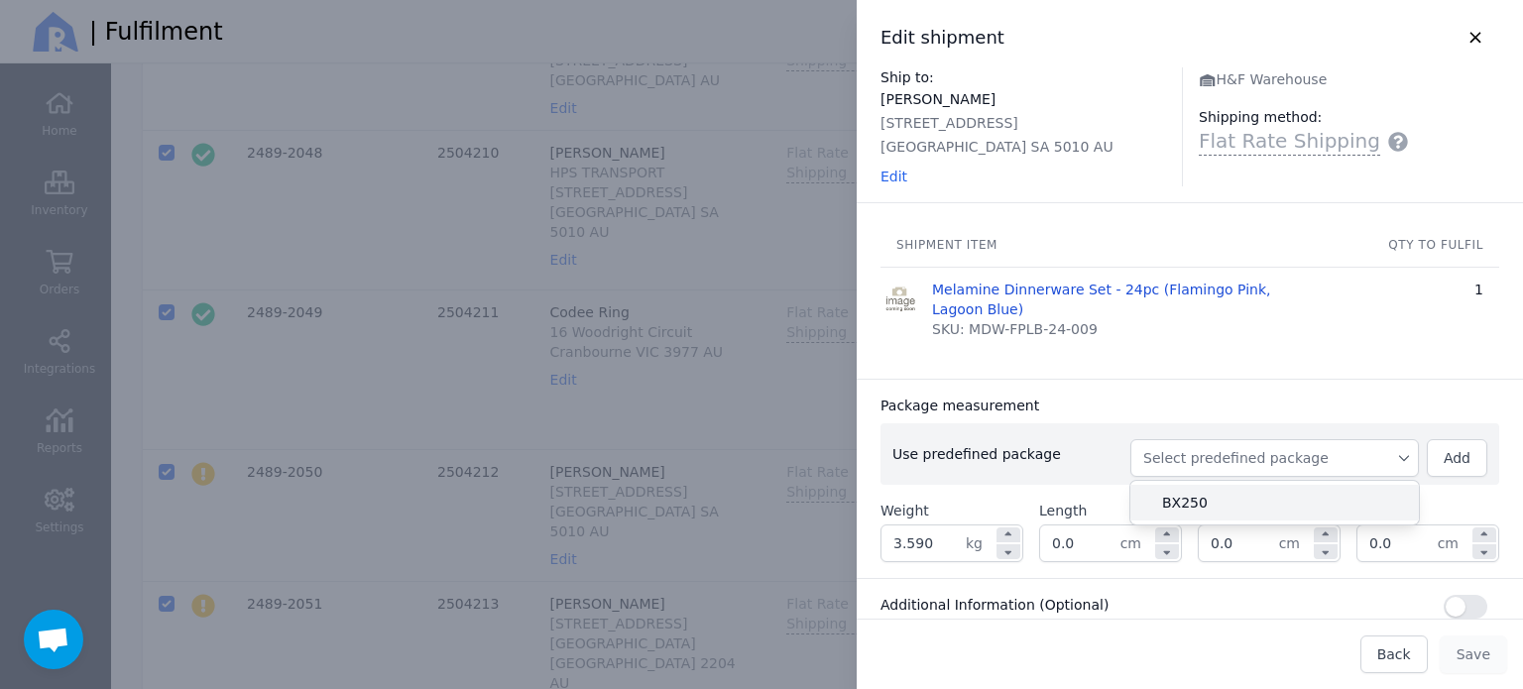
type input "27.0"
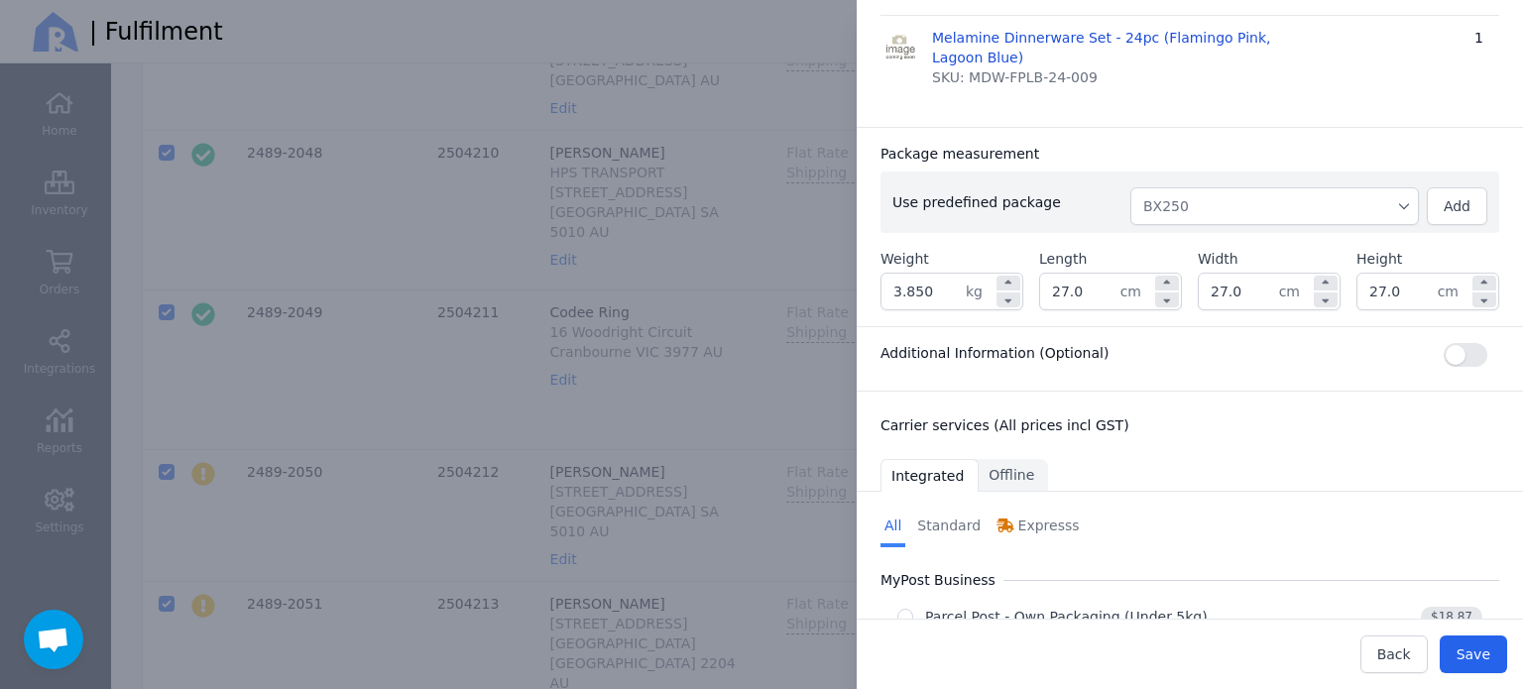
scroll to position [415, 0]
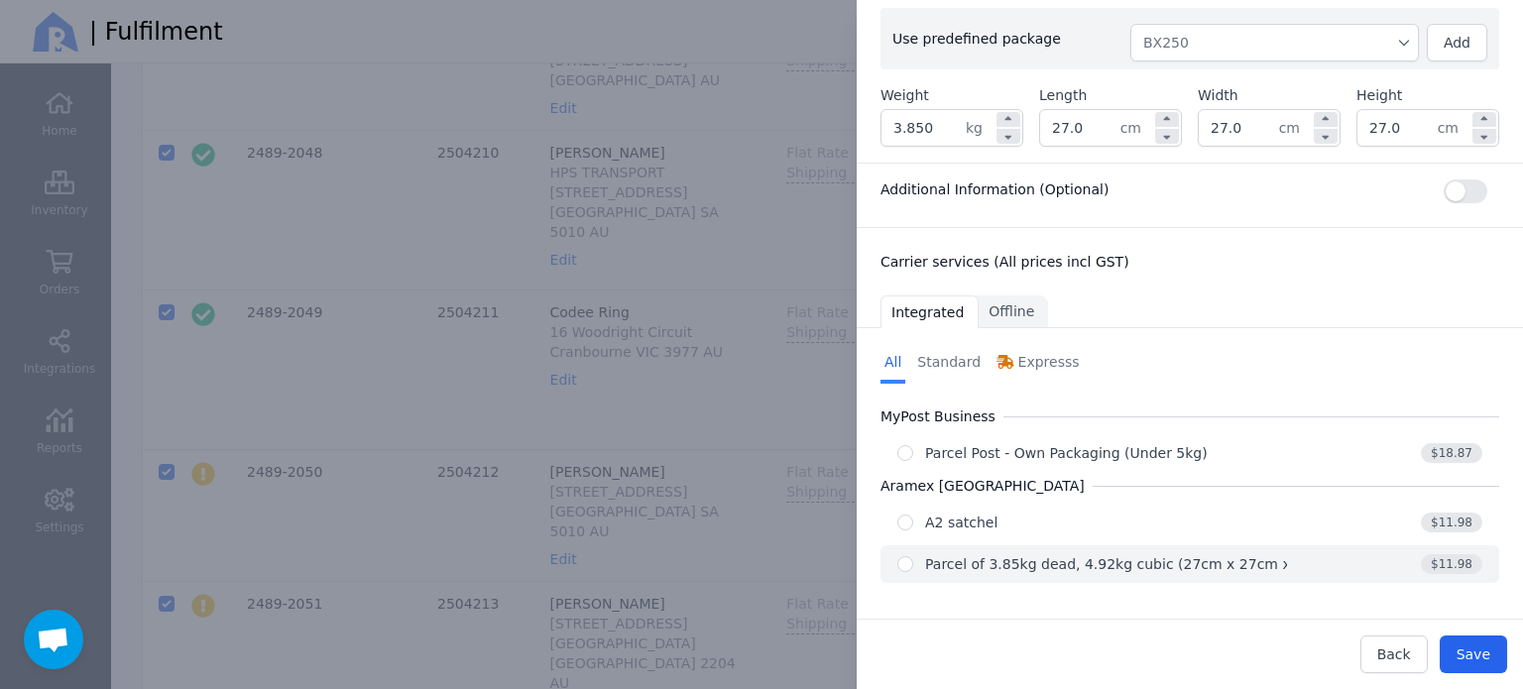
click at [1162, 558] on div "Parcel of 3.85kg dead, 4.92kg cubic (27cm x 27cm x 27cm)" at bounding box center [1132, 564] width 414 height 20
radio input "true"
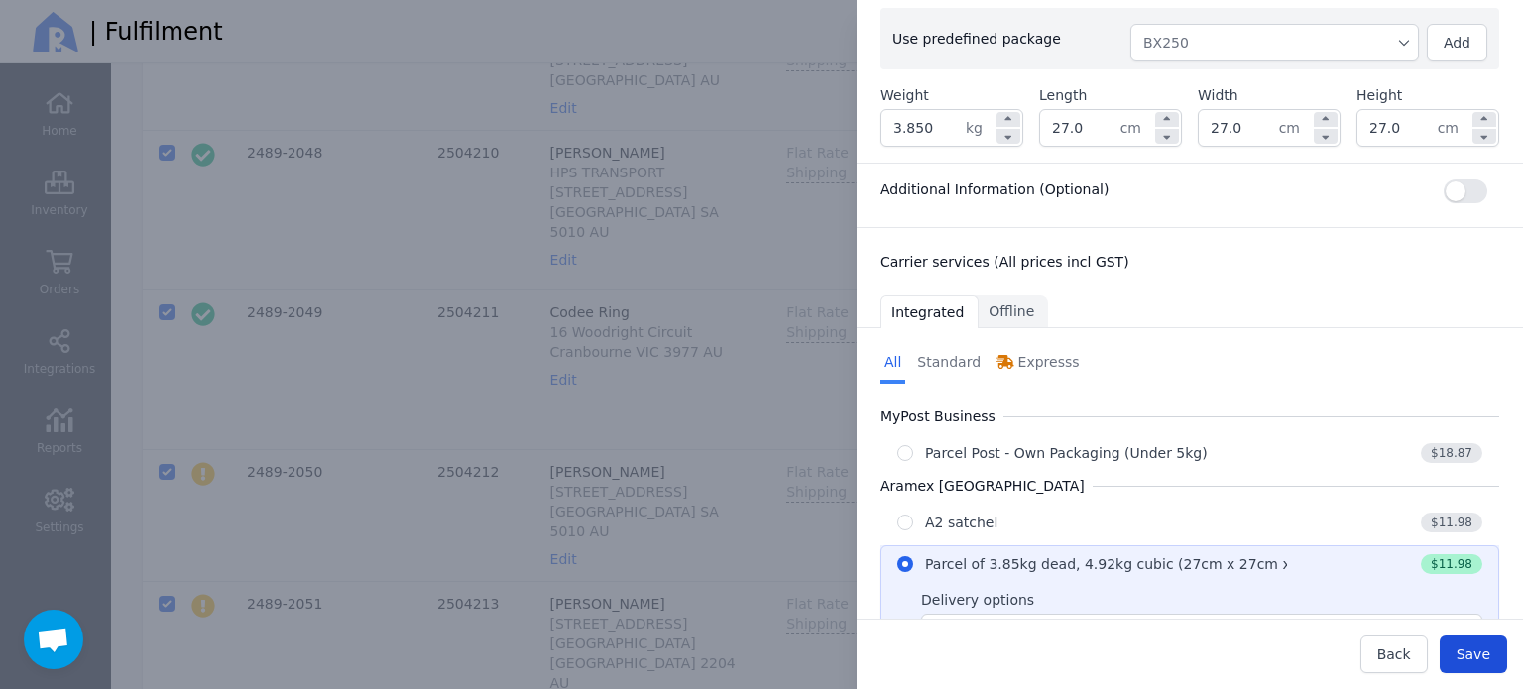
click at [1489, 654] on span "Save" at bounding box center [1474, 654] width 34 height 16
type input "27.0"
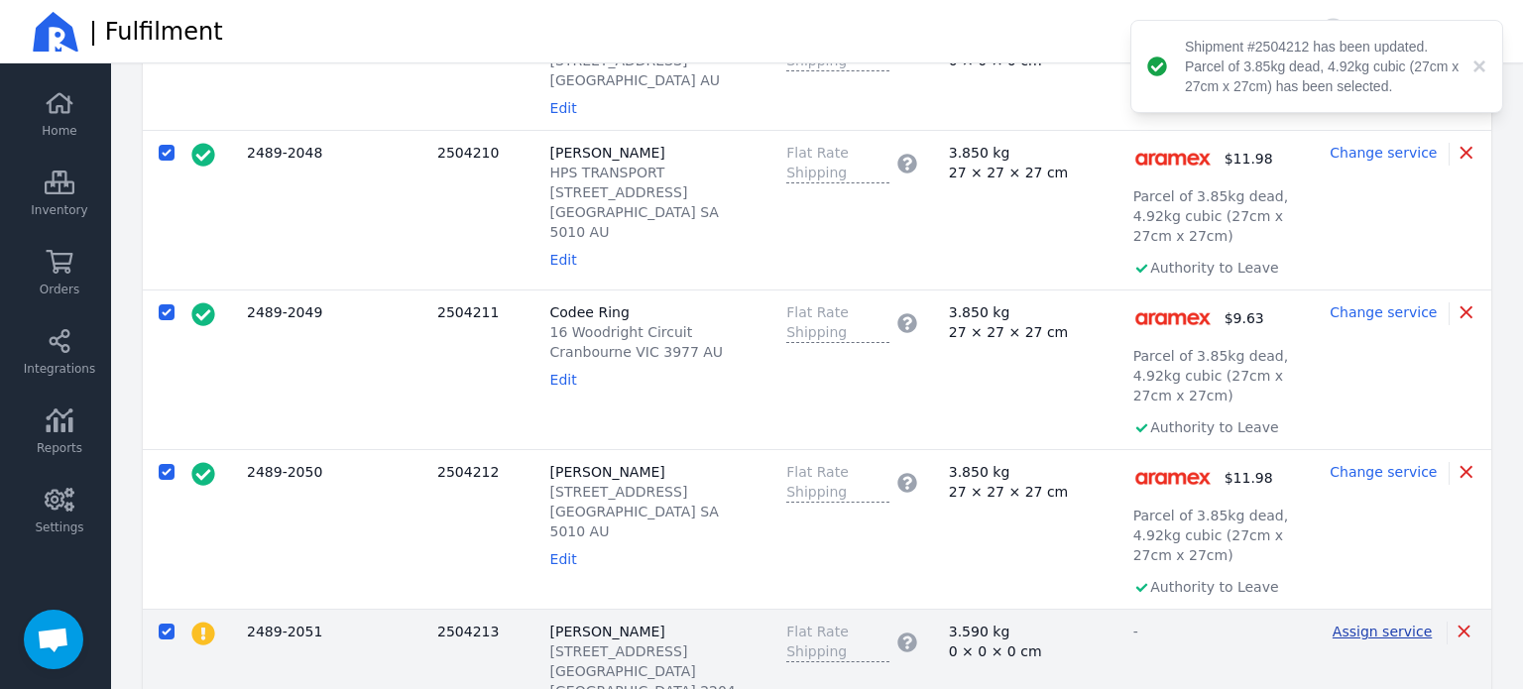
click at [1348, 624] on span "Assign service" at bounding box center [1382, 632] width 99 height 16
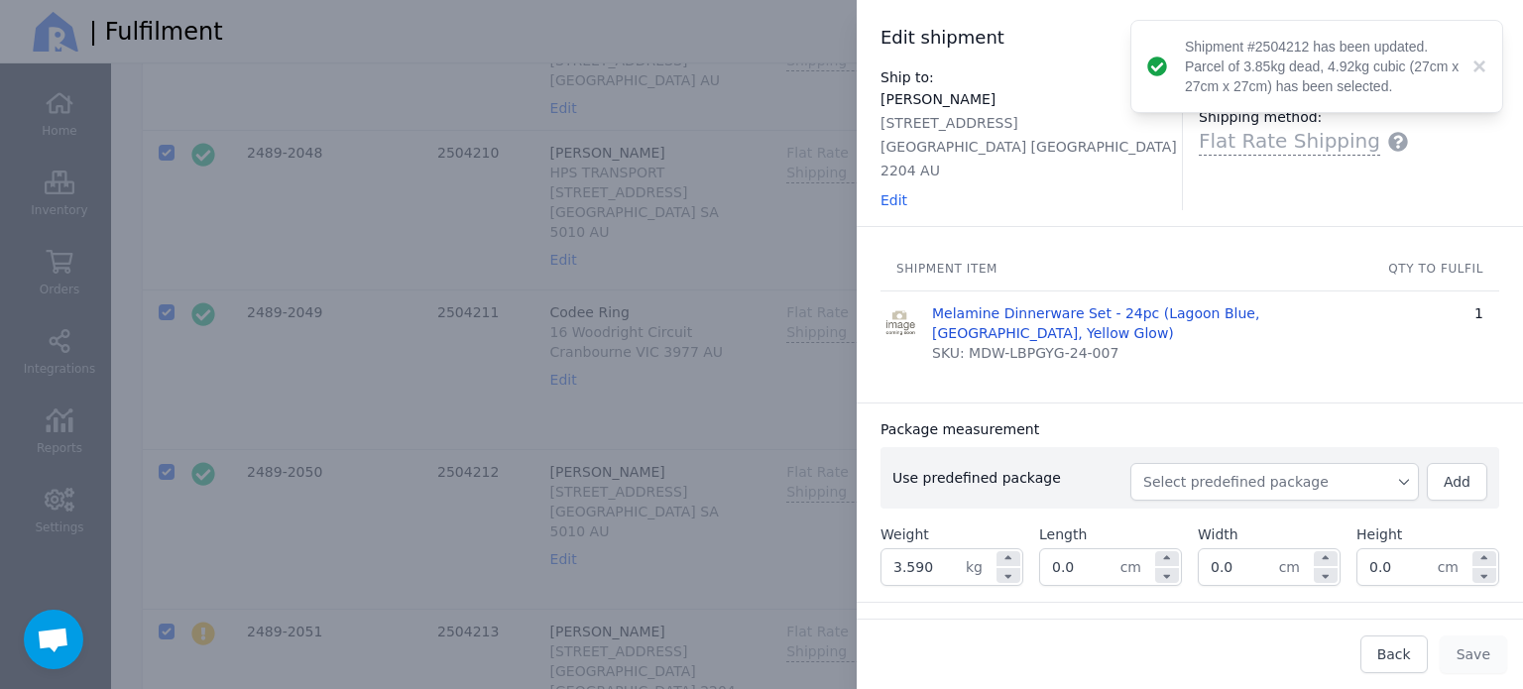
click at [1322, 472] on span "Select predefined package" at bounding box center [1274, 482] width 263 height 20
click at [1272, 517] on span "BX250" at bounding box center [1282, 527] width 241 height 20
type input "3.850"
type input "27.0"
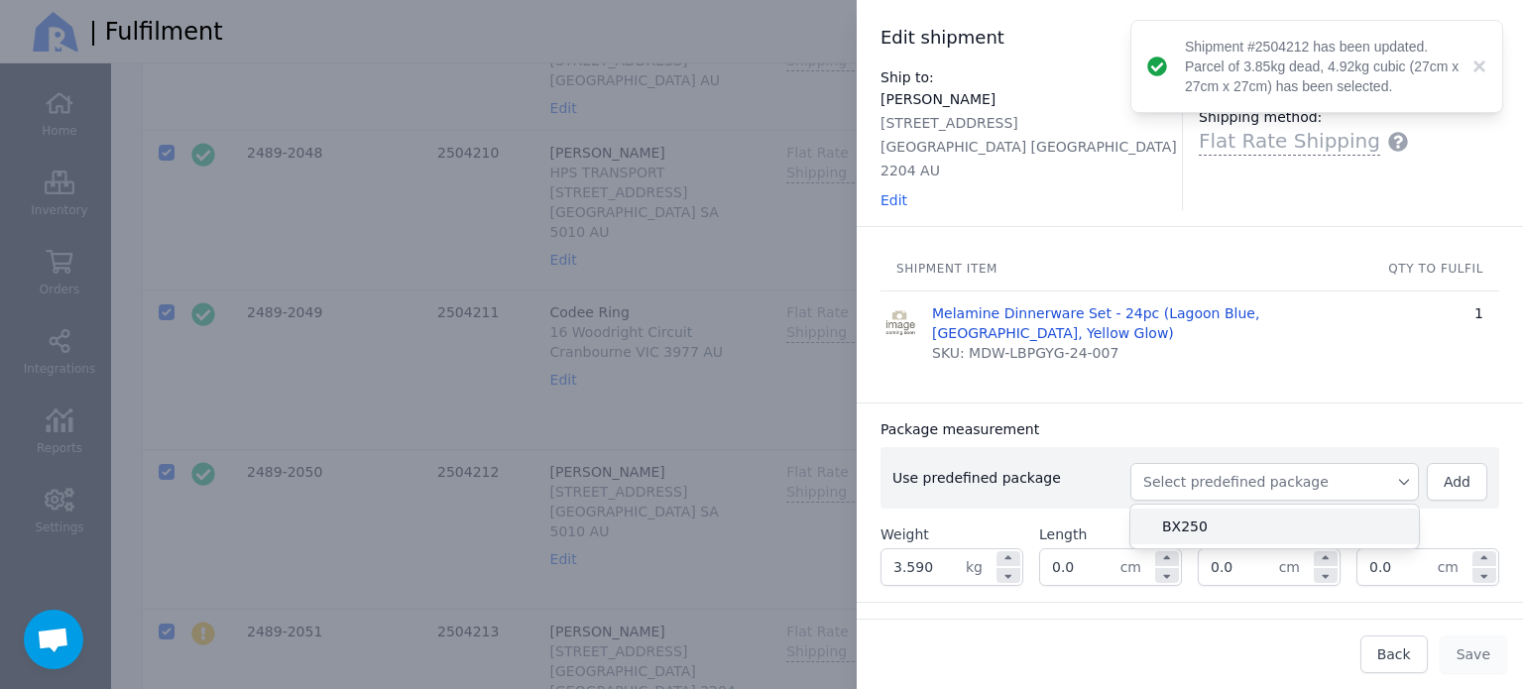
type input "27.0"
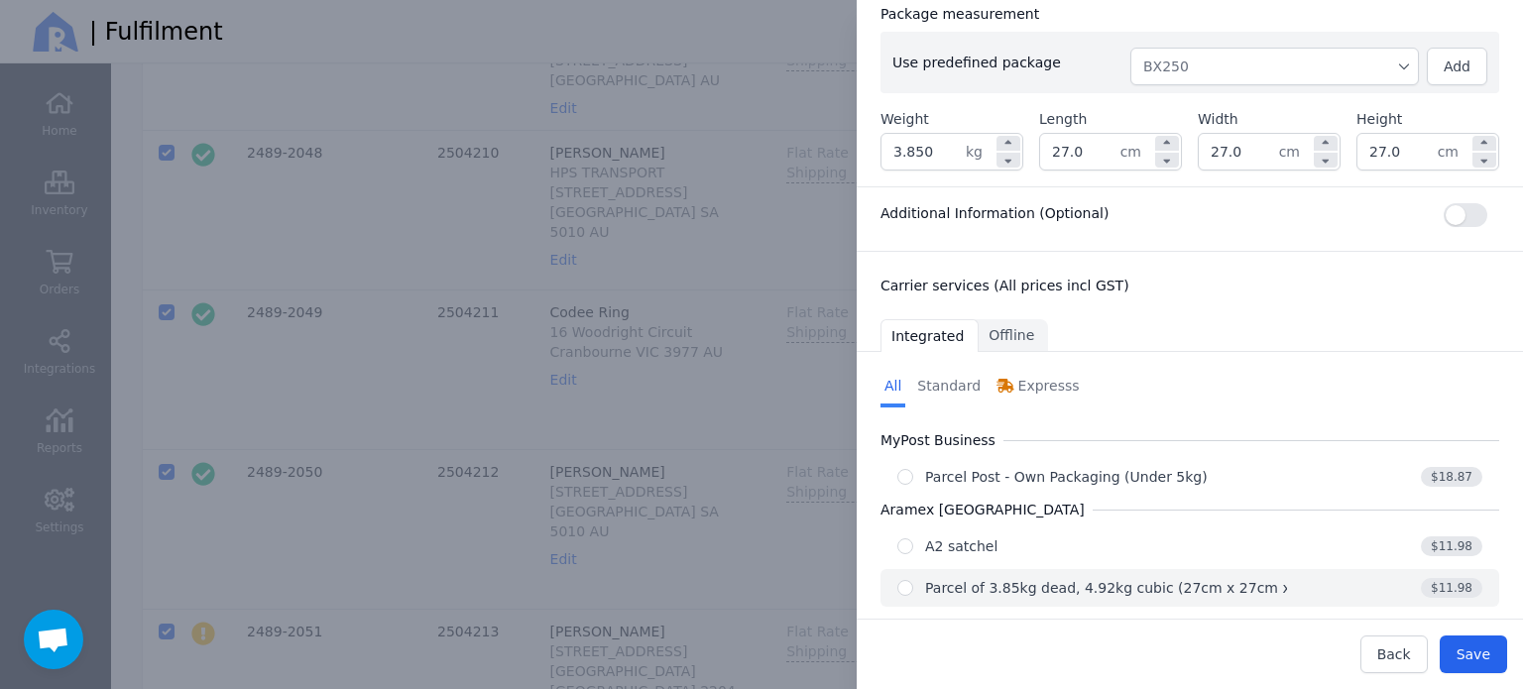
click at [1089, 578] on div "Parcel of 3.85kg dead, 4.92kg cubic (27cm x 27cm x 27cm)" at bounding box center [1132, 588] width 414 height 20
radio input "true"
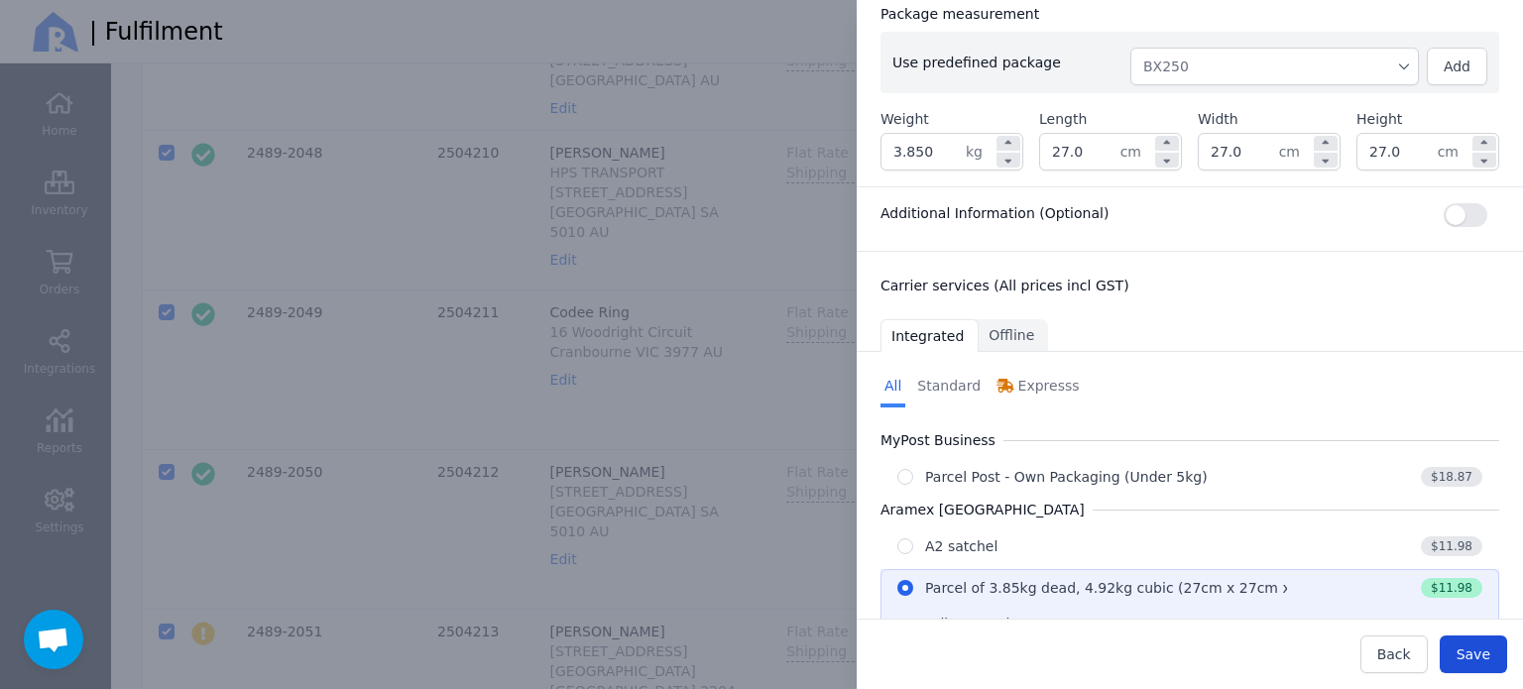
click at [1468, 655] on span "Save" at bounding box center [1474, 654] width 34 height 16
type input "27.0"
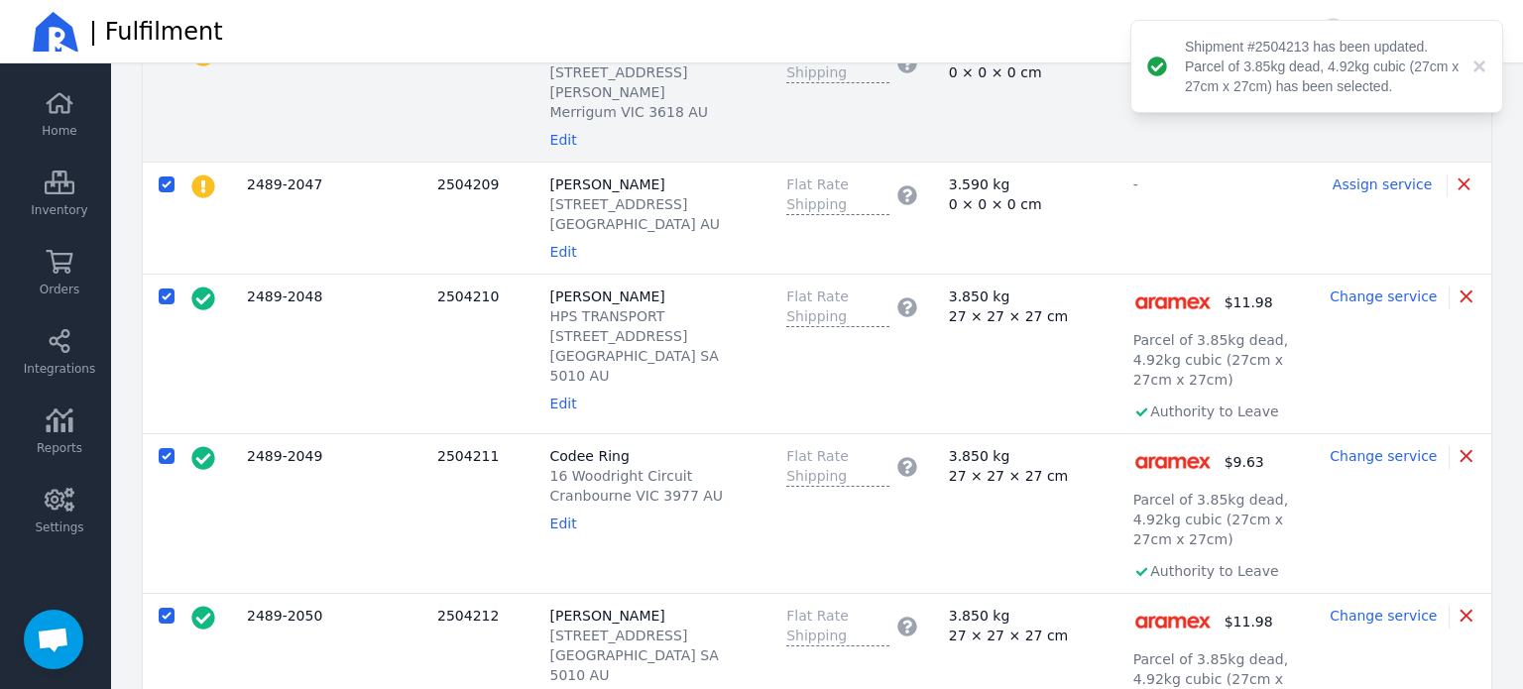
scroll to position [228, 0]
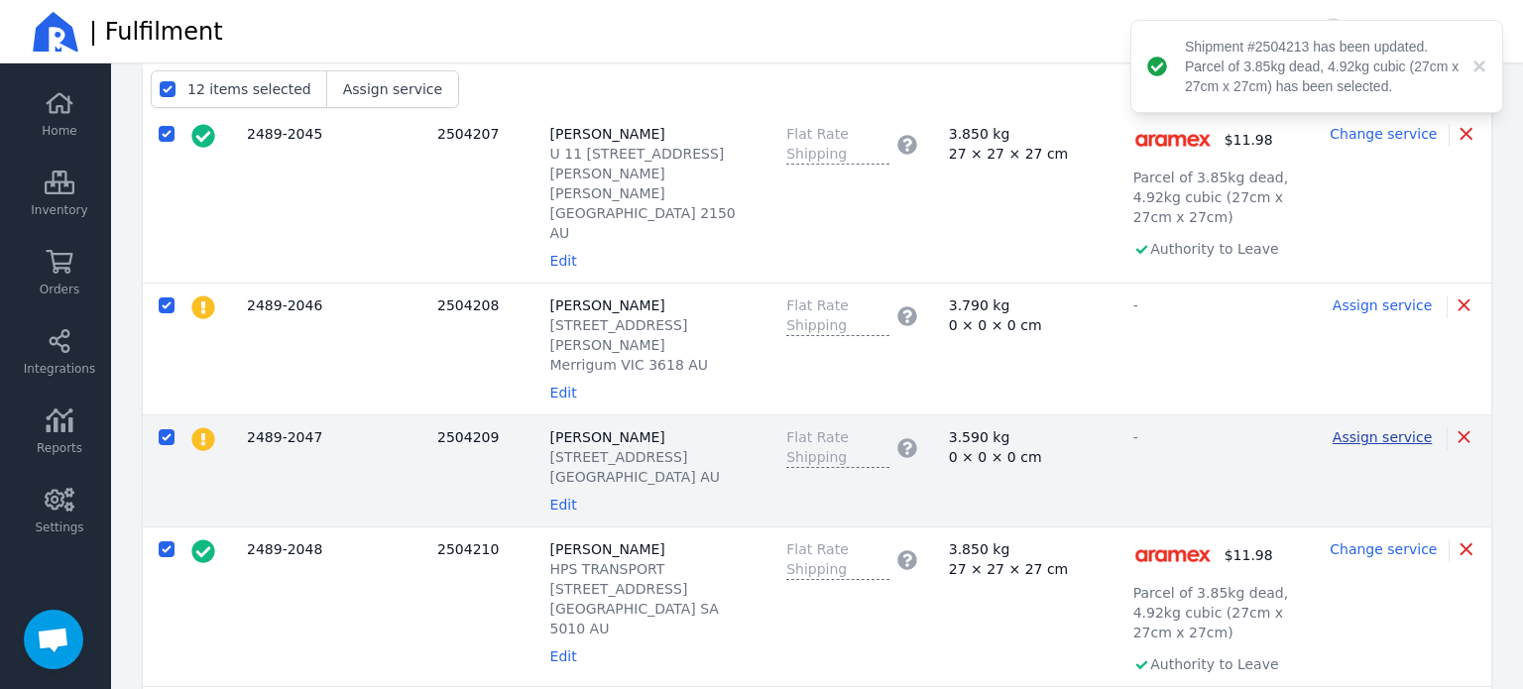
click at [1354, 429] on span "Assign service" at bounding box center [1382, 437] width 99 height 16
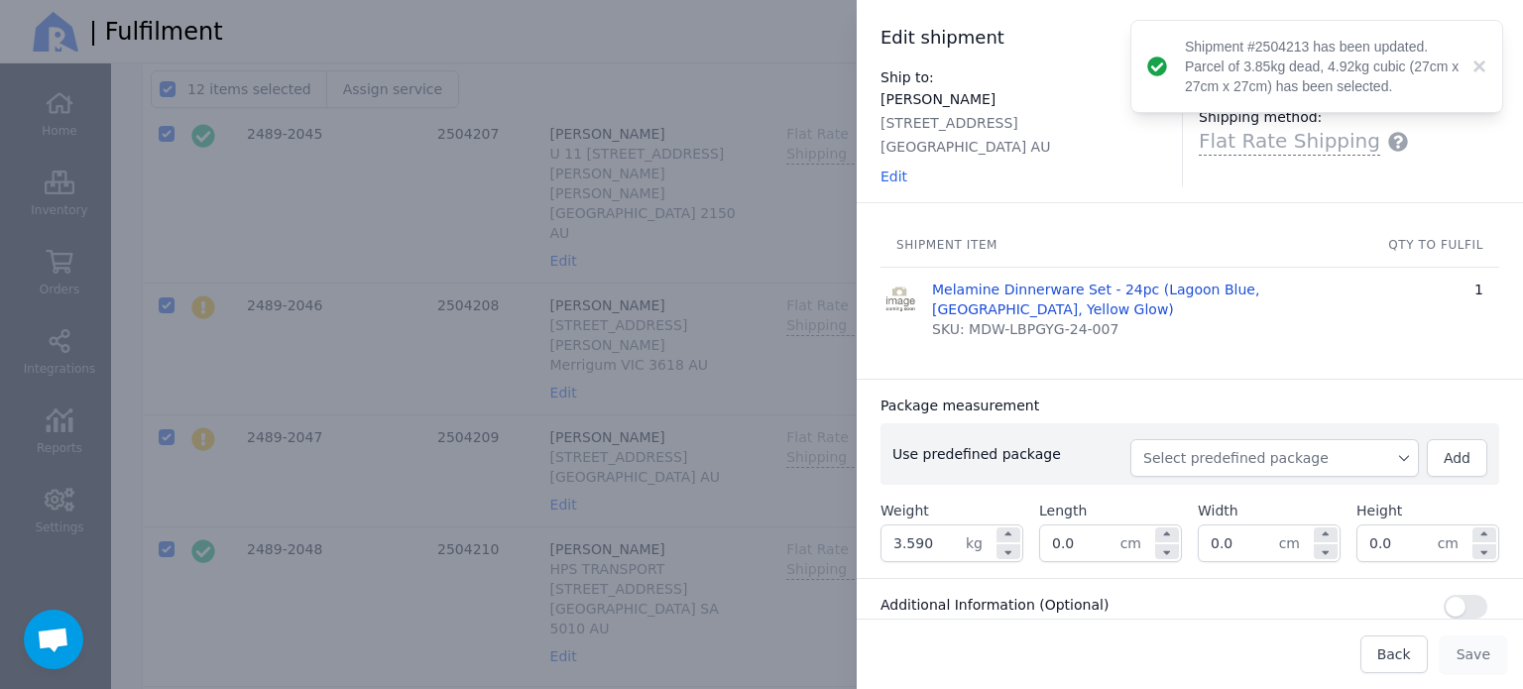
click at [1214, 460] on span "Select predefined package" at bounding box center [1274, 458] width 263 height 20
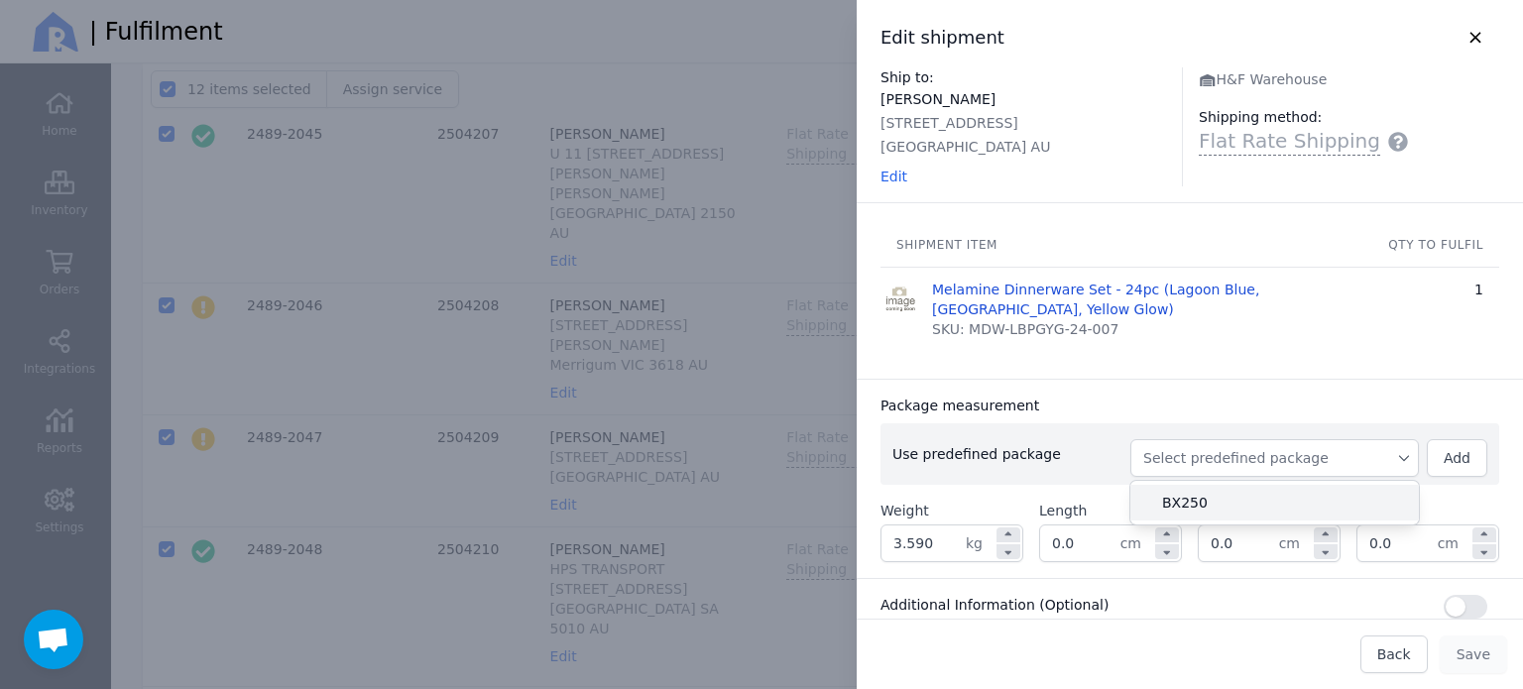
click at [1209, 487] on li "BX250" at bounding box center [1274, 503] width 289 height 36
type input "3.850"
type input "27.0"
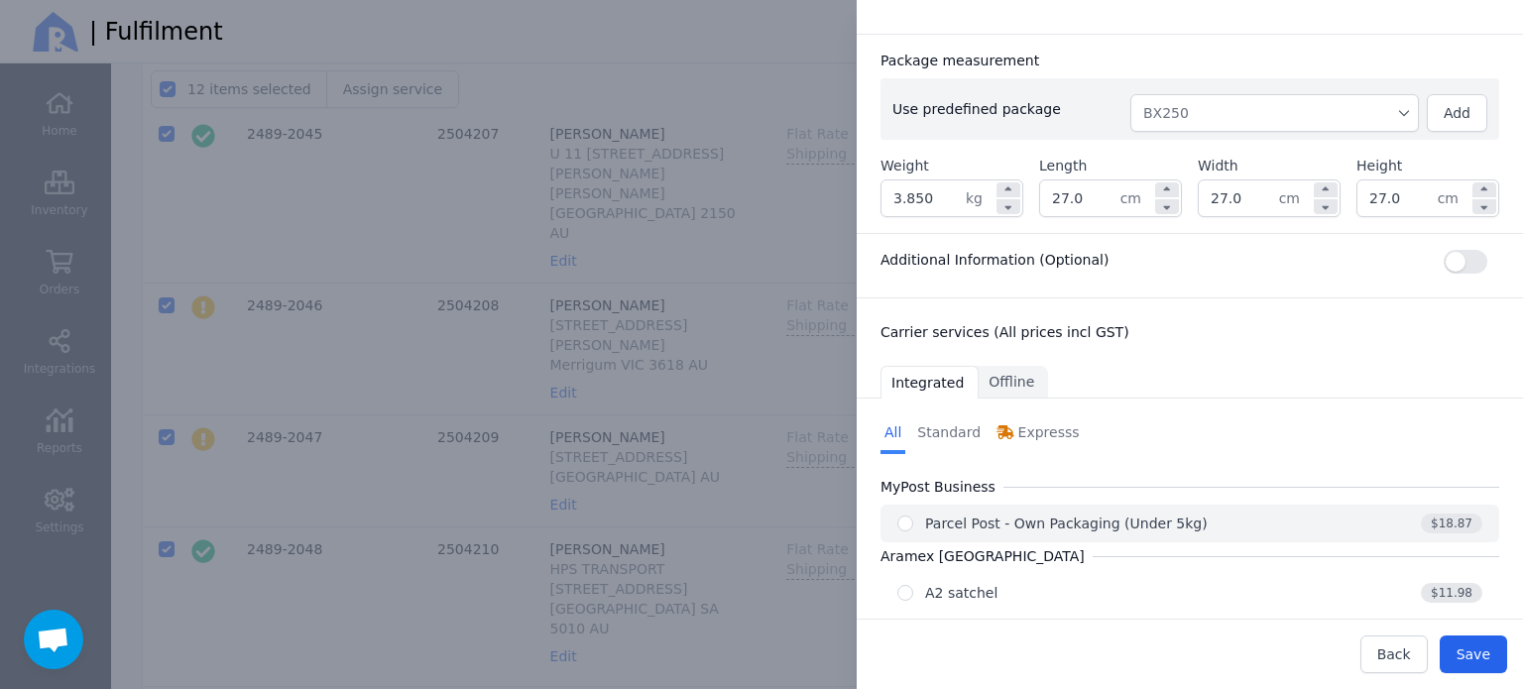
scroll to position [415, 0]
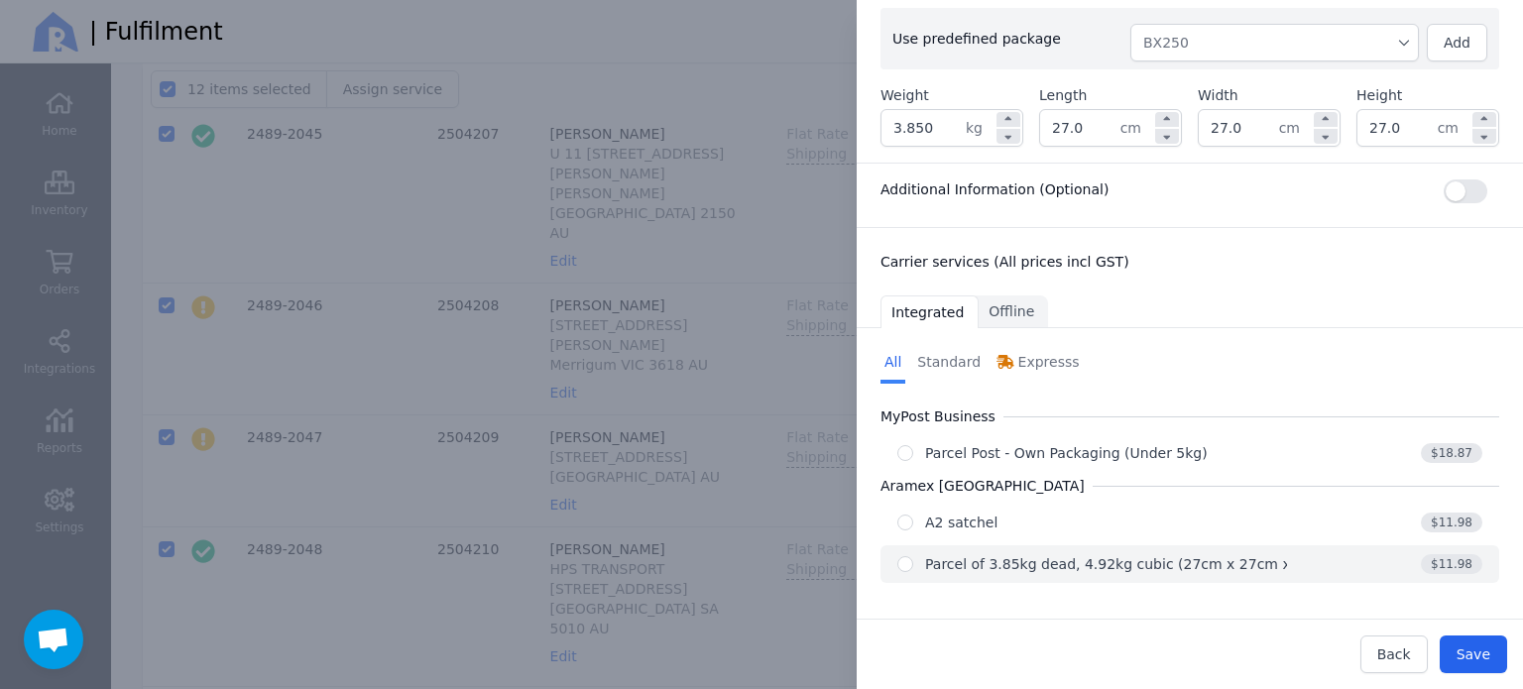
click at [1072, 566] on div "Parcel of 3.85kg dead, 4.92kg cubic (27cm x 27cm x 27cm)" at bounding box center [1132, 564] width 414 height 20
radio input "true"
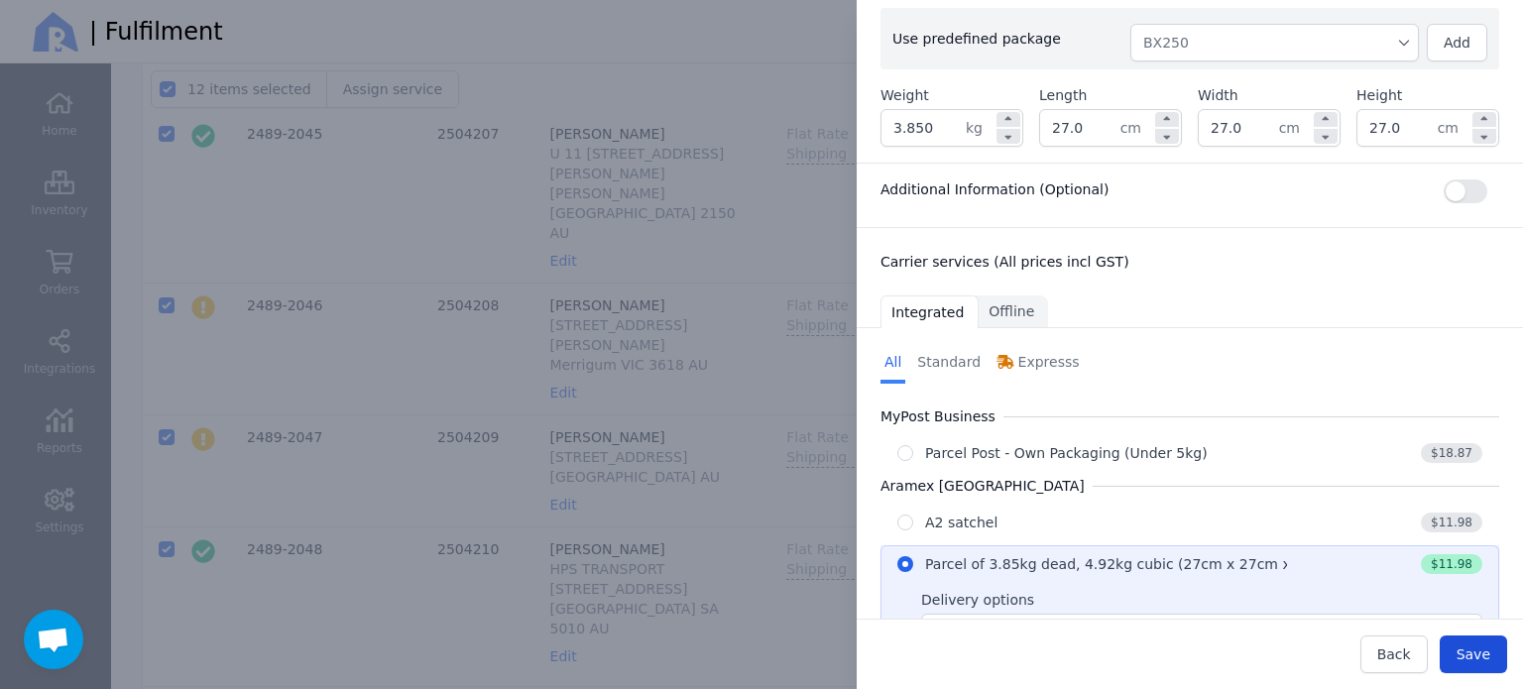
click at [1471, 654] on span "Save" at bounding box center [1474, 654] width 34 height 16
type input "27.0"
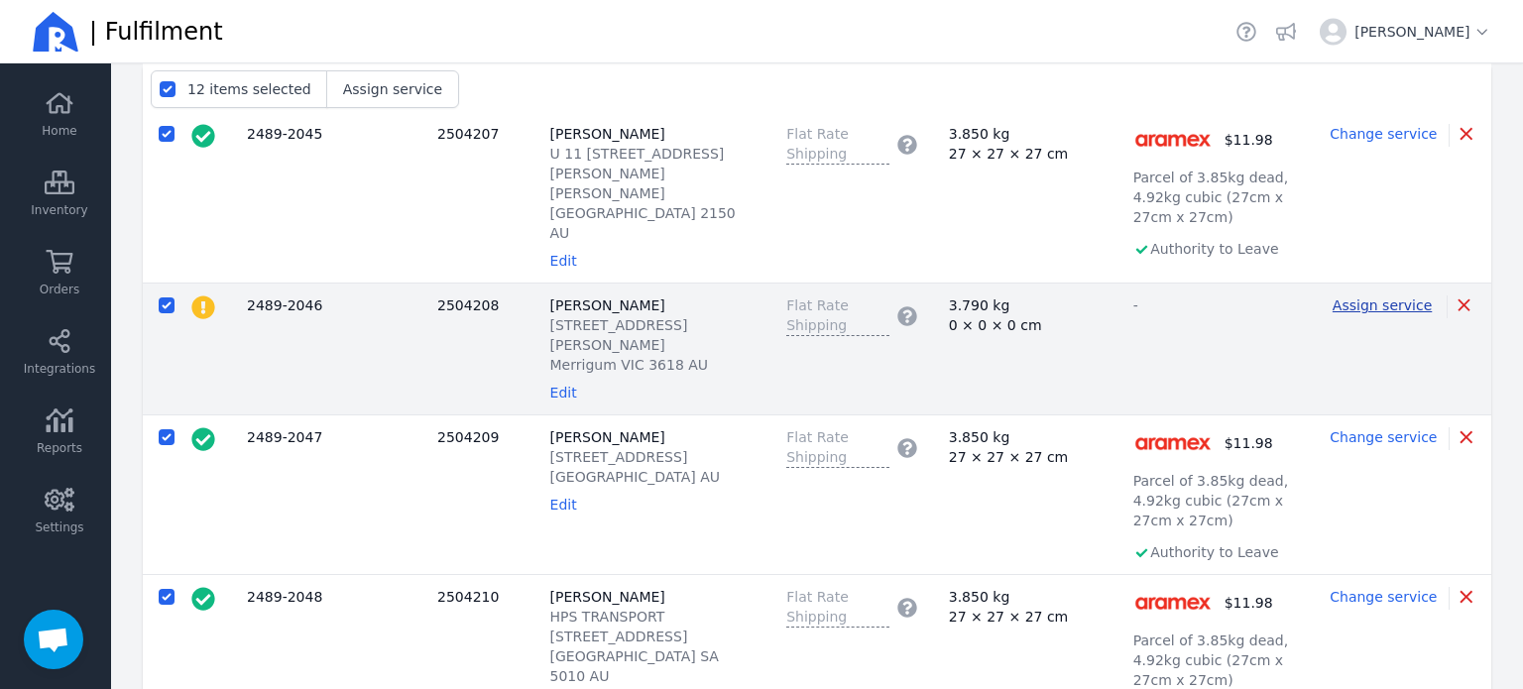
click at [1366, 297] on span "Assign service" at bounding box center [1382, 305] width 99 height 16
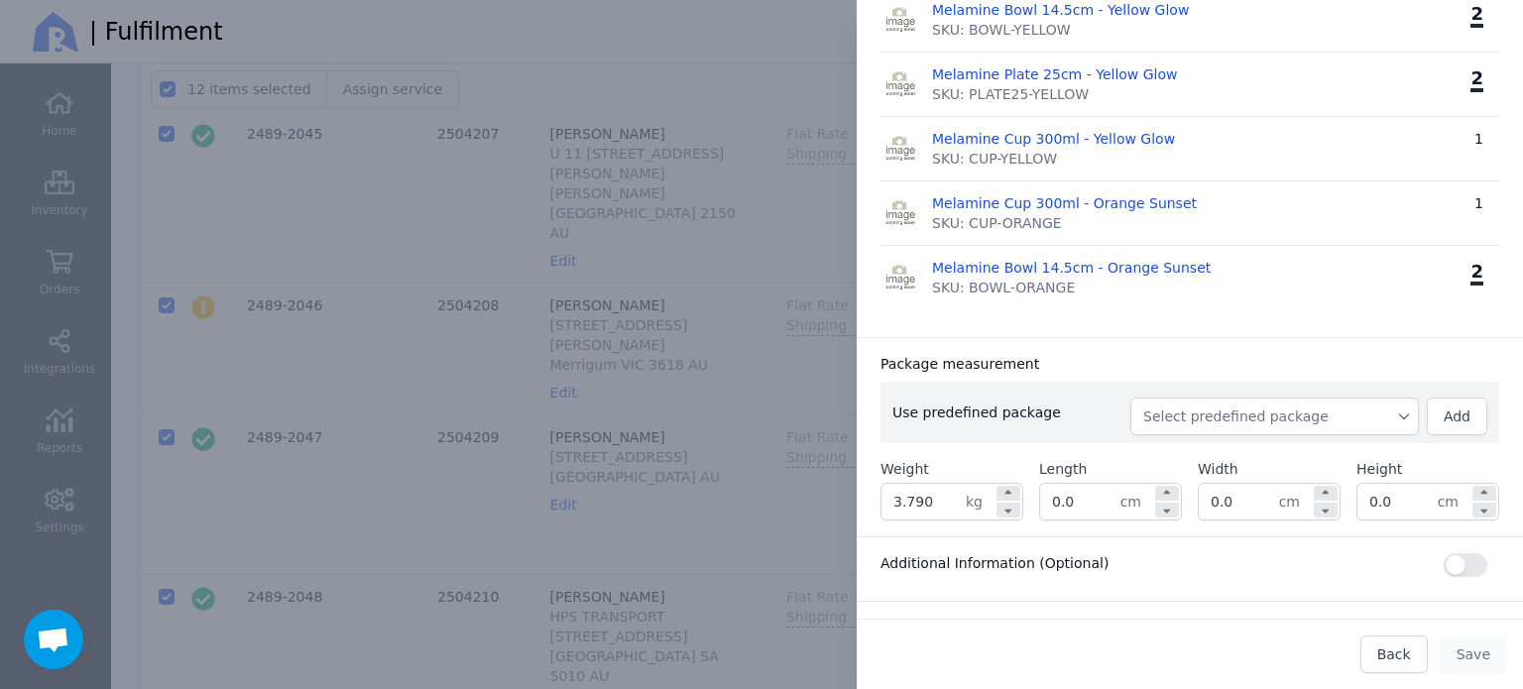
scroll to position [1131, 0]
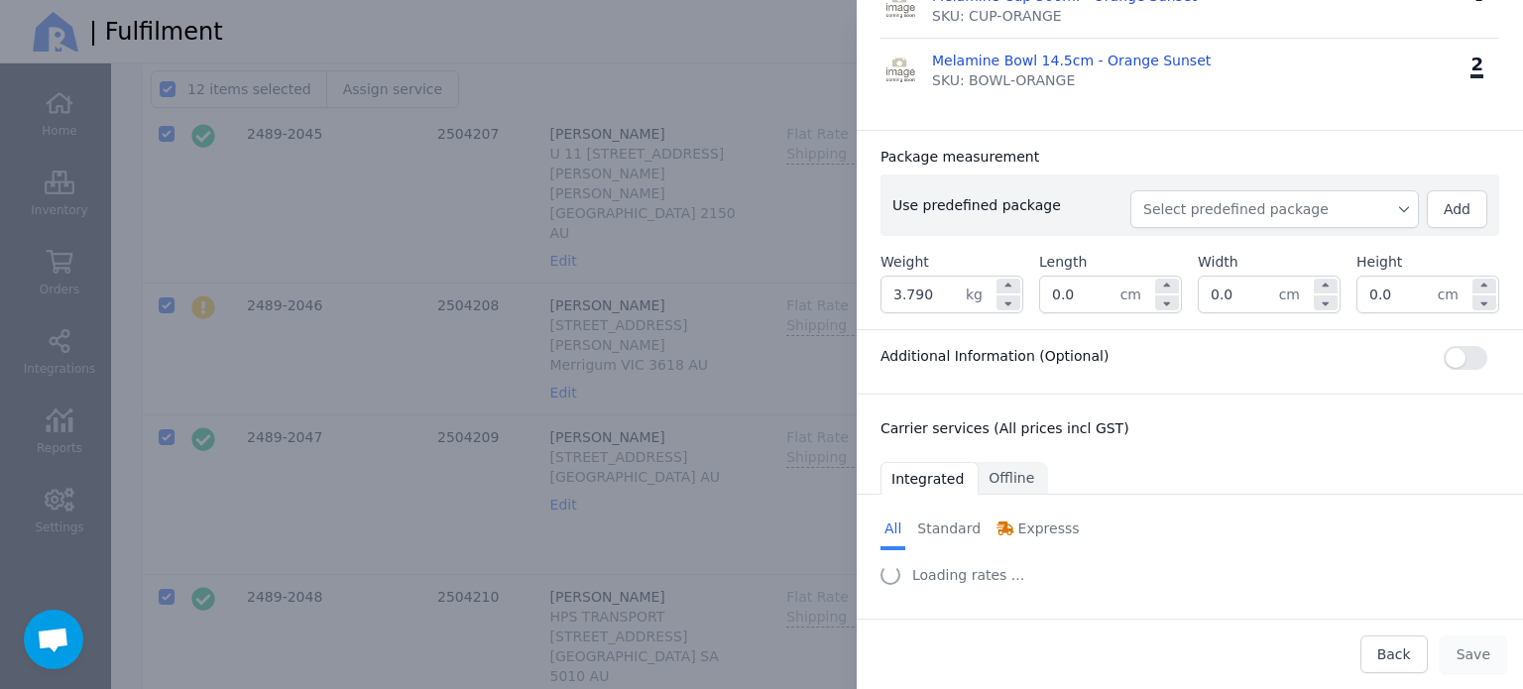
click at [1314, 212] on span "Select predefined package" at bounding box center [1274, 209] width 263 height 20
click at [1261, 244] on span "BX250" at bounding box center [1282, 254] width 241 height 20
type input "4.050"
type input "27.0"
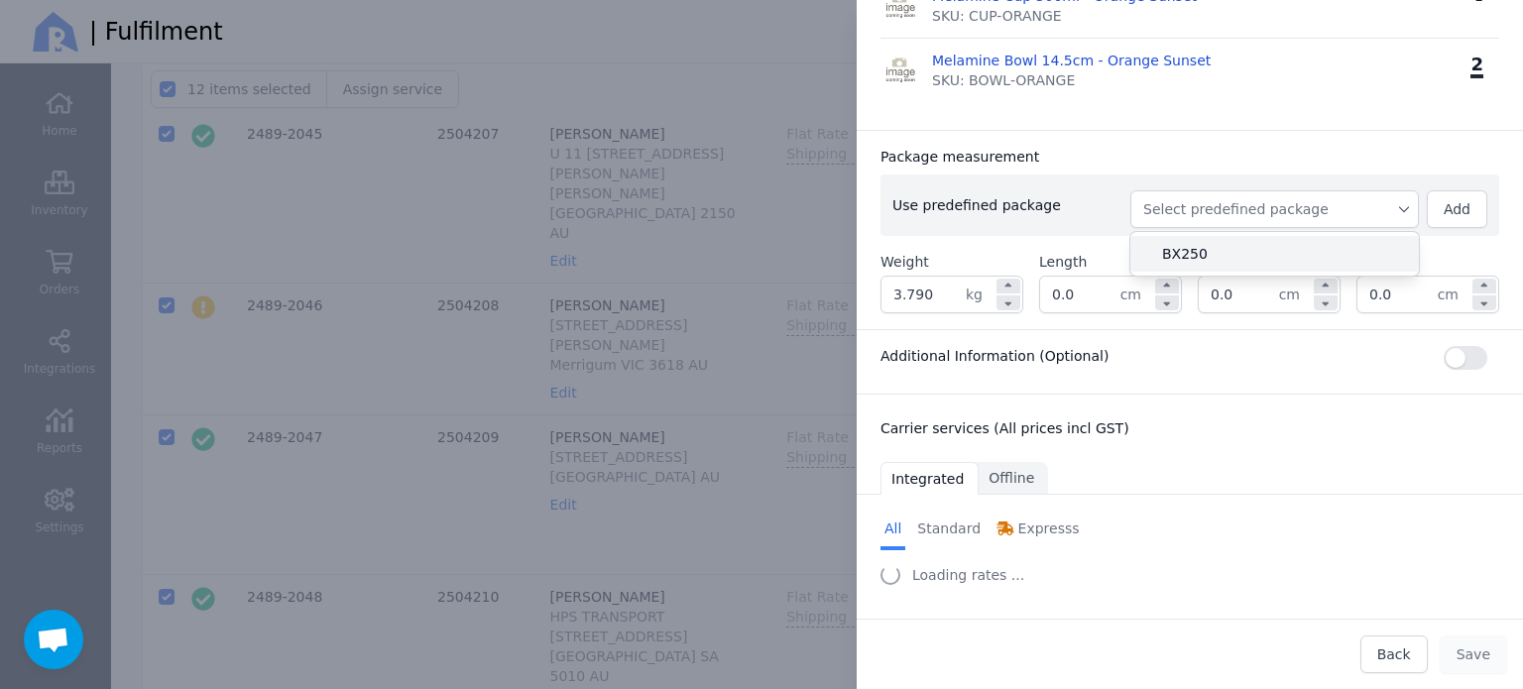
type input "27.0"
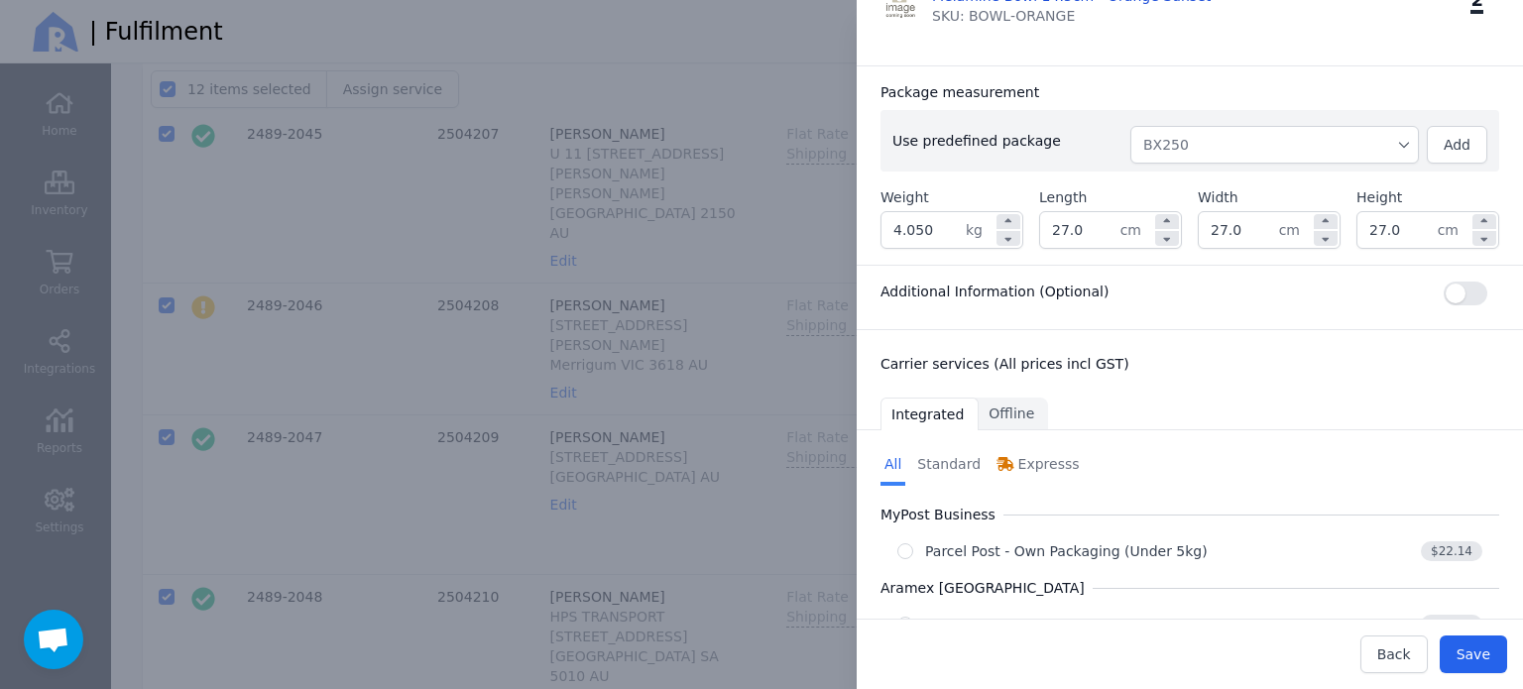
scroll to position [1295, 0]
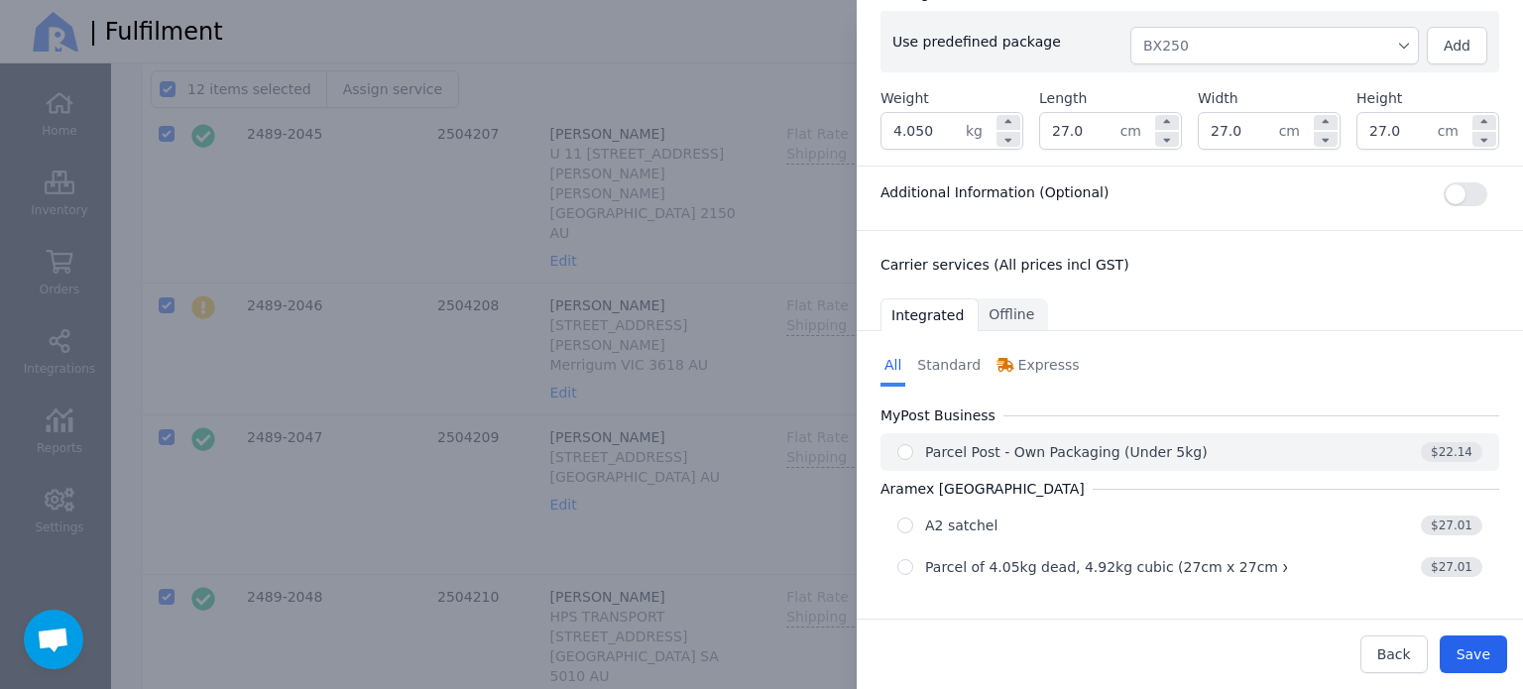
click at [1200, 447] on div "Parcel Post - Own Packaging (Under 5kg)" at bounding box center [1092, 452] width 390 height 20
radio input "true"
select select "0"
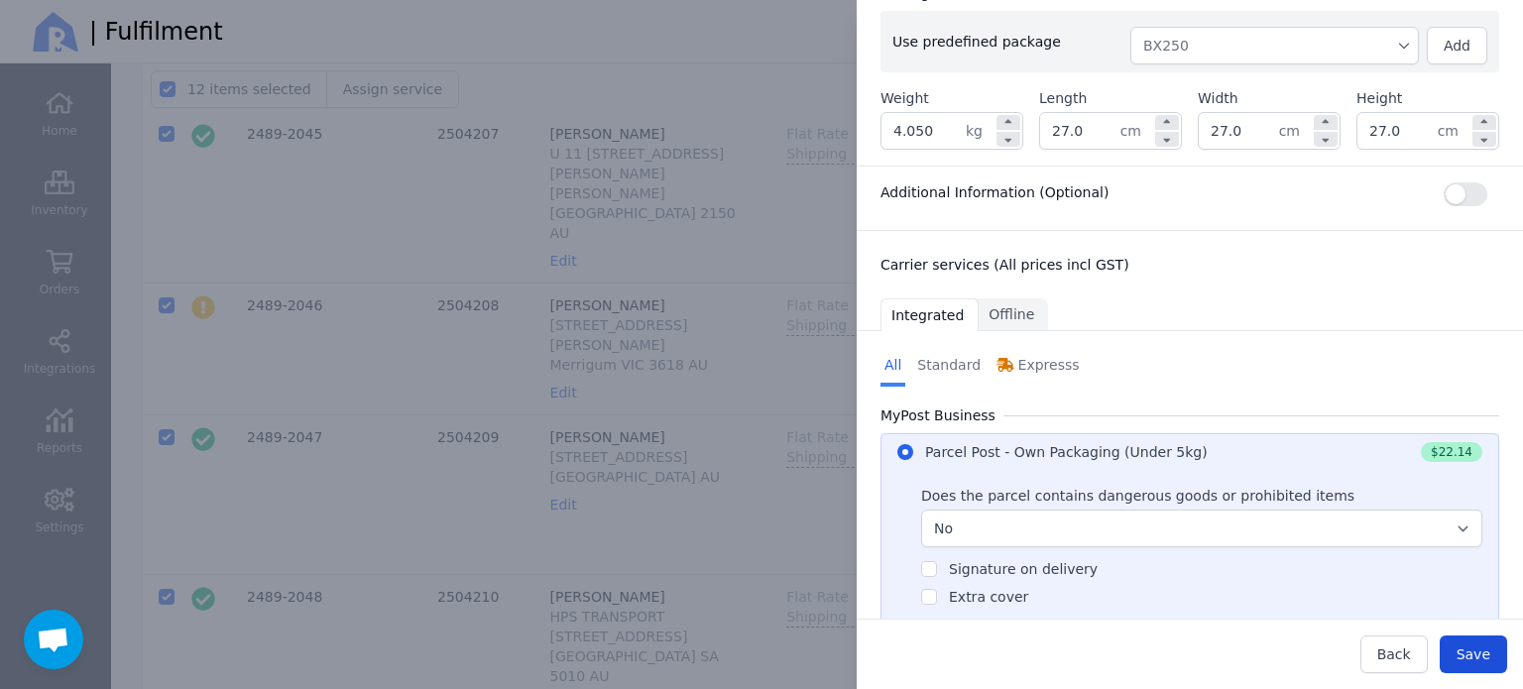
click at [1484, 646] on span "Save" at bounding box center [1474, 654] width 34 height 16
type input "27.0"
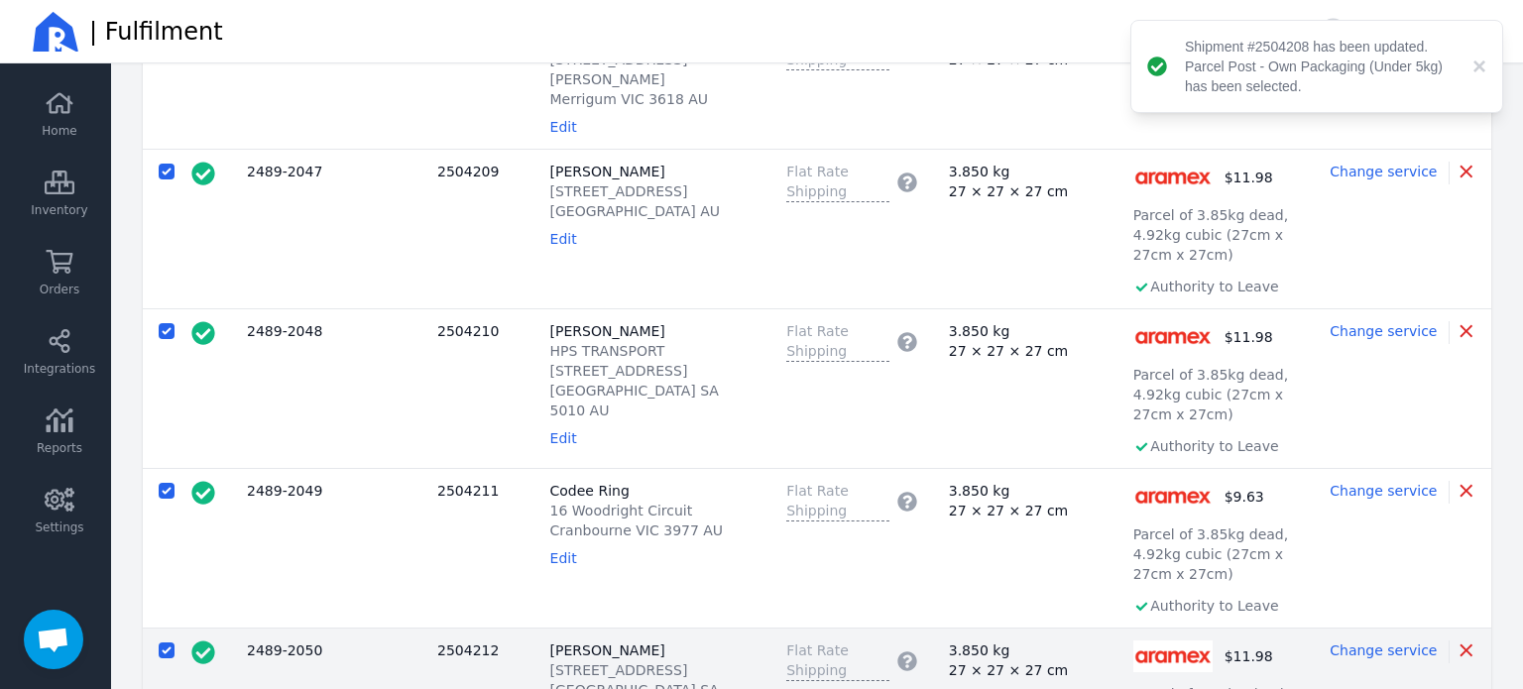
scroll to position [1269, 0]
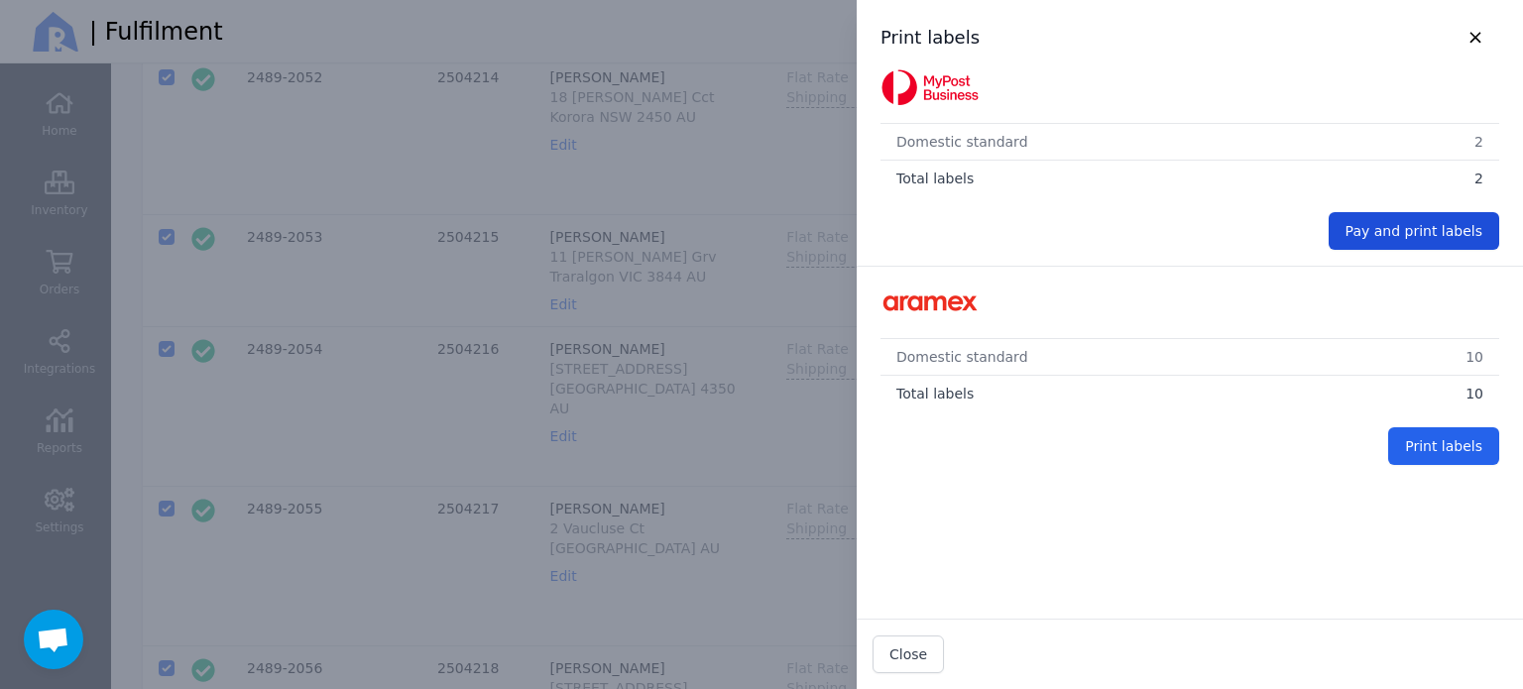
click at [1387, 217] on button "Pay and print labels" at bounding box center [1414, 231] width 171 height 38
click at [1419, 230] on span "Pay and print labels" at bounding box center [1414, 231] width 137 height 16
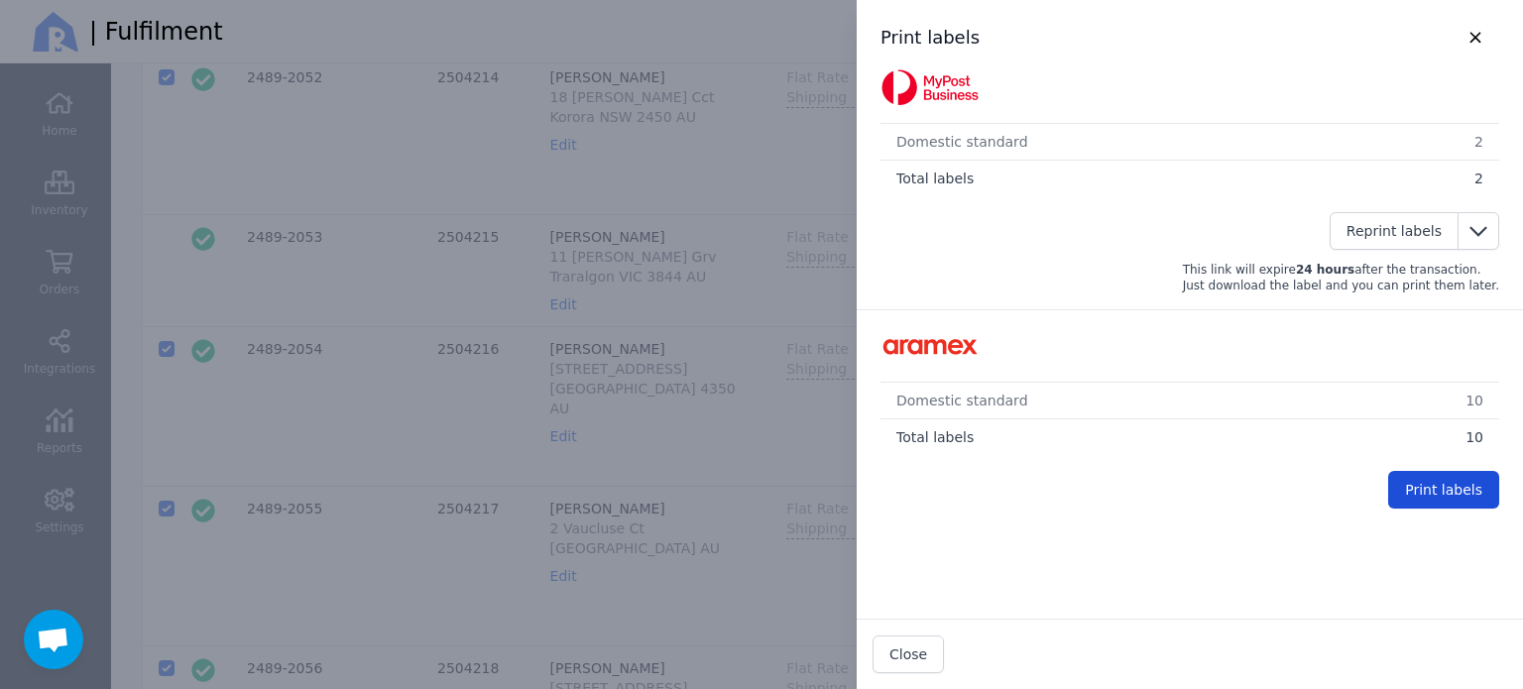
click at [1405, 489] on span "Print labels" at bounding box center [1443, 490] width 77 height 16
checkbox input "false"
click at [910, 653] on span "Close" at bounding box center [908, 654] width 38 height 16
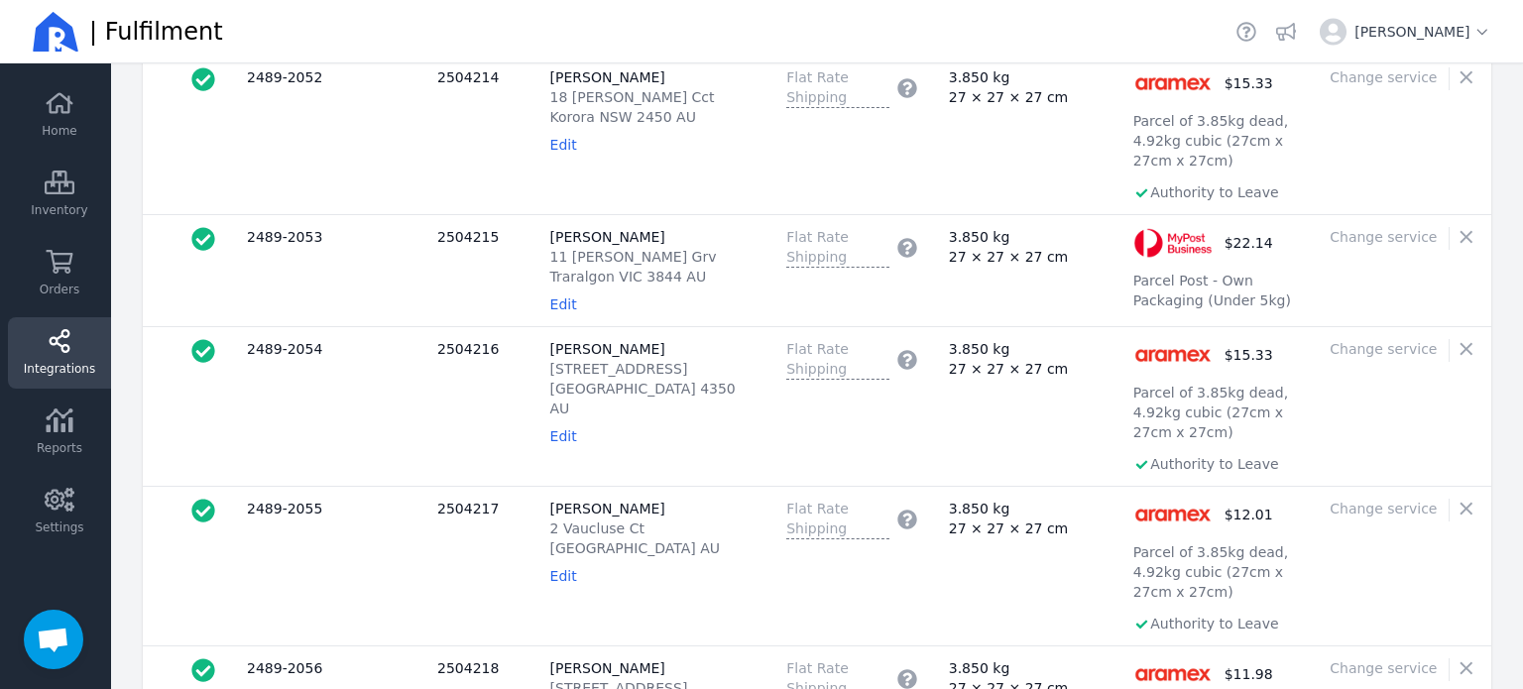
click at [49, 352] on icon at bounding box center [60, 341] width 30 height 24
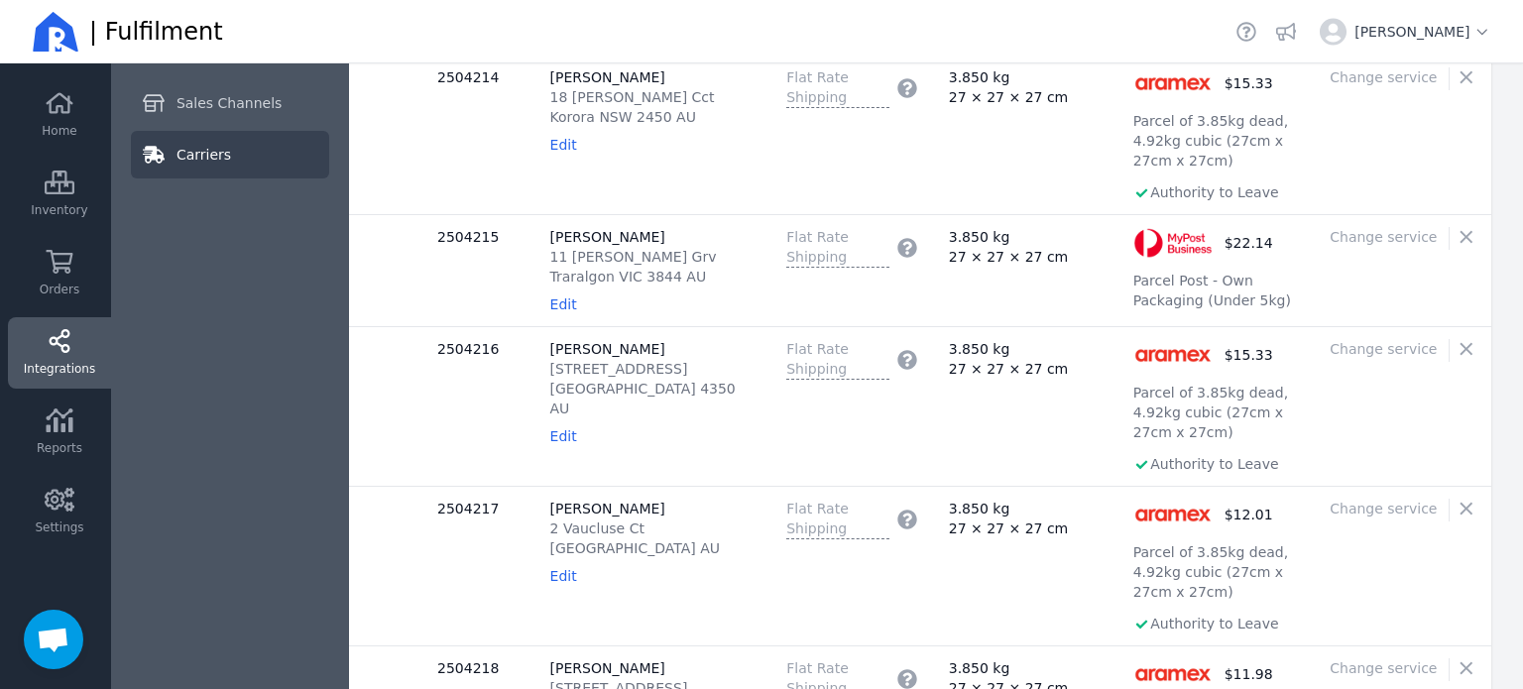
click at [182, 157] on span "Carriers" at bounding box center [203, 155] width 55 height 20
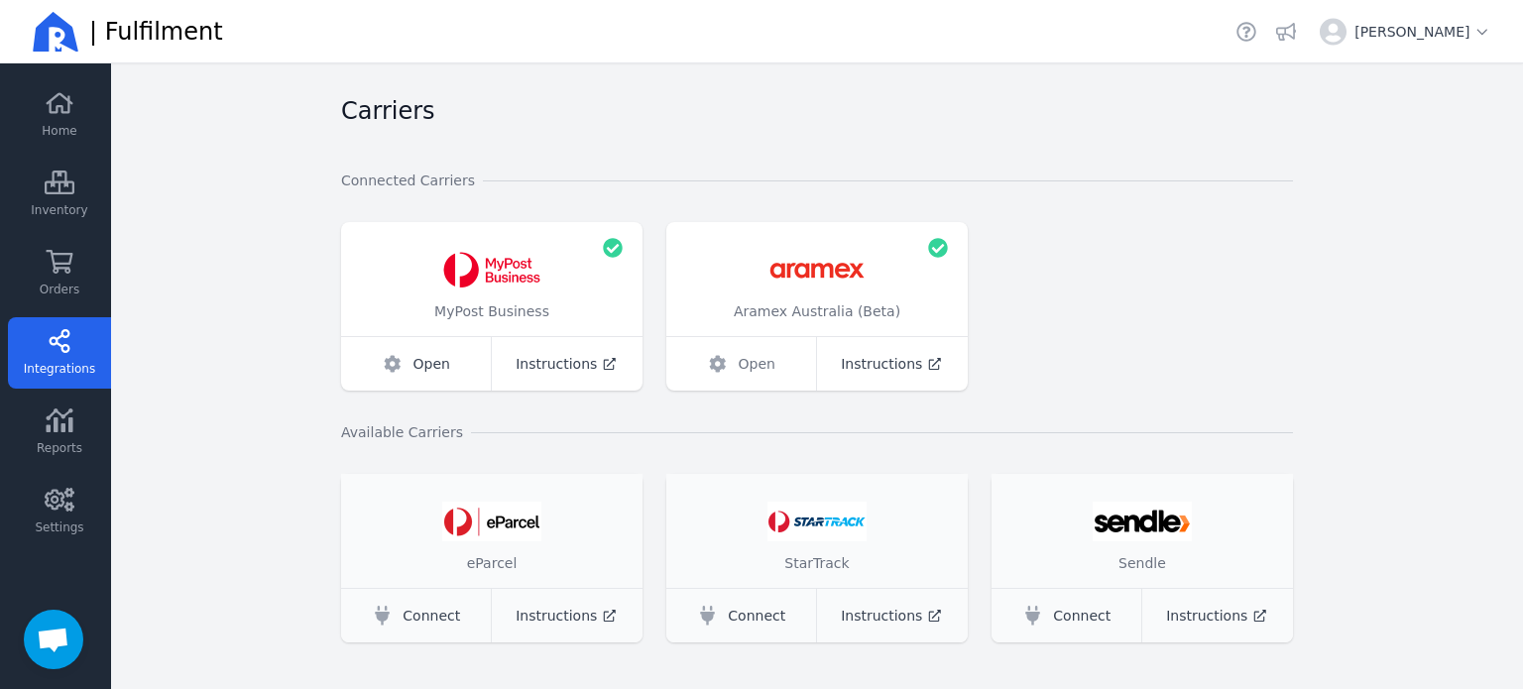
click at [733, 356] on link "Open" at bounding box center [742, 364] width 152 height 54
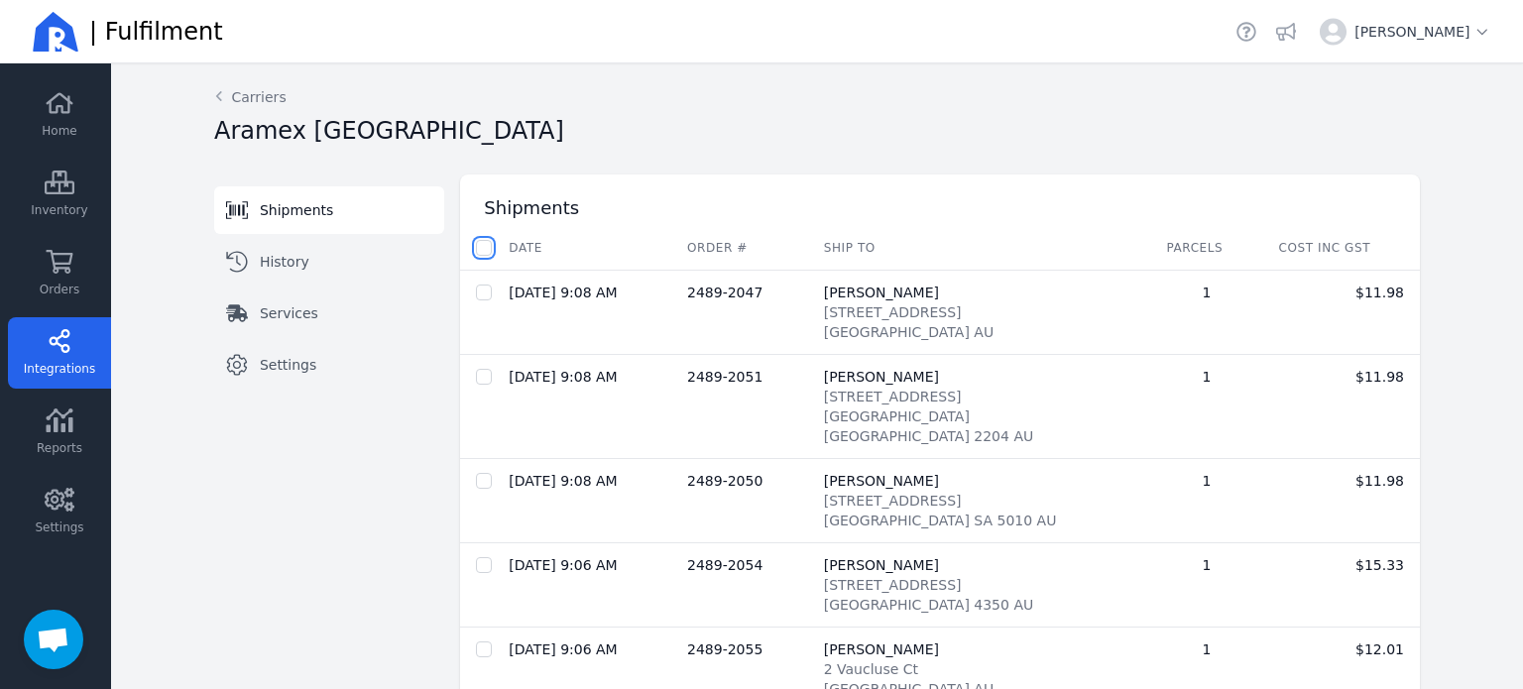
click at [476, 251] on input "checkbox" at bounding box center [484, 248] width 16 height 16
checkbox input "true"
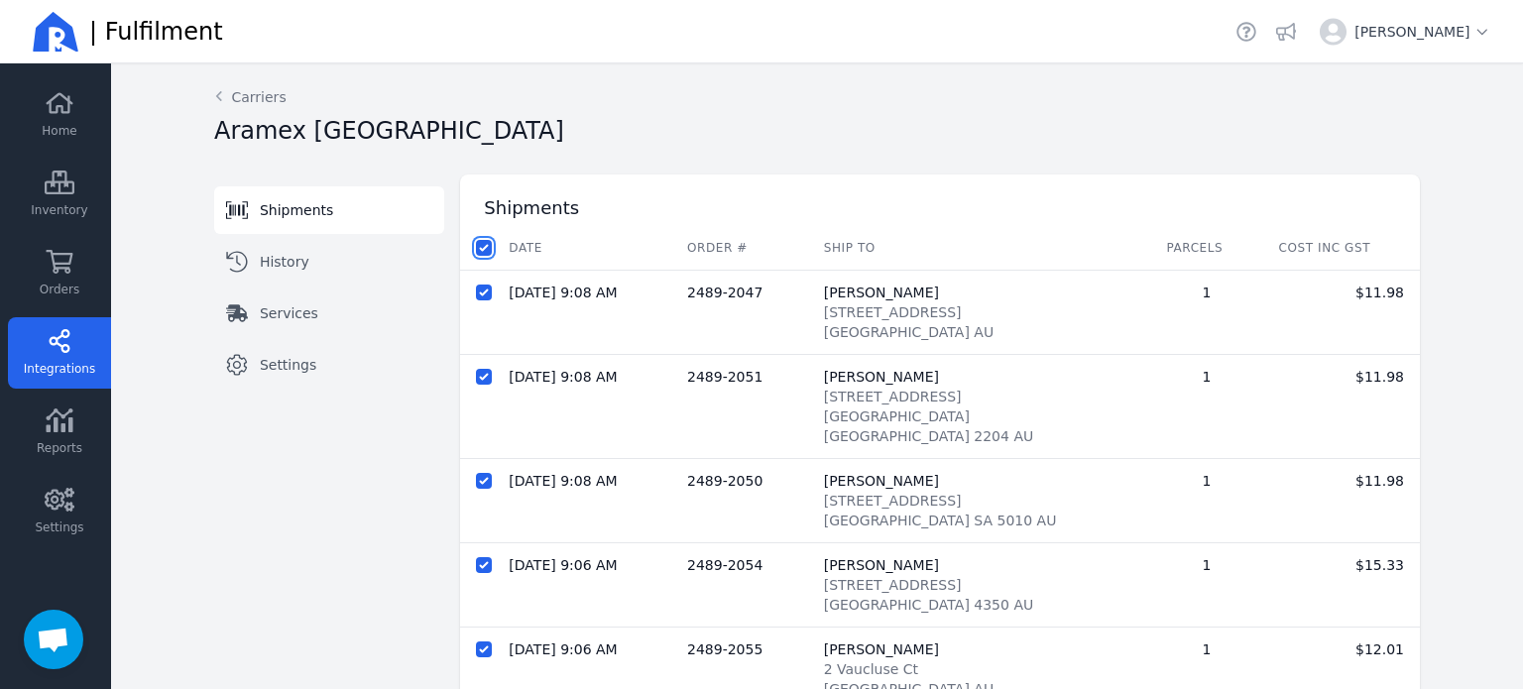
checkbox input "true"
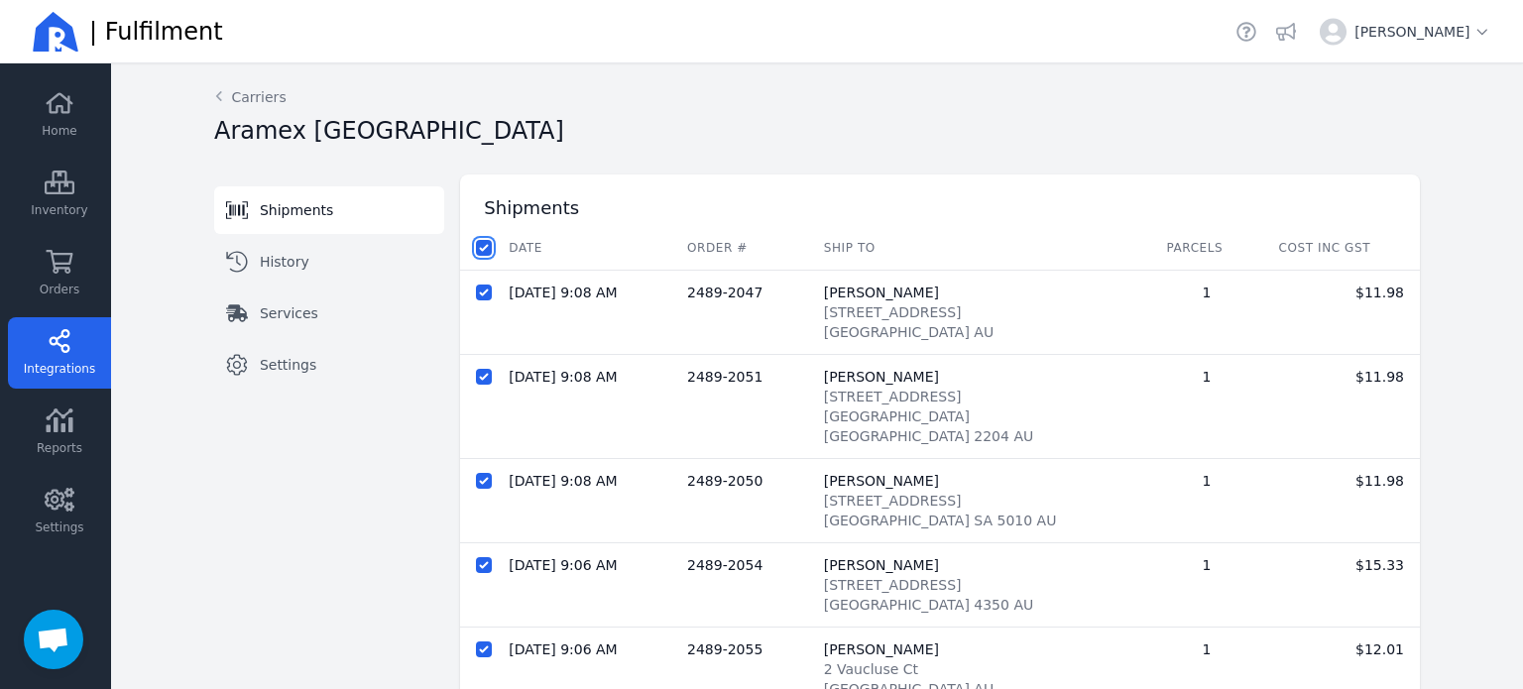
checkbox input "true"
click at [660, 253] on span "Despatch shipments" at bounding box center [731, 248] width 143 height 16
